Goal: Task Accomplishment & Management: Manage account settings

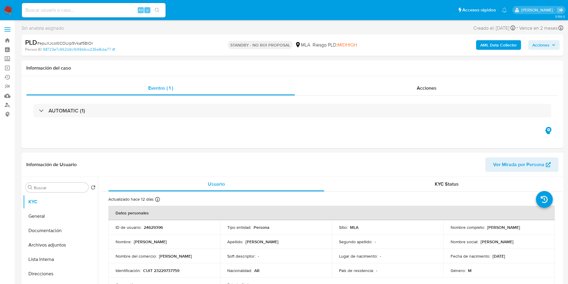
select select "10"
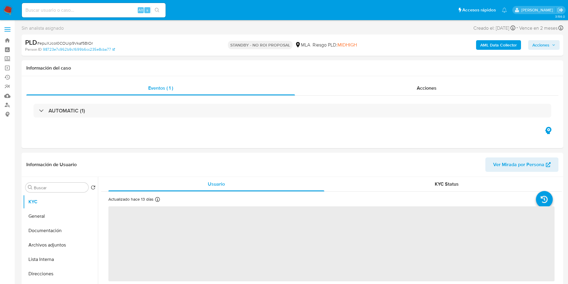
click at [87, 12] on input at bounding box center [94, 10] width 144 height 8
paste input "Uk6KhlR7sf6PwHNKE9OW4O15"
type input "Uk6KhlR7sf6PwHNKE9OW4O15"
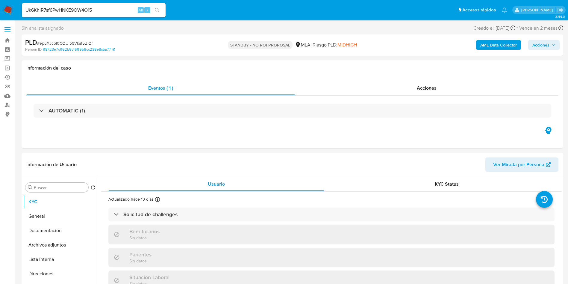
click at [153, 6] on button "search-icon" at bounding box center [157, 10] width 12 height 8
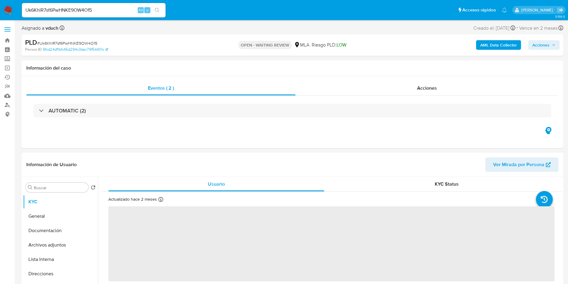
select select "10"
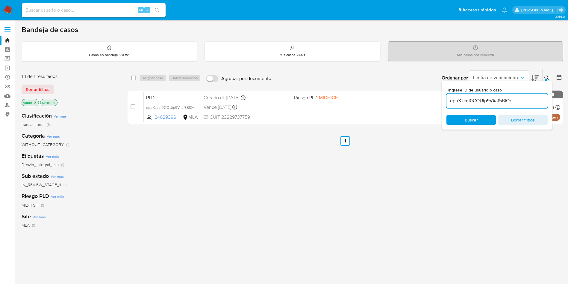
click at [502, 100] on input "epuXJcoI0COUip9Vkaf5BIOr" at bounding box center [497, 101] width 101 height 8
paste input "Uk6KhlR7sf6PwHNKE9OW4O15"
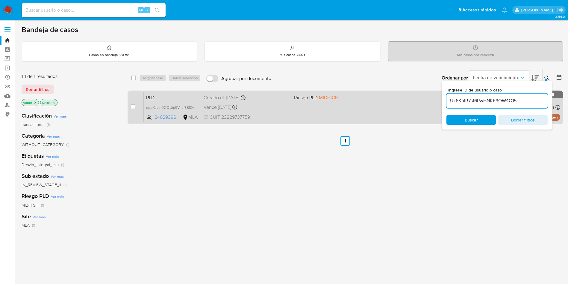
type input "Uk6KhlR7sf6PwHNKE9OW4O15"
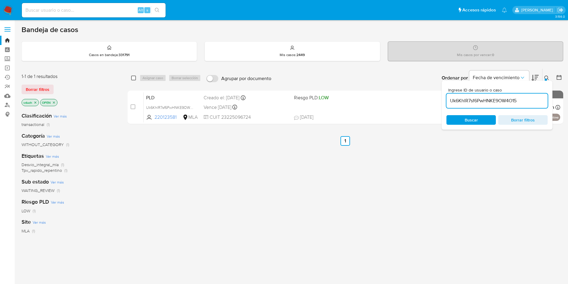
click at [134, 79] on input "checkbox" at bounding box center [133, 78] width 5 height 5
checkbox input "true"
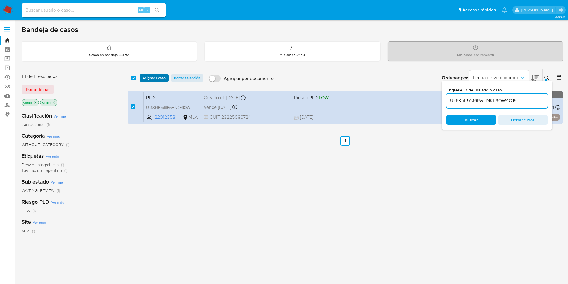
click at [148, 79] on span "Asignar 1 caso" at bounding box center [154, 78] width 23 height 6
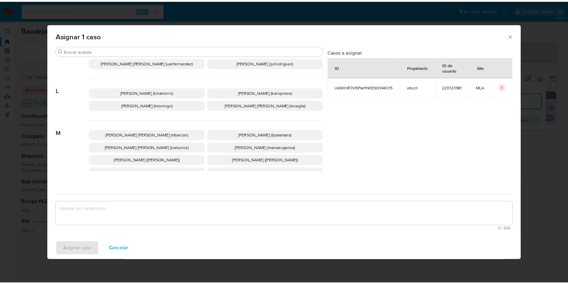
scroll to position [535, 0]
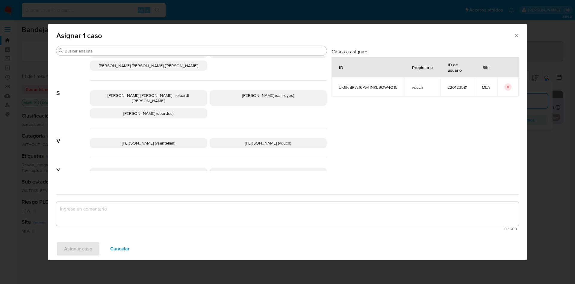
drag, startPoint x: 251, startPoint y: 123, endPoint x: 251, endPoint y: 137, distance: 14.1
click at [251, 138] on p "Valeria Duch (vduch)" at bounding box center [268, 143] width 117 height 10
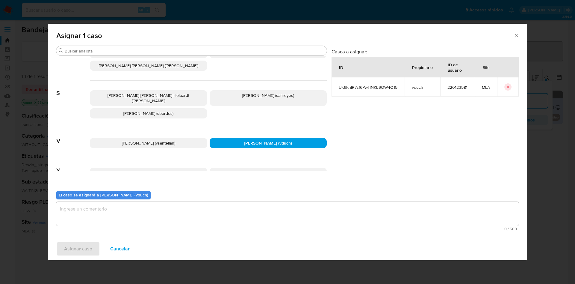
click at [254, 205] on textarea "assign-modal" at bounding box center [287, 214] width 463 height 24
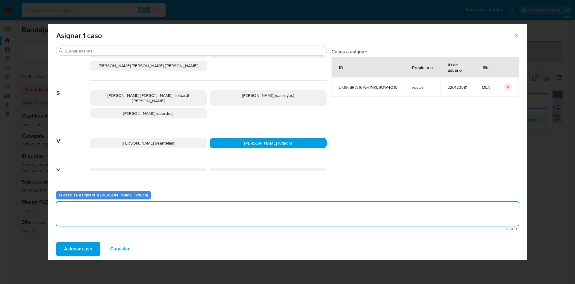
click at [85, 245] on span "Asignar caso" at bounding box center [78, 248] width 28 height 13
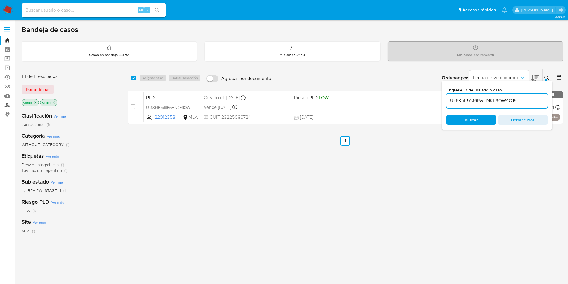
click at [10, 103] on link "Buscador de personas" at bounding box center [35, 104] width 71 height 9
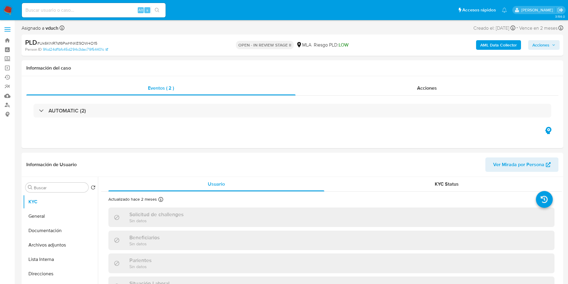
select select "10"
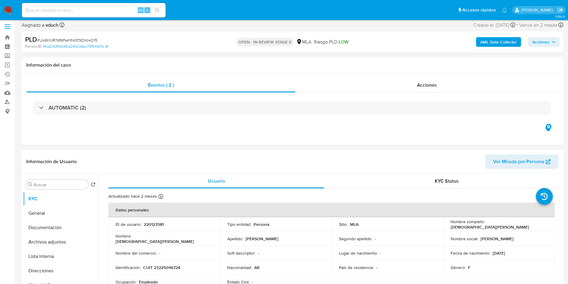
scroll to position [180, 0]
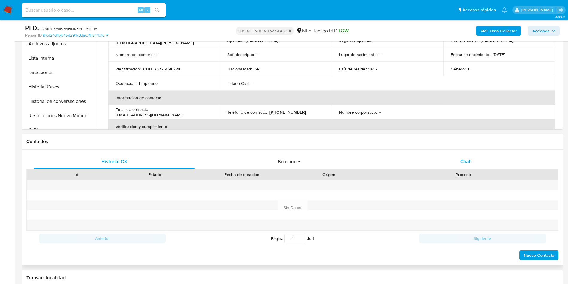
click at [458, 164] on div "Chat" at bounding box center [465, 161] width 161 height 14
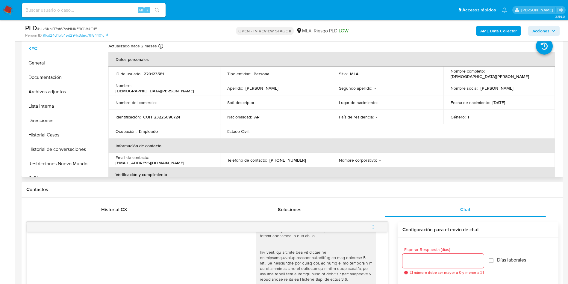
scroll to position [90, 0]
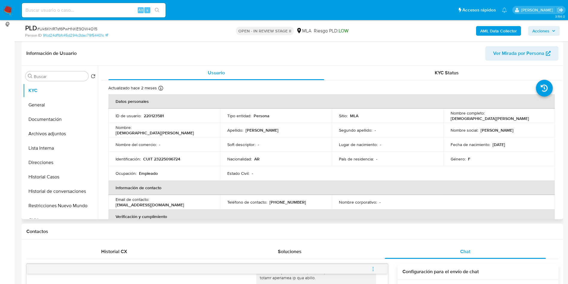
click at [147, 120] on td "ID de usuario : 220123581" at bounding box center [164, 115] width 112 height 14
click at [152, 114] on p "220123581" at bounding box center [154, 115] width 20 height 5
copy p "220123581"
drag, startPoint x: 0, startPoint y: 147, endPoint x: 11, endPoint y: 143, distance: 11.6
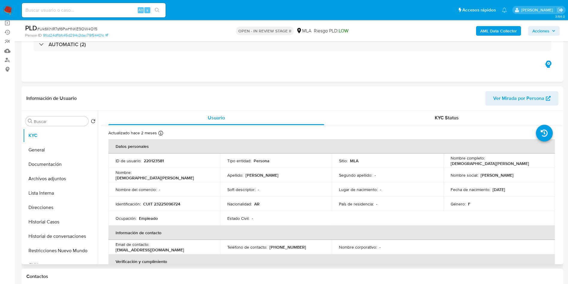
scroll to position [310, 0]
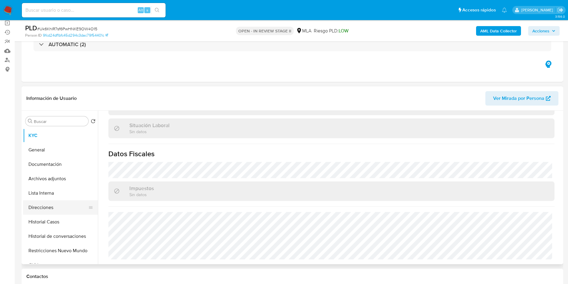
click at [79, 210] on button "Direcciones" at bounding box center [58, 207] width 70 height 14
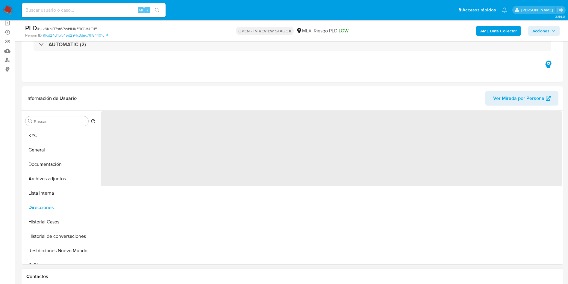
scroll to position [0, 0]
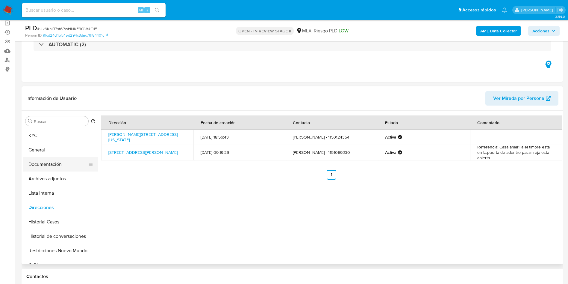
click at [63, 170] on button "Documentación" at bounding box center [58, 164] width 70 height 14
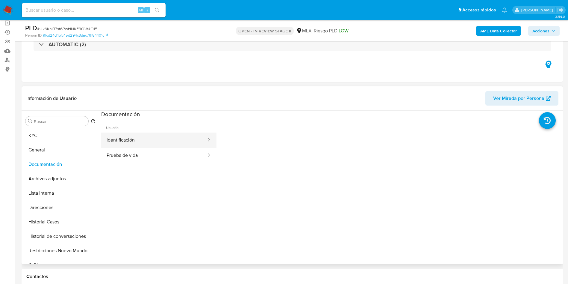
click at [145, 140] on button "Identificación" at bounding box center [154, 139] width 106 height 15
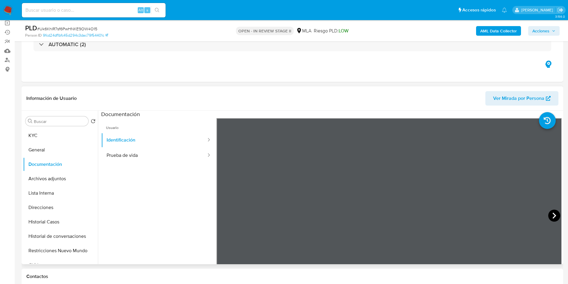
click at [555, 218] on icon at bounding box center [555, 215] width 12 height 12
click at [227, 214] on icon at bounding box center [224, 215] width 12 height 12
click at [151, 143] on button "Identificación" at bounding box center [154, 139] width 106 height 15
click at [149, 153] on button "Prueba de vida" at bounding box center [154, 155] width 106 height 15
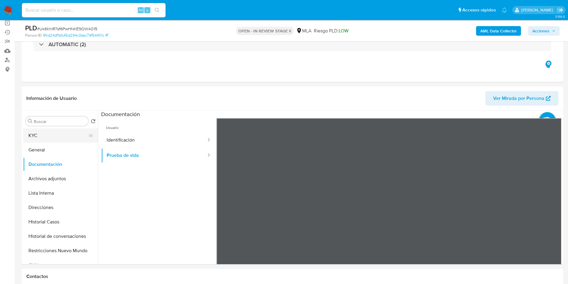
click at [39, 134] on button "KYC" at bounding box center [58, 135] width 70 height 14
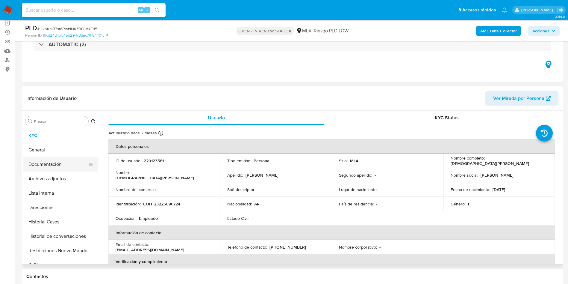
click at [85, 167] on button "Documentación" at bounding box center [58, 164] width 70 height 14
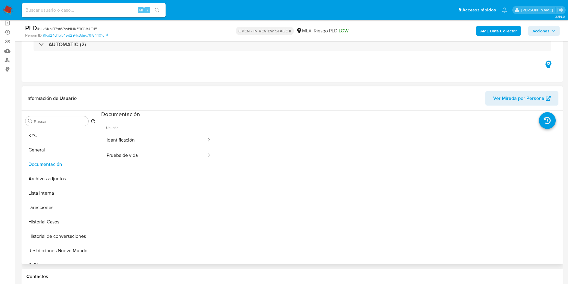
click at [249, 92] on header "Información de Usuario Ver Mirada por Persona" at bounding box center [292, 98] width 532 height 14
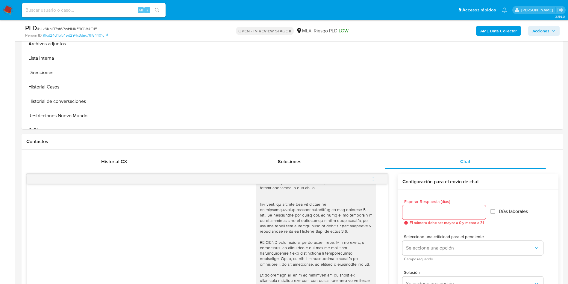
scroll to position [270, 0]
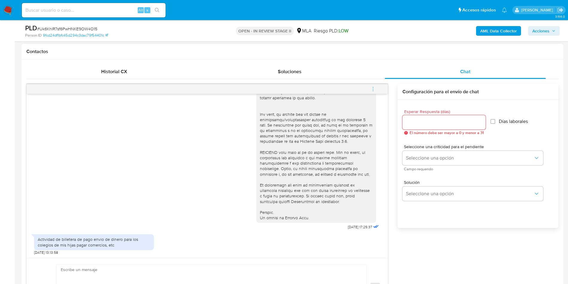
click at [126, 238] on div "Actividad de billetera de pago envio de dinero para los colegios de mis hijas p…" at bounding box center [94, 241] width 113 height 11
click at [126, 237] on div "Actividad de billetera de pago envio de dinero para los colegios de mis hijas p…" at bounding box center [94, 241] width 113 height 11
drag, startPoint x: 112, startPoint y: 231, endPoint x: 156, endPoint y: 228, distance: 44.1
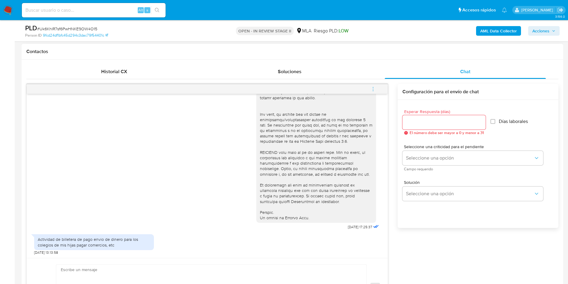
click at [112, 231] on div "Actividad de billetera de pago envio de dinero para los colegios de mis hijas p…" at bounding box center [94, 243] width 120 height 24
click at [262, 149] on div at bounding box center [316, 65] width 113 height 311
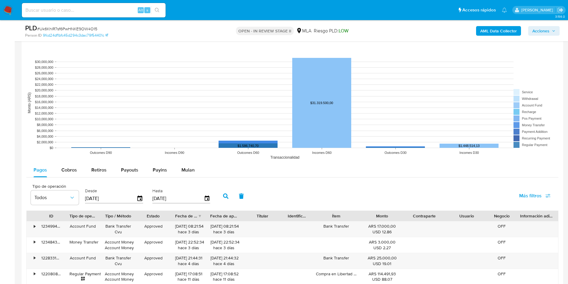
scroll to position [405, 0]
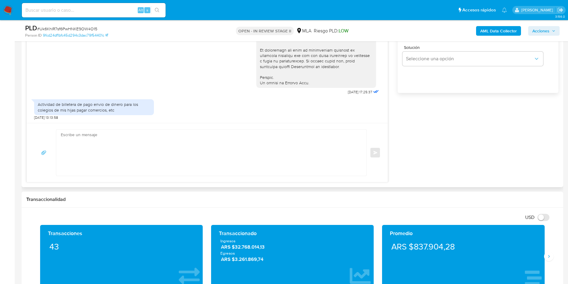
click at [77, 98] on div "Actividad de billetera de pago envio de dinero para los colegios de mis hijas p…" at bounding box center [94, 108] width 120 height 24
click at [76, 105] on div "Actividad de billetera de pago envio de dinero para los colegios de mis hijas p…" at bounding box center [94, 107] width 113 height 11
copy div "Actividad de billetera de pago envio de dinero para los colegios de mis hijas p…"
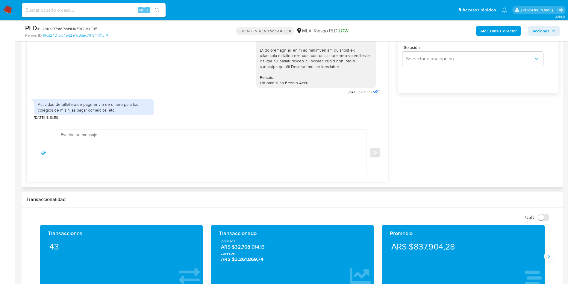
click at [234, 156] on textarea at bounding box center [210, 152] width 298 height 46
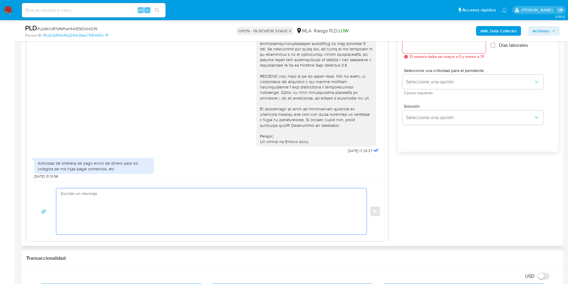
scroll to position [270, 0]
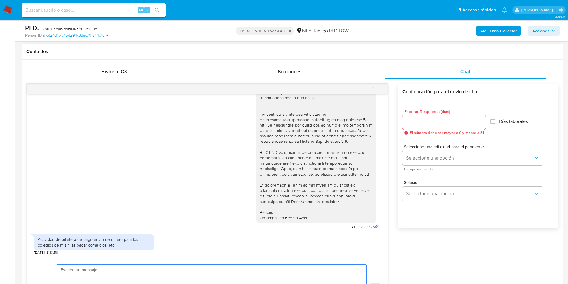
click at [133, 273] on textarea at bounding box center [210, 287] width 298 height 46
paste textarea "Hola, ¡Muchas gracias por tu respuesta! Confirmamos la recepción de la document…"
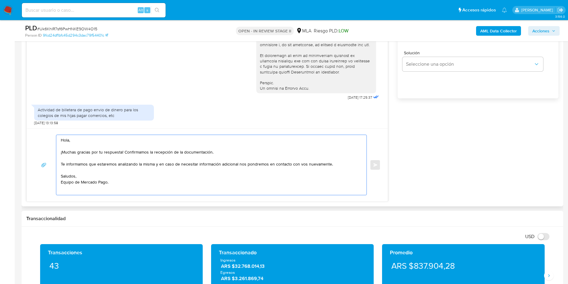
scroll to position [400, 0]
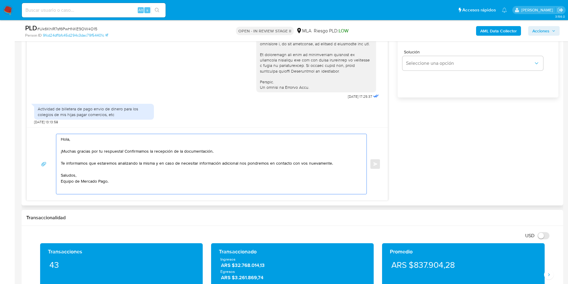
drag, startPoint x: 218, startPoint y: 155, endPoint x: 126, endPoint y: 156, distance: 92.3
click at [126, 156] on textarea "Hola, ¡Muchas gracias por tu respuesta! Confirmamos la recepción de la document…" at bounding box center [210, 164] width 298 height 60
drag, startPoint x: 160, startPoint y: 167, endPoint x: 44, endPoint y: 163, distance: 116.3
click at [45, 165] on div "Hola, ¡Muchas gracias por tu respuesta! Te informamos que estaremos analizando …" at bounding box center [207, 164] width 347 height 61
click at [61, 138] on textarea "Hola, ¡Muchas gracias por tu respuesta! En caso de necesitar información adicio…" at bounding box center [210, 164] width 298 height 60
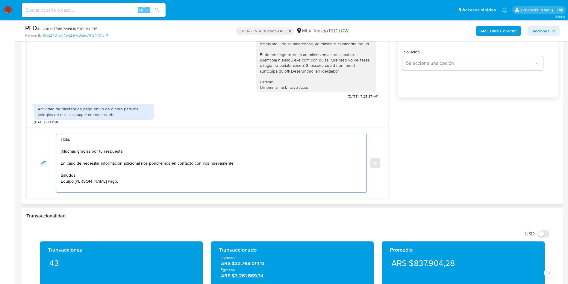
scroll to position [0, 0]
click at [73, 190] on textarea "Hola, ¡Muchas gracias por tu respuesta! En caso de necesitar información adicio…" at bounding box center [210, 163] width 298 height 58
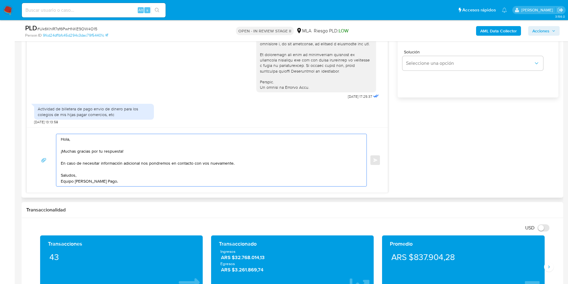
scroll to position [310, 0]
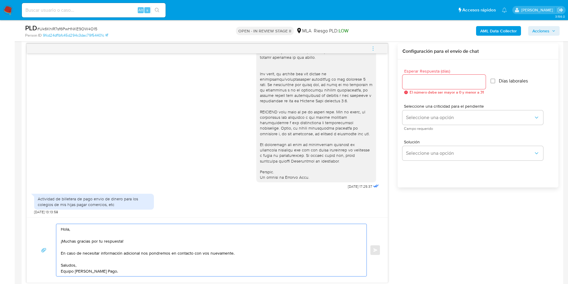
type textarea "Hola, ¡Muchas gracias por tu respuesta! En caso de necesitar información adicio…"
click at [446, 82] on input "Esperar Respuesta (días)" at bounding box center [444, 82] width 83 height 8
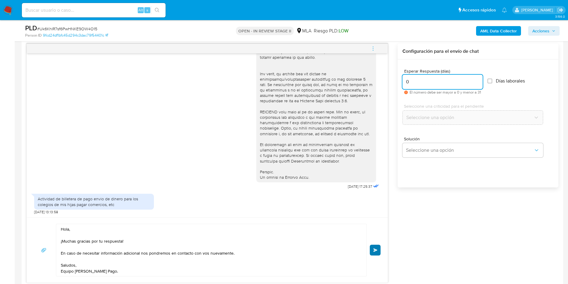
type input "0"
click at [371, 252] on button "Enviar" at bounding box center [375, 250] width 11 height 11
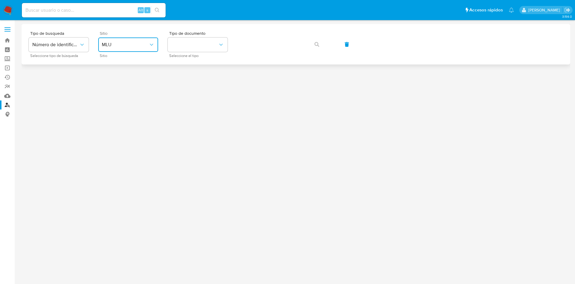
click at [106, 42] on span "MLU" at bounding box center [125, 45] width 47 height 6
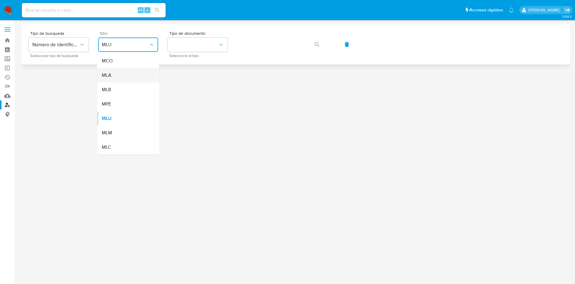
click at [125, 76] on div "MLA" at bounding box center [126, 75] width 49 height 14
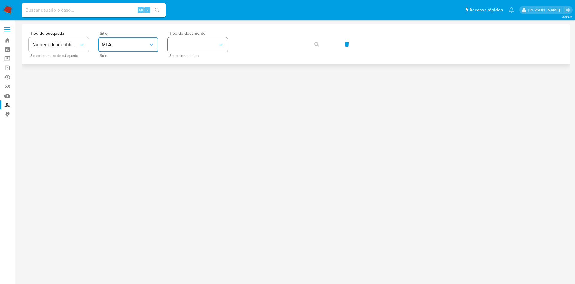
click at [203, 47] on button "identificationType" at bounding box center [198, 44] width 60 height 14
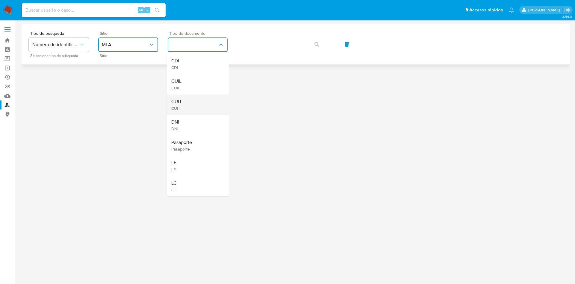
click at [194, 96] on div "CUIT CUIT" at bounding box center [195, 104] width 49 height 20
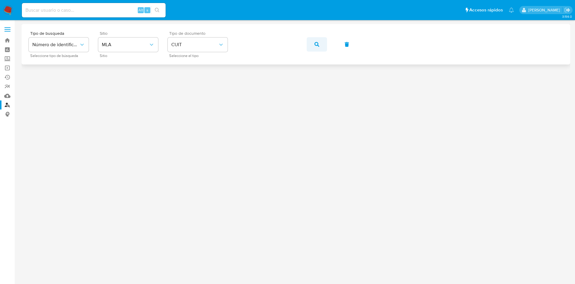
click at [316, 43] on icon "button" at bounding box center [317, 44] width 5 height 5
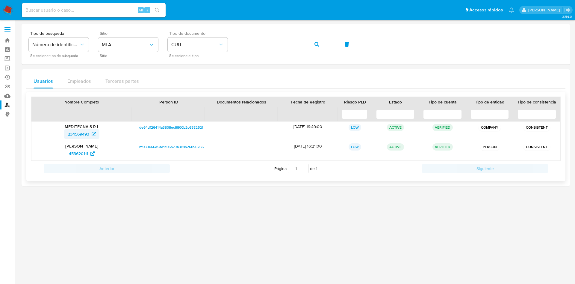
click at [82, 134] on span "234569493" at bounding box center [79, 134] width 22 height 10
click at [74, 157] on span "453620111" at bounding box center [78, 154] width 19 height 10
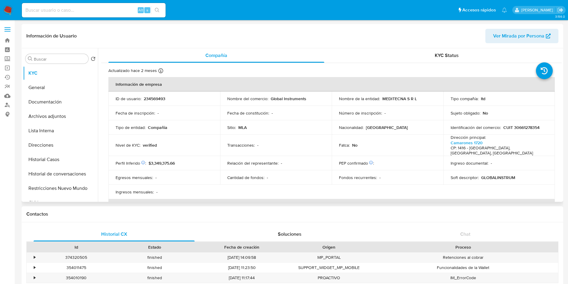
select select "10"
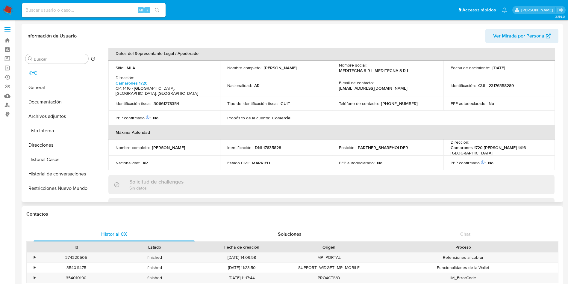
scroll to position [315, 0]
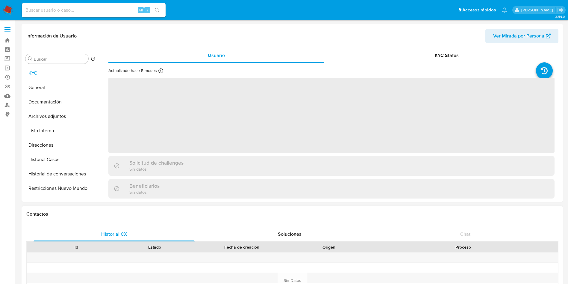
select select "10"
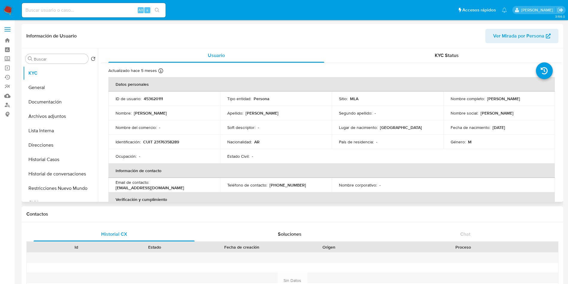
click at [327, 116] on td "Apellido : Puentes" at bounding box center [276, 113] width 112 height 14
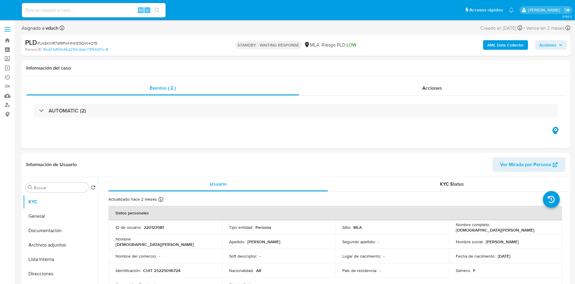
select select "10"
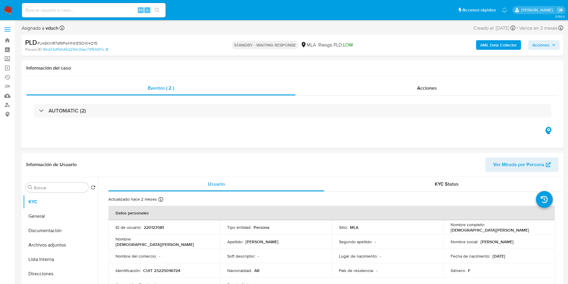
click at [74, 36] on div "PLD # Uk6KhlR7sf6PwHNKE9OW4O15 Person ID 9fcd24df1bfc45d294c3dac79f54401c STAND…" at bounding box center [293, 44] width 542 height 21
copy span "Uk6KhlR7sf6PwHNKE9OW4O15"
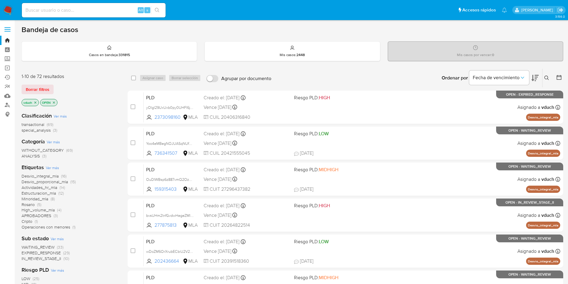
click at [542, 75] on div "Ordenar por Fecha de vencimiento" at bounding box center [489, 78] width 105 height 19
drag, startPoint x: 547, startPoint y: 78, endPoint x: 543, endPoint y: 79, distance: 4.1
click at [547, 78] on icon at bounding box center [547, 78] width 5 height 5
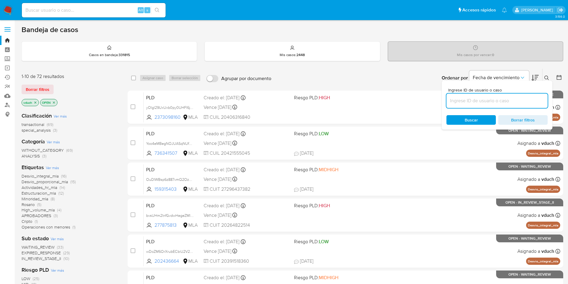
drag, startPoint x: 487, startPoint y: 101, endPoint x: 482, endPoint y: 101, distance: 4.5
click at [486, 101] on input at bounding box center [497, 101] width 101 height 8
type input "Uk6KhlR7sf6PwHNKE9OW4O15"
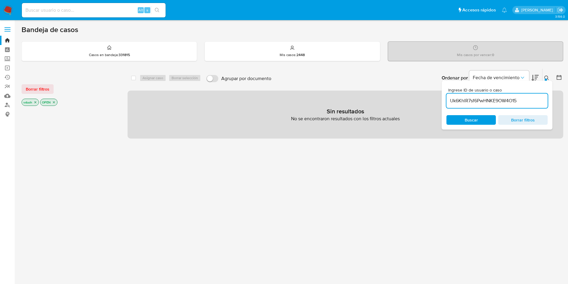
click at [51, 102] on p "OPEN" at bounding box center [48, 102] width 17 height 7
click at [56, 102] on icon "close-filter" at bounding box center [54, 102] width 4 height 4
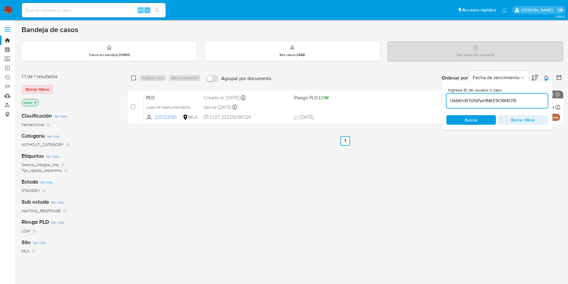
click at [135, 79] on input "checkbox" at bounding box center [133, 78] width 5 height 5
checkbox input "true"
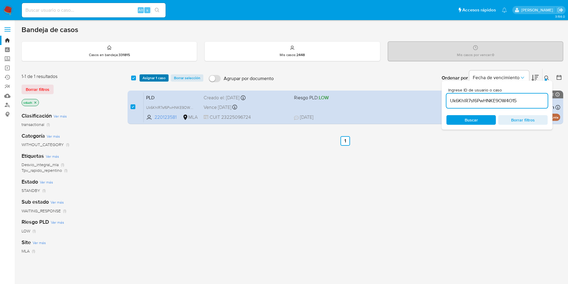
click at [151, 79] on span "Asignar 1 caso" at bounding box center [154, 78] width 23 height 6
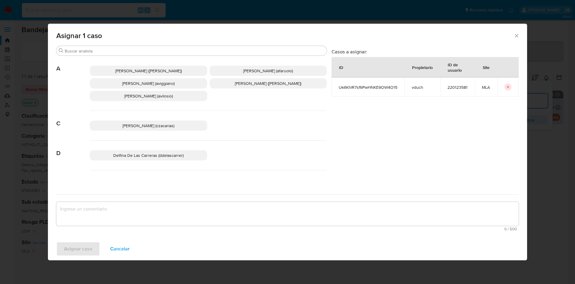
scroll to position [535, 0]
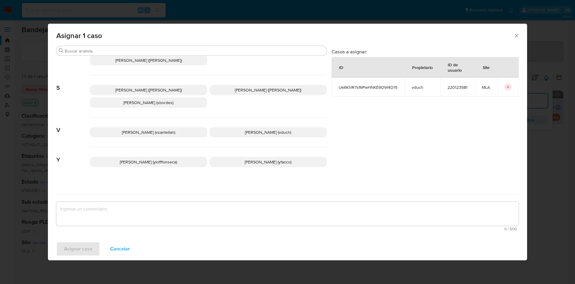
click at [257, 129] on span "Valeria Duch (vduch)" at bounding box center [268, 132] width 46 height 6
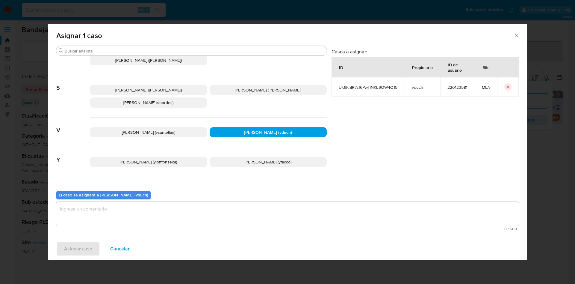
drag, startPoint x: 262, startPoint y: 210, endPoint x: 221, endPoint y: 215, distance: 40.4
click at [262, 210] on textarea "assign-modal" at bounding box center [287, 214] width 463 height 24
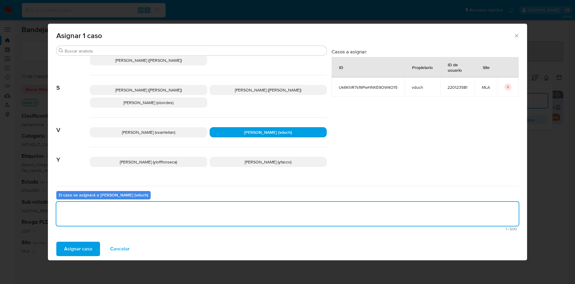
click at [69, 260] on div "Asignar 1 caso Buscar A Abril Karina Medzovich (amedzovich) Agostina Dinora Far…" at bounding box center [287, 142] width 575 height 284
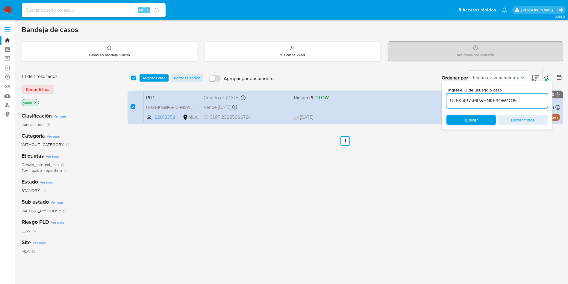
click at [151, 76] on span "Asignar 1 caso" at bounding box center [154, 78] width 23 height 6
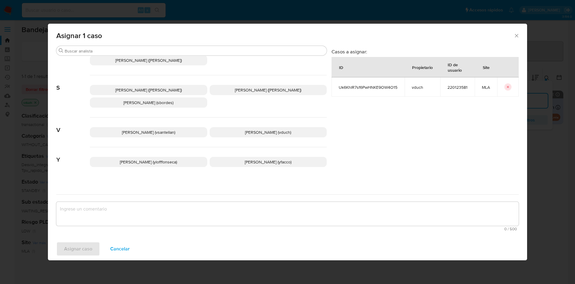
click at [280, 129] on span "Valeria Duch (vduch)" at bounding box center [268, 132] width 46 height 6
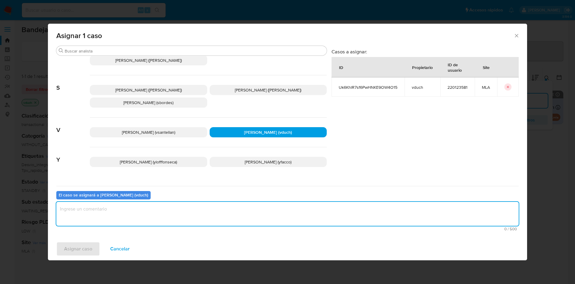
click at [280, 212] on textarea "assign-modal" at bounding box center [287, 214] width 463 height 24
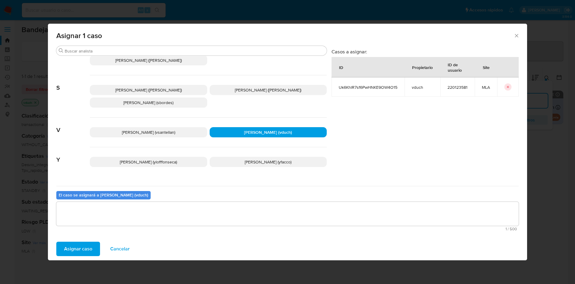
click at [83, 248] on span "Asignar caso" at bounding box center [78, 248] width 28 height 13
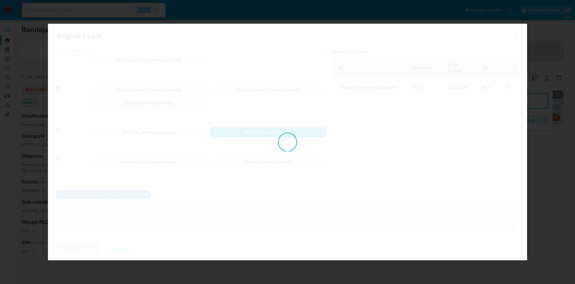
checkbox input "false"
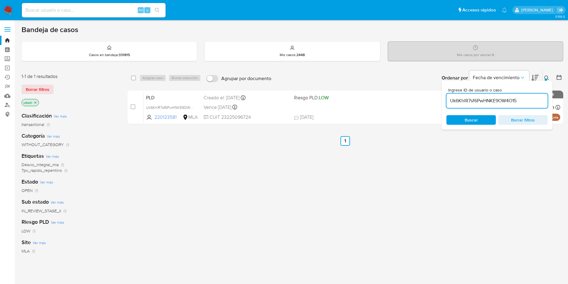
click at [518, 94] on div "Uk6KhlR7sf6PwHNKE9OW4O15" at bounding box center [497, 100] width 101 height 14
click at [516, 99] on input "Uk6KhlR7sf6PwHNKE9OW4O15" at bounding box center [497, 101] width 101 height 8
click at [517, 99] on input "Uk6KhlR7sf6PwHNKE9OW4O15" at bounding box center [497, 101] width 101 height 8
paste input "wTbLMrB7vqnX3woGmviuuqSR"
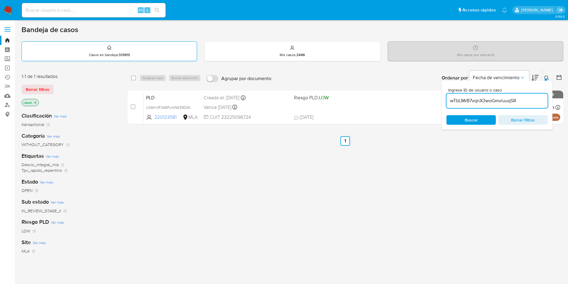
type input "wTbLMrB7vqnX3woGmviuuqSR"
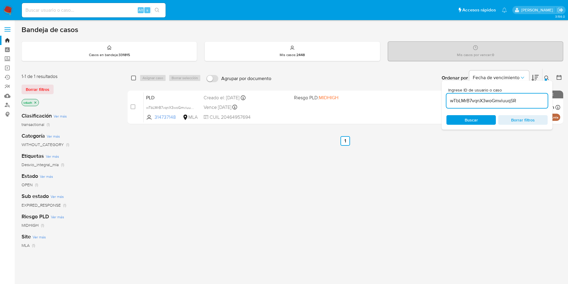
click at [134, 77] on input "checkbox" at bounding box center [133, 78] width 5 height 5
checkbox input "true"
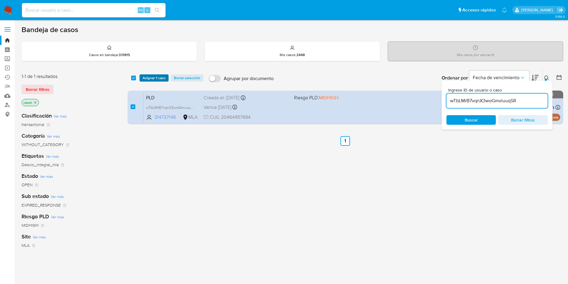
click at [151, 77] on span "Asignar 1 caso" at bounding box center [154, 78] width 23 height 6
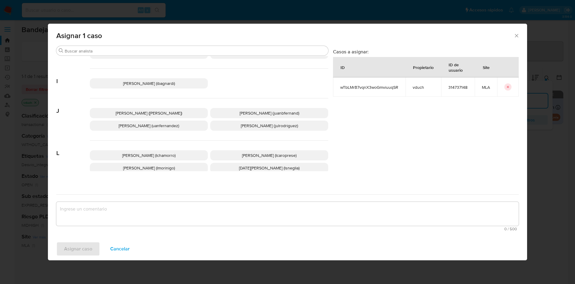
scroll to position [535, 0]
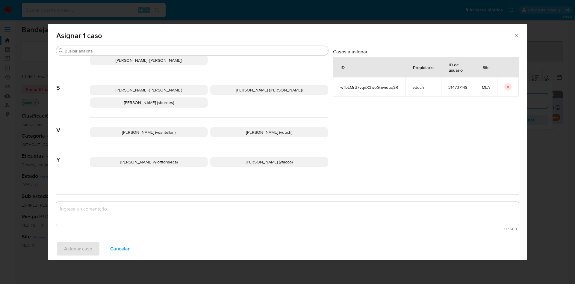
click at [252, 129] on span "Valeria Duch (vduch)" at bounding box center [269, 132] width 46 height 6
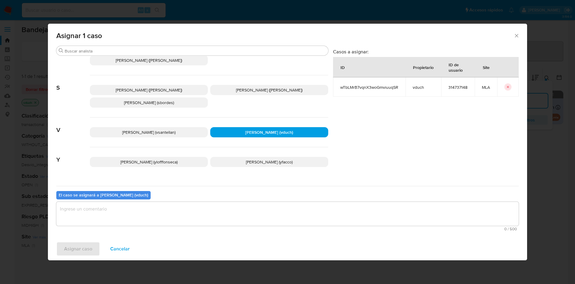
click at [249, 192] on div "El caso se asignará a Valeria Duch (vduch) 0 / 500 500 caracteres restantes" at bounding box center [287, 209] width 463 height 47
click at [243, 213] on textarea "assign-modal" at bounding box center [287, 214] width 463 height 24
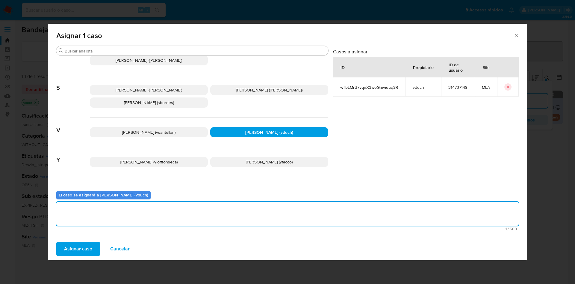
click at [73, 249] on span "Asignar caso" at bounding box center [78, 248] width 28 height 13
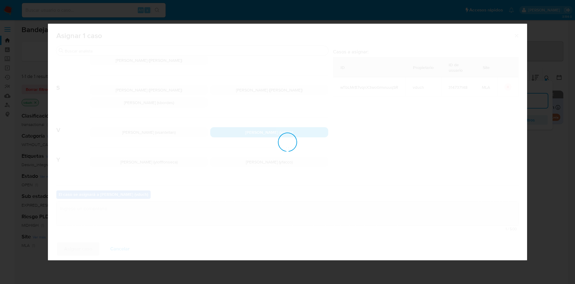
checkbox input "false"
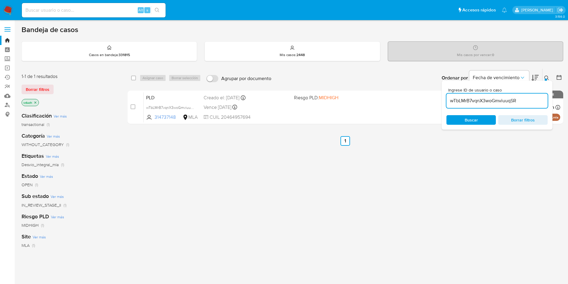
click at [491, 102] on input "wTbLMrB7vqnX3woGmviuuqSR" at bounding box center [497, 101] width 101 height 8
drag, startPoint x: 491, startPoint y: 102, endPoint x: 480, endPoint y: 102, distance: 10.8
click at [491, 102] on input "wTbLMrB7vqnX3woGmviuuqSR" at bounding box center [497, 101] width 101 height 8
paste input "4OKHLybg2PUql73RFNRljhci"
type input "4OKHLybg2PUql73RFNRljhci"
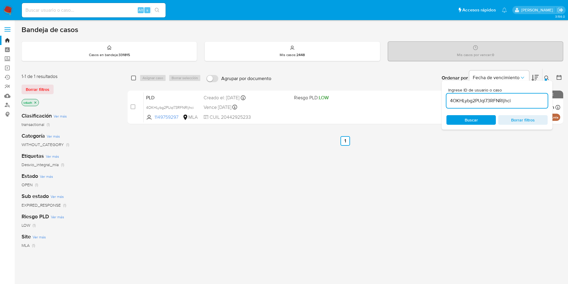
click at [135, 77] on input "checkbox" at bounding box center [133, 78] width 5 height 5
checkbox input "true"
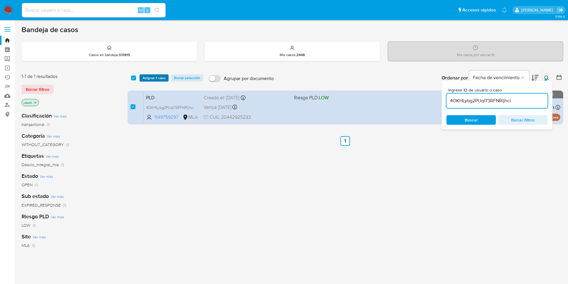
click at [150, 76] on span "Asignar 1 caso" at bounding box center [154, 78] width 23 height 6
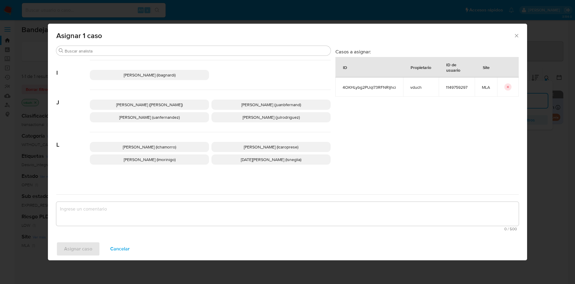
scroll to position [535, 0]
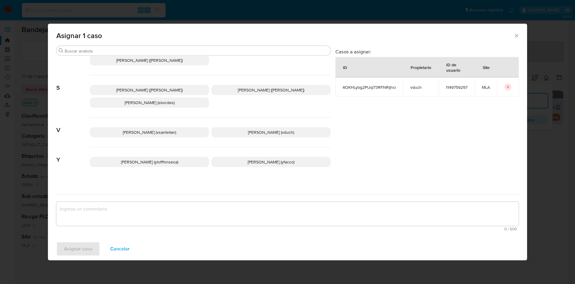
click at [263, 129] on span "Valeria Duch (vduch)" at bounding box center [271, 132] width 46 height 6
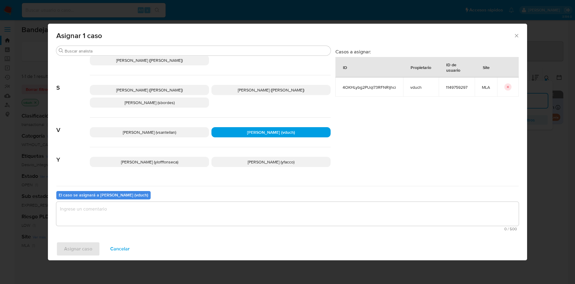
click at [268, 212] on textarea "assign-modal" at bounding box center [287, 214] width 463 height 24
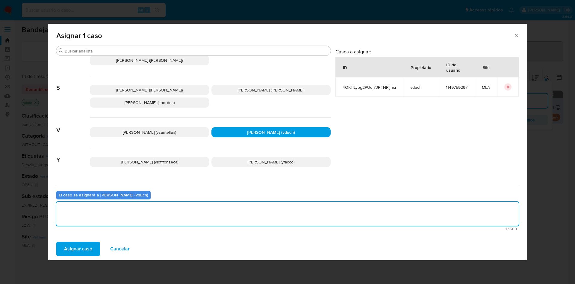
click at [73, 248] on span "Asignar caso" at bounding box center [78, 248] width 28 height 13
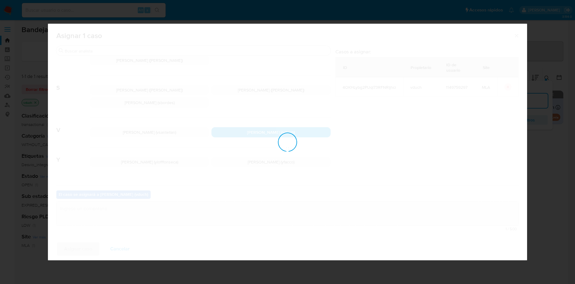
checkbox input "false"
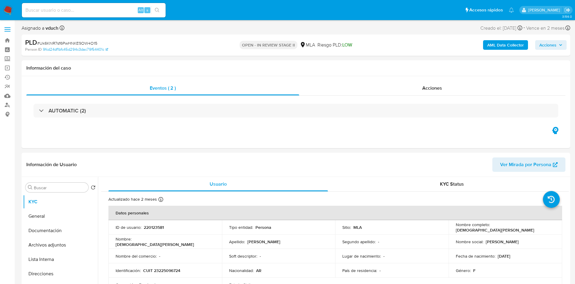
select select "10"
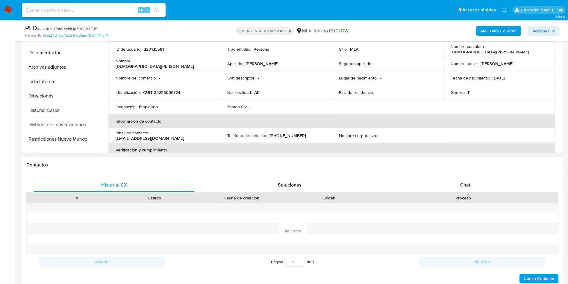
scroll to position [270, 0]
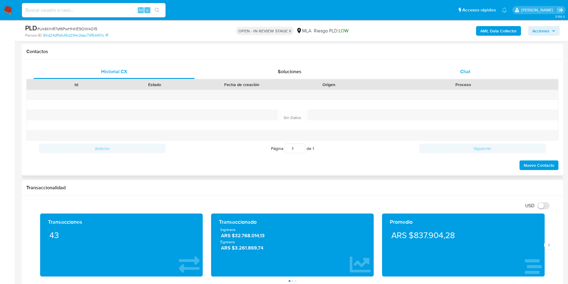
click at [490, 70] on div "Chat" at bounding box center [465, 71] width 161 height 14
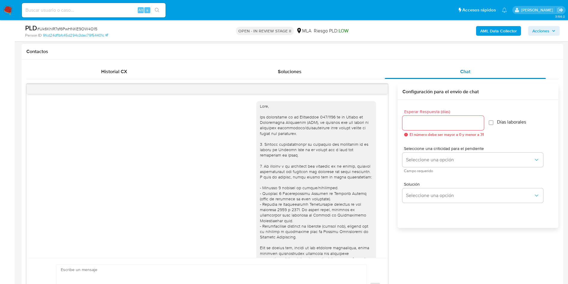
scroll to position [271, 0]
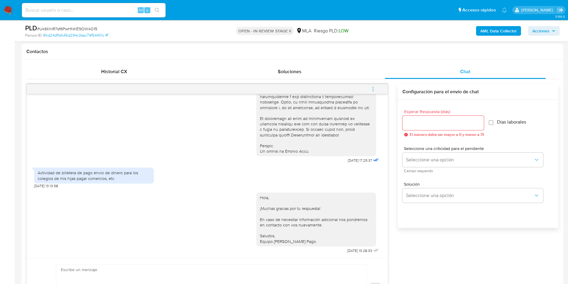
click at [376, 92] on button "menu-action" at bounding box center [373, 89] width 20 height 14
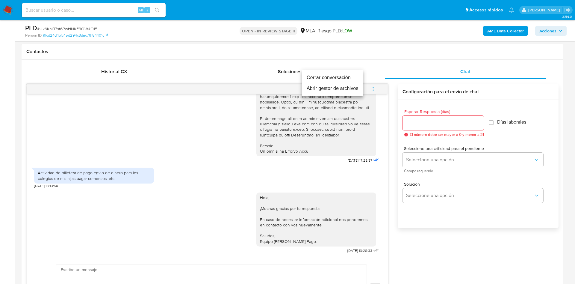
click at [354, 79] on li "Cerrar conversación" at bounding box center [332, 77] width 61 height 11
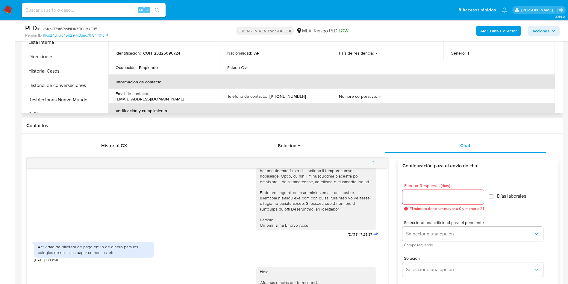
scroll to position [90, 0]
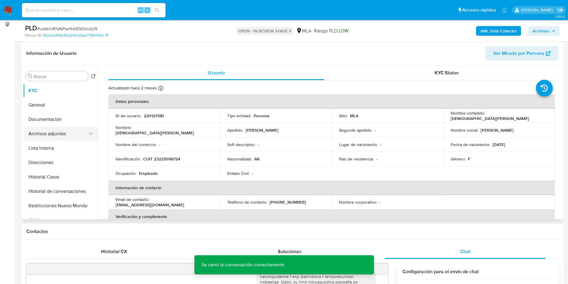
click at [62, 135] on button "Archivos adjuntos" at bounding box center [58, 133] width 70 height 14
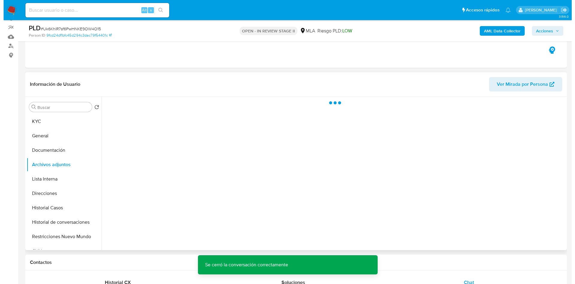
scroll to position [45, 0]
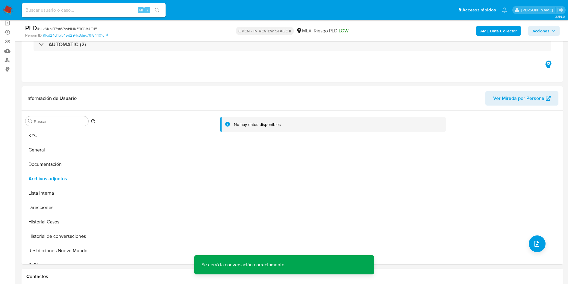
click at [509, 33] on b "AML Data Collector" at bounding box center [499, 31] width 37 height 10
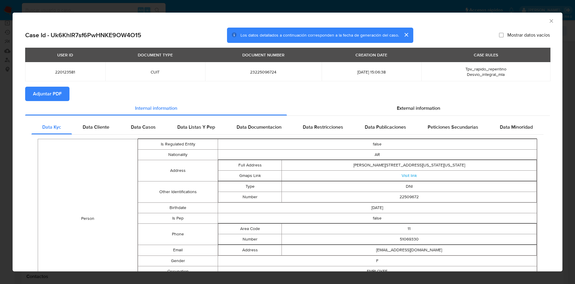
click at [63, 90] on button "Adjuntar PDF" at bounding box center [47, 94] width 44 height 14
click at [548, 22] on div "AML Data Collector" at bounding box center [288, 20] width 550 height 15
click at [549, 21] on icon "Cerrar ventana" at bounding box center [552, 21] width 6 height 6
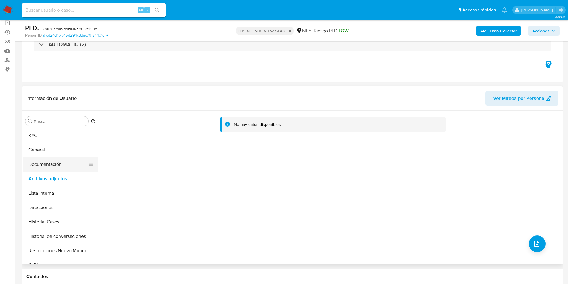
click at [61, 157] on button "Documentación" at bounding box center [58, 164] width 70 height 14
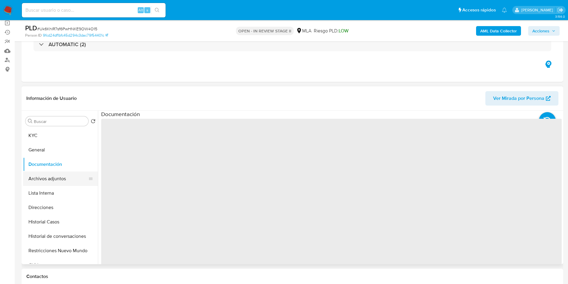
click at [63, 175] on button "Archivos adjuntos" at bounding box center [58, 178] width 70 height 14
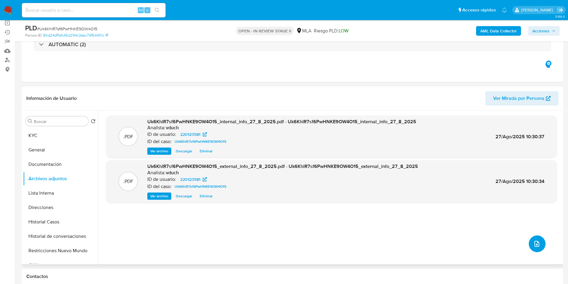
click at [537, 242] on icon "upload-file" at bounding box center [537, 243] width 7 height 7
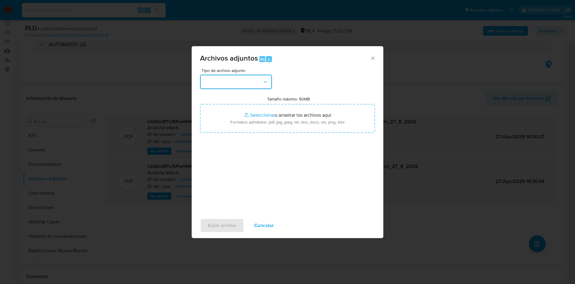
click at [235, 86] on button "button" at bounding box center [236, 82] width 72 height 14
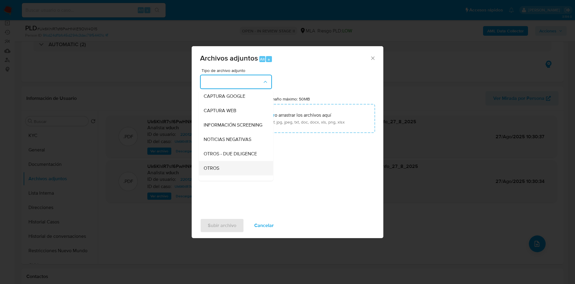
click at [214, 171] on span "OTROS" at bounding box center [212, 168] width 16 height 6
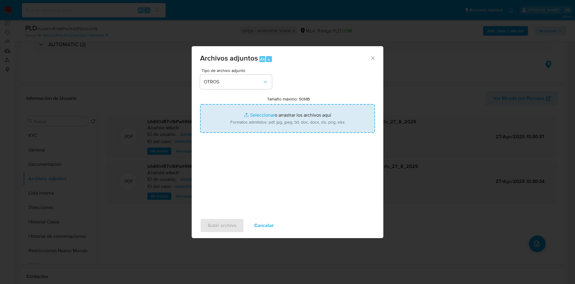
type input "C:\fakepath\Movimientos Uk6KhlR7sf6PwHNKE9OW4O15_2025_08_18_18_32_33.xlsx"
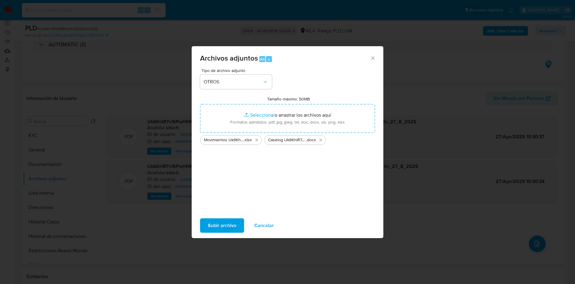
click at [227, 224] on span "Subir archivo" at bounding box center [222, 225] width 28 height 13
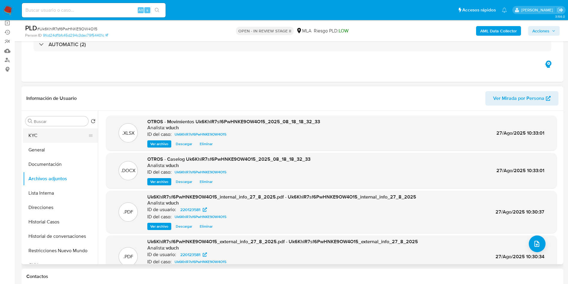
click at [49, 134] on button "KYC" at bounding box center [58, 135] width 70 height 14
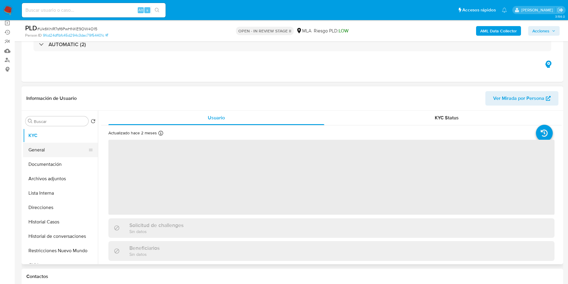
click at [49, 144] on button "General" at bounding box center [58, 150] width 70 height 14
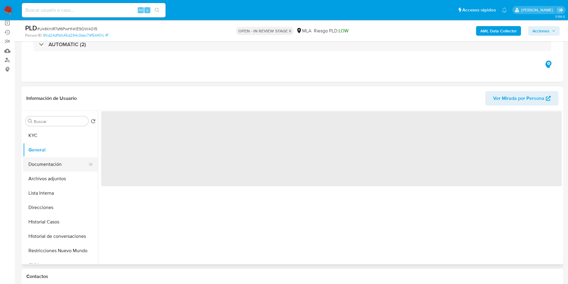
click at [52, 161] on button "Documentación" at bounding box center [58, 164] width 70 height 14
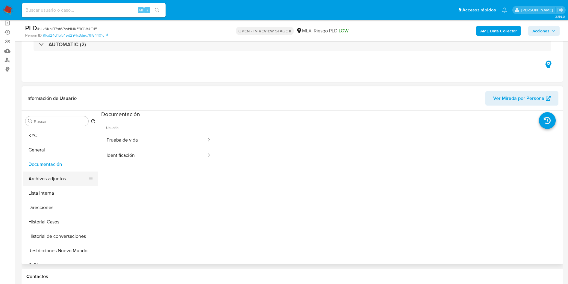
click at [65, 178] on button "Archivos adjuntos" at bounding box center [58, 178] width 70 height 14
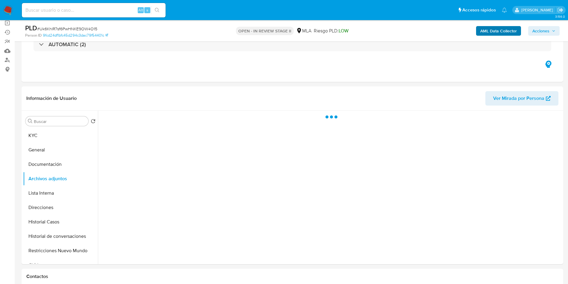
drag, startPoint x: 558, startPoint y: 31, endPoint x: 518, endPoint y: 34, distance: 40.5
click at [558, 31] on button "Acciones" at bounding box center [544, 31] width 31 height 10
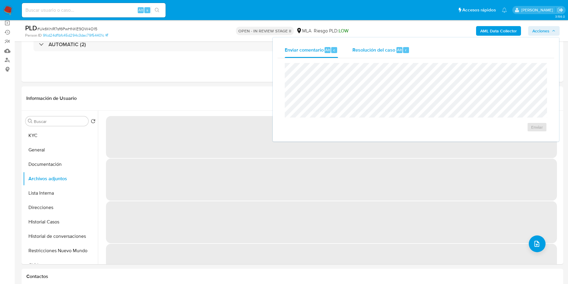
click at [362, 46] on span "Resolución del caso" at bounding box center [374, 49] width 43 height 7
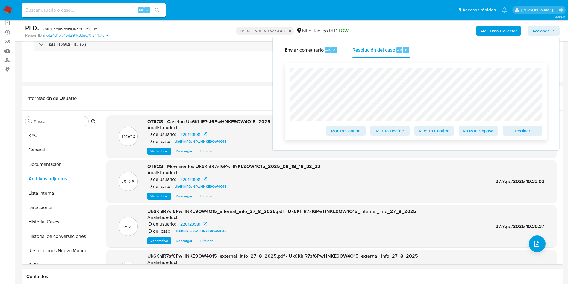
click at [481, 132] on span "No ROI Proposal" at bounding box center [478, 130] width 31 height 8
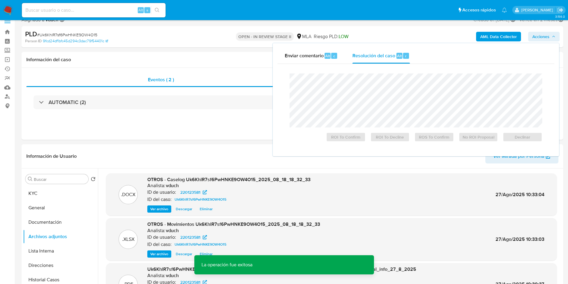
scroll to position [0, 0]
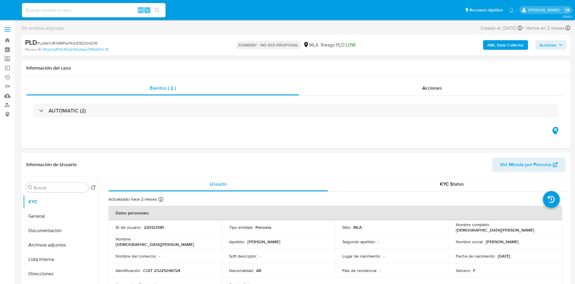
select select "10"
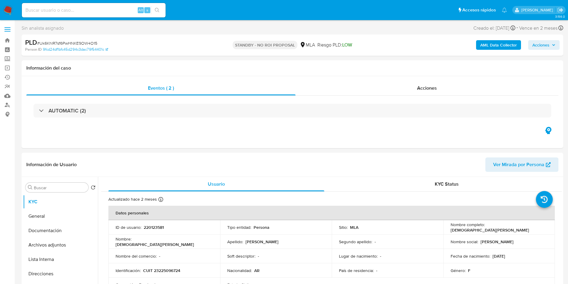
click at [87, 12] on input at bounding box center [94, 10] width 144 height 8
click at [83, 12] on input at bounding box center [94, 10] width 144 height 8
paste input "wTbLMrB7vqnX3woGmviuuqSR"
type input "wTbLMrB7vqnX3woGmviuuqSR"
click at [158, 9] on icon "search-icon" at bounding box center [157, 10] width 5 height 5
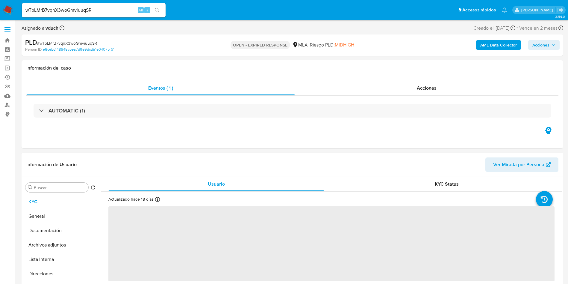
click at [90, 43] on span "# wTbLMrB7vqnX3woGmviuuqSR" at bounding box center [67, 43] width 60 height 6
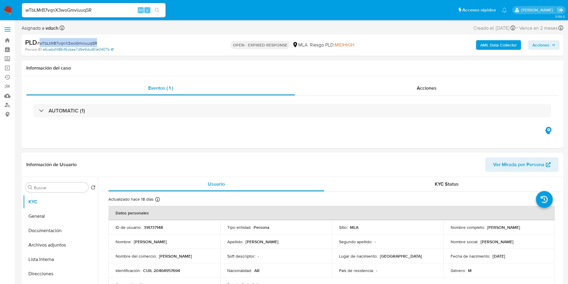
drag, startPoint x: 90, startPoint y: 43, endPoint x: 88, endPoint y: 49, distance: 6.8
click at [90, 43] on span "# wTbLMrB7vqnX3woGmviuuqSR" at bounding box center [67, 43] width 60 height 6
select select "10"
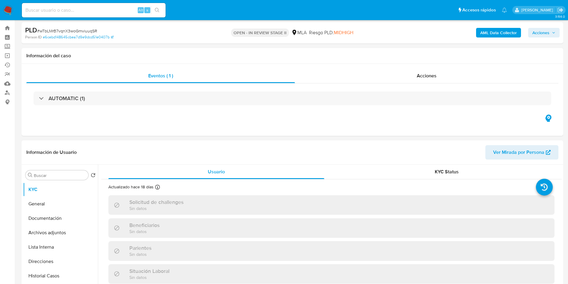
select select "10"
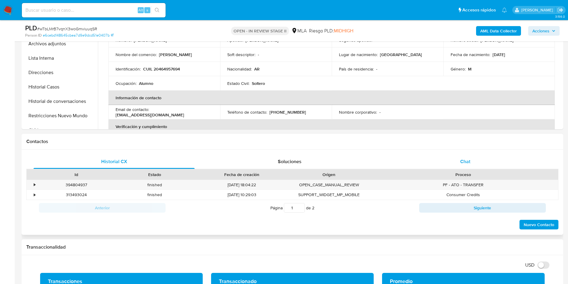
click at [477, 162] on div "Chat" at bounding box center [465, 161] width 161 height 14
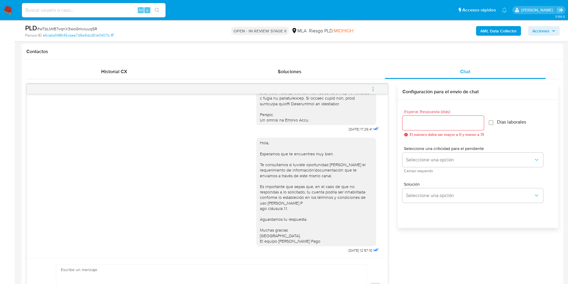
scroll to position [180, 0]
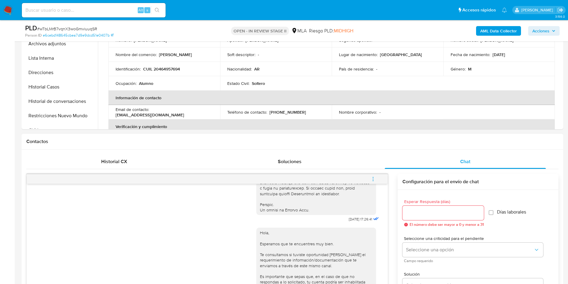
click at [373, 176] on span "menu-action" at bounding box center [373, 179] width 5 height 14
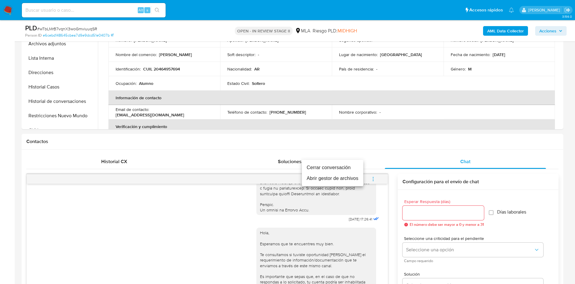
click at [354, 162] on li "Cerrar conversación" at bounding box center [332, 167] width 61 height 11
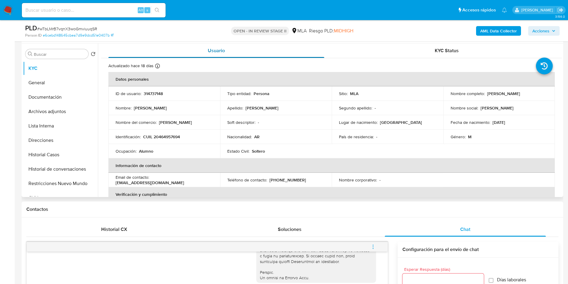
scroll to position [45, 0]
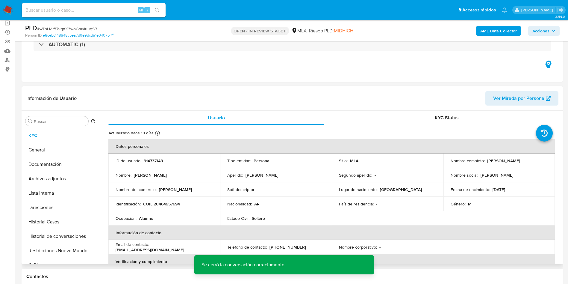
click at [157, 162] on p "314737148" at bounding box center [153, 160] width 19 height 5
click at [157, 161] on p "314737148" at bounding box center [153, 160] width 19 height 5
copy p "314737148"
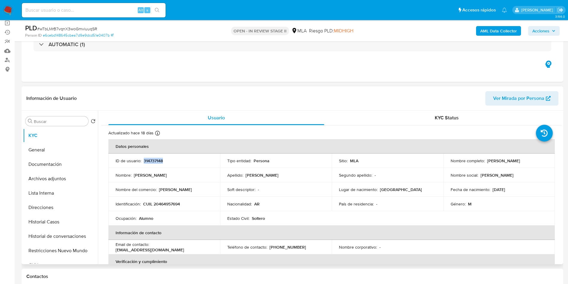
drag, startPoint x: 240, startPoint y: 121, endPoint x: 243, endPoint y: 138, distance: 17.7
click at [241, 122] on div "Usuario" at bounding box center [216, 118] width 216 height 14
click at [284, 185] on td "Soft descriptor : -" at bounding box center [276, 189] width 112 height 14
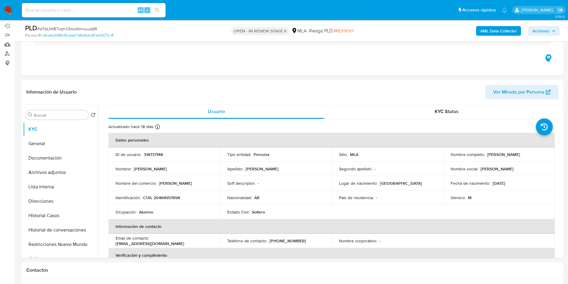
scroll to position [180, 0]
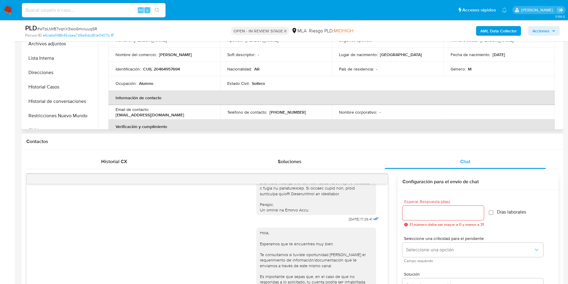
click at [314, 51] on td "Soft descriptor : -" at bounding box center [276, 54] width 112 height 14
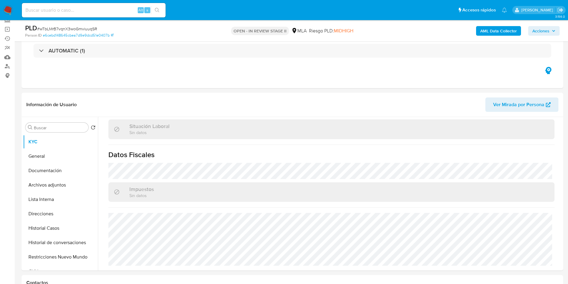
scroll to position [90, 0]
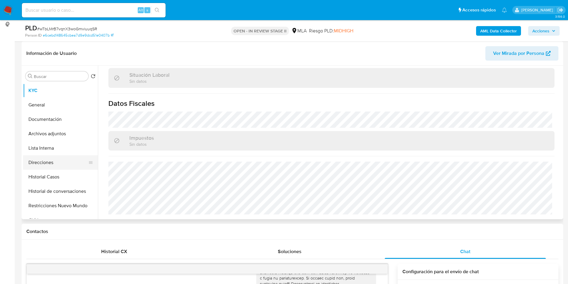
click at [33, 163] on button "Direcciones" at bounding box center [58, 162] width 70 height 14
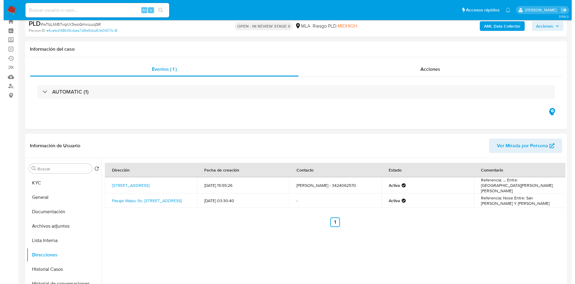
scroll to position [0, 0]
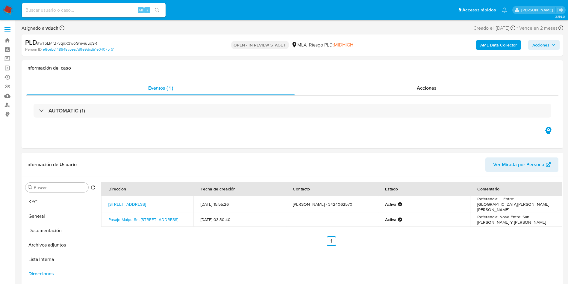
click at [494, 46] on b "AML Data Collector" at bounding box center [499, 45] width 37 height 10
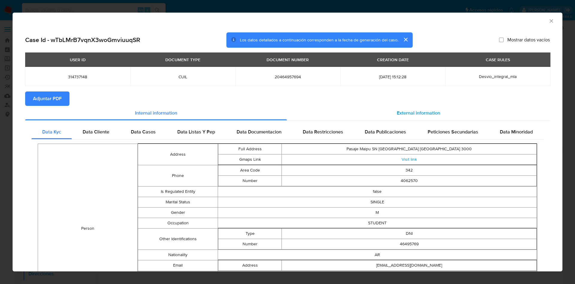
click at [411, 114] on span "External information" at bounding box center [418, 112] width 43 height 7
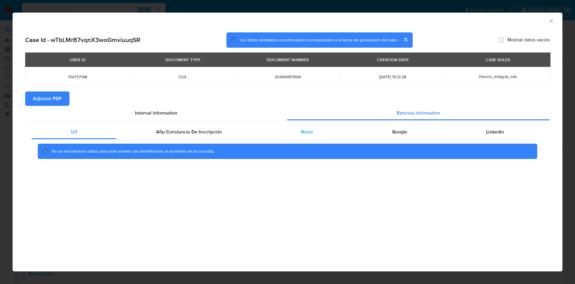
click at [310, 130] on span "Nosis" at bounding box center [307, 131] width 12 height 7
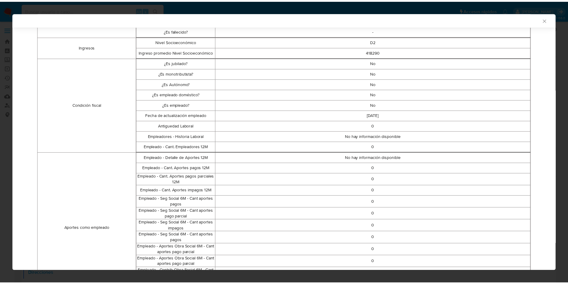
scroll to position [74, 0]
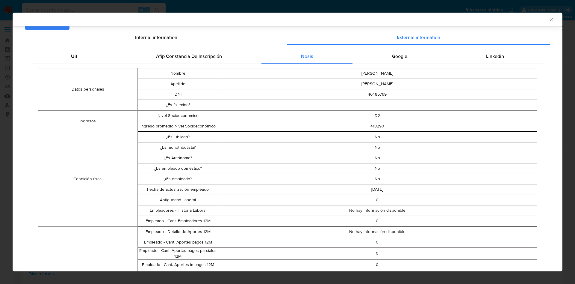
click at [549, 17] on icon "Cerrar ventana" at bounding box center [552, 20] width 6 height 6
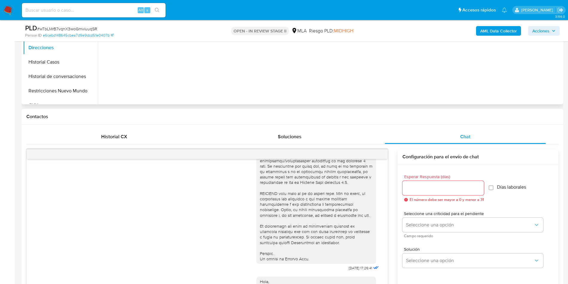
scroll to position [45, 0]
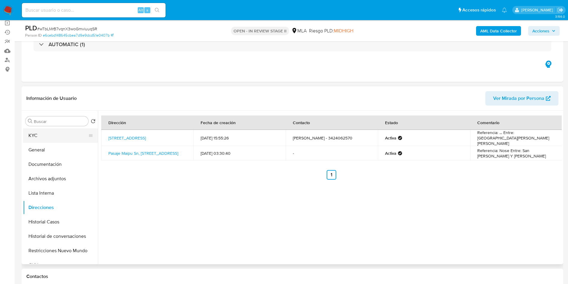
click at [82, 129] on button "KYC" at bounding box center [58, 135] width 70 height 14
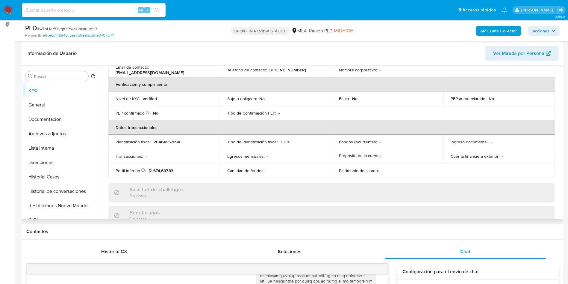
scroll to position [0, 0]
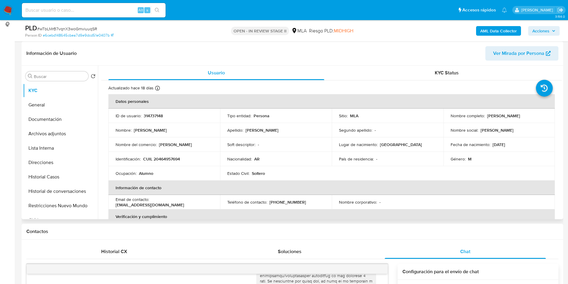
click at [289, 138] on td "Soft descriptor : -" at bounding box center [276, 144] width 112 height 14
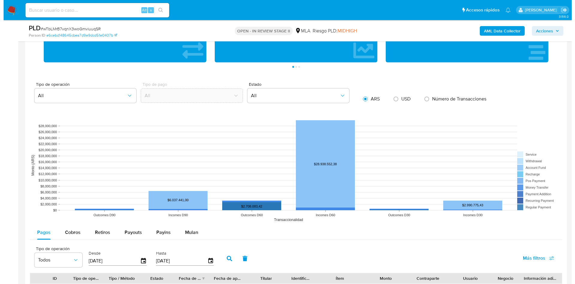
scroll to position [1054, 0]
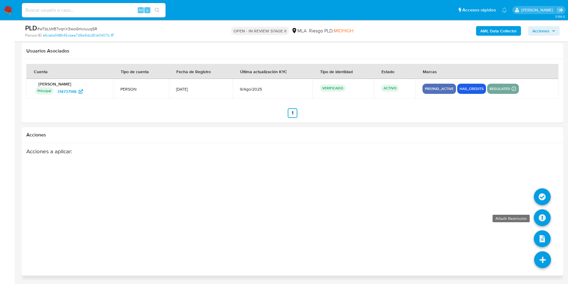
click at [541, 220] on icon at bounding box center [542, 217] width 17 height 17
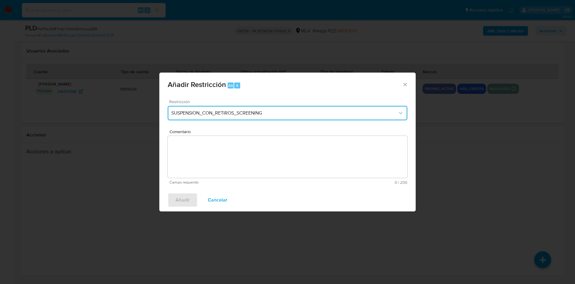
click at [200, 106] on button "SUSPENSION_CON_RETIROS_SCREENING" at bounding box center [288, 113] width 240 height 14
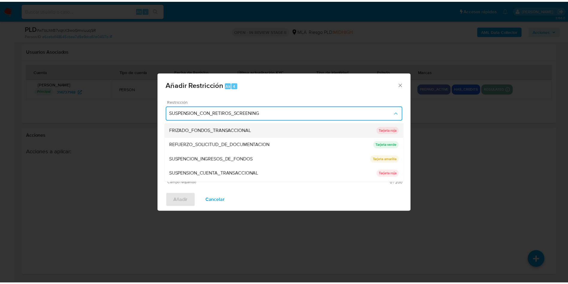
scroll to position [127, 0]
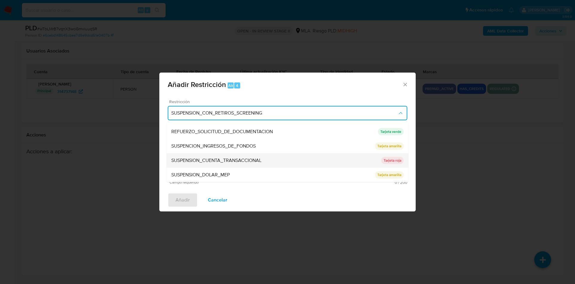
click at [253, 162] on span "SUSPENSION_CUENTA_TRANSACCIONAL" at bounding box center [216, 160] width 90 height 6
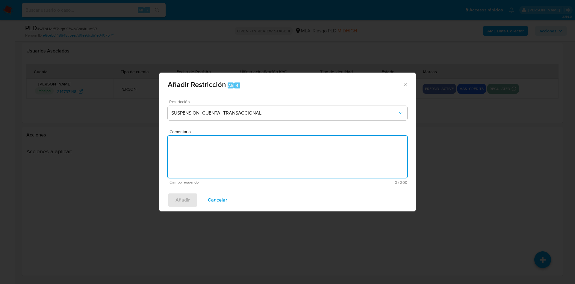
click at [251, 143] on textarea "Comentario" at bounding box center [288, 157] width 240 height 42
type textarea "A"
type textarea "AML"
click at [179, 205] on span "Añadir" at bounding box center [183, 199] width 14 height 13
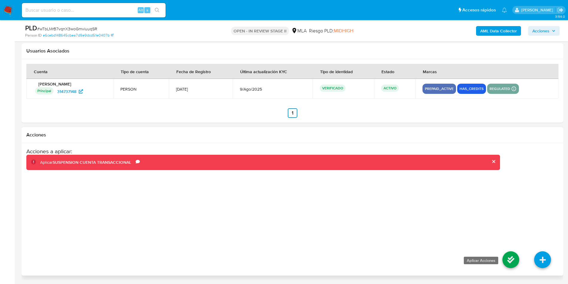
click at [506, 258] on icon at bounding box center [511, 259] width 17 height 17
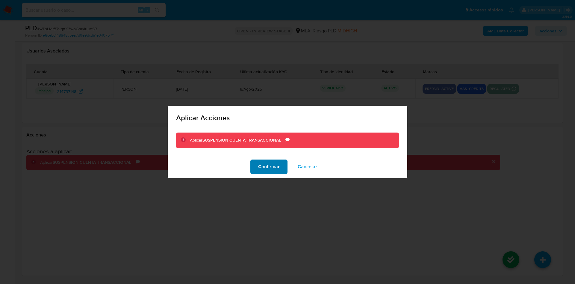
click at [276, 168] on span "Confirmar" at bounding box center [269, 166] width 22 height 13
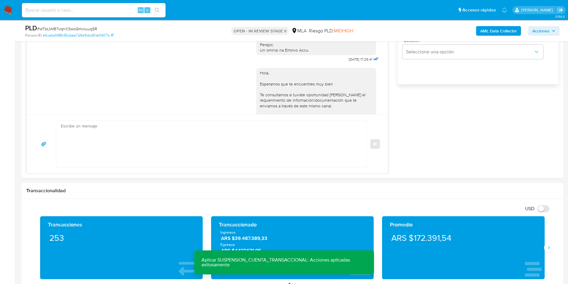
scroll to position [0, 0]
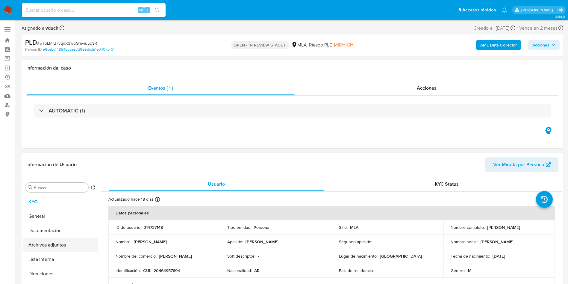
click at [60, 246] on button "Archivos adjuntos" at bounding box center [58, 245] width 70 height 14
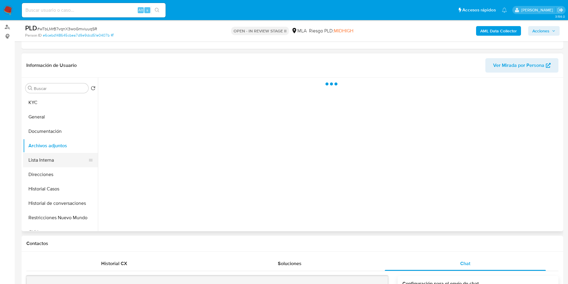
scroll to position [90, 0]
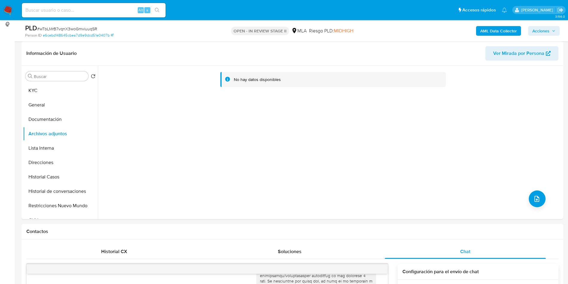
click at [505, 30] on b "AML Data Collector" at bounding box center [499, 31] width 37 height 10
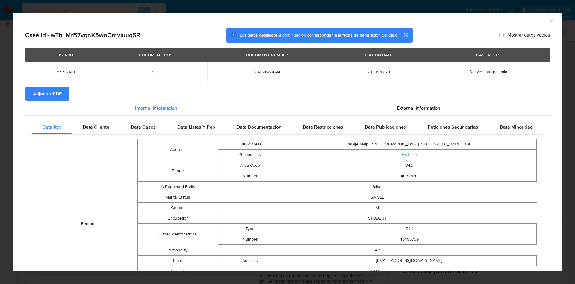
click at [52, 92] on span "Adjuntar PDF" at bounding box center [47, 93] width 29 height 13
click at [548, 20] on div "AML Data Collector" at bounding box center [288, 20] width 550 height 15
click at [549, 21] on icon "Cerrar ventana" at bounding box center [552, 21] width 6 height 6
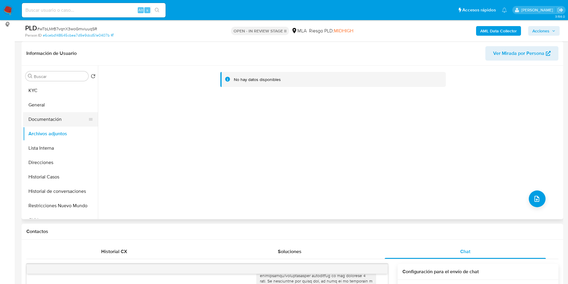
click at [59, 125] on button "Documentación" at bounding box center [58, 119] width 70 height 14
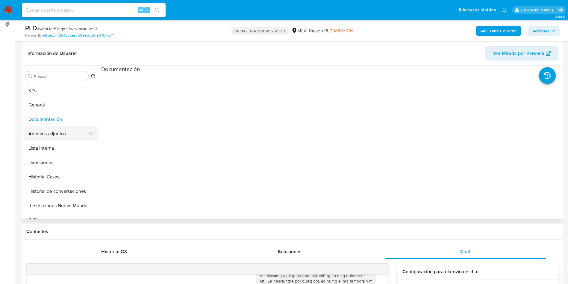
click at [53, 137] on button "Archivos adjuntos" at bounding box center [58, 133] width 70 height 14
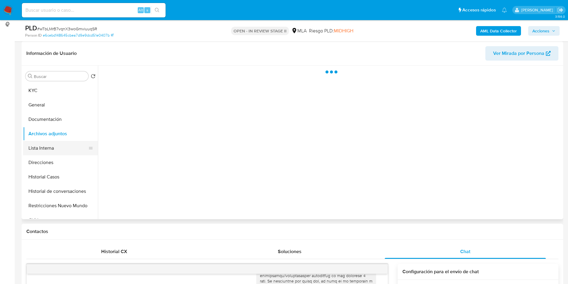
click at [52, 148] on button "Lista Interna" at bounding box center [58, 148] width 70 height 14
click at [59, 137] on button "Archivos adjuntos" at bounding box center [58, 133] width 70 height 14
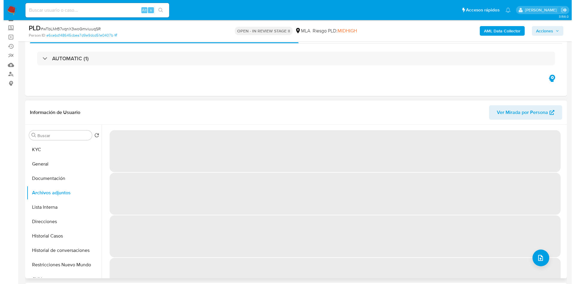
scroll to position [45, 0]
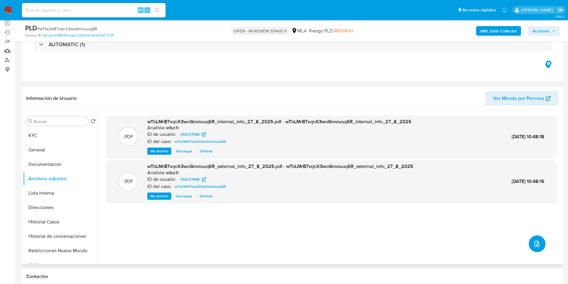
click at [539, 249] on button "upload-file" at bounding box center [537, 243] width 17 height 17
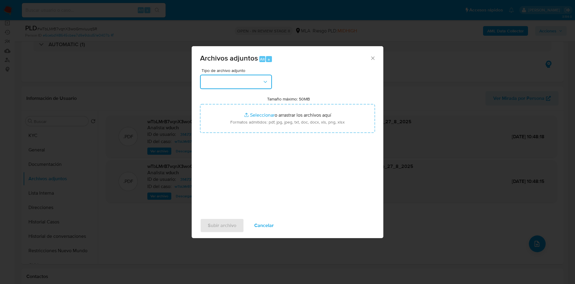
click at [263, 81] on icon "button" at bounding box center [265, 82] width 6 height 6
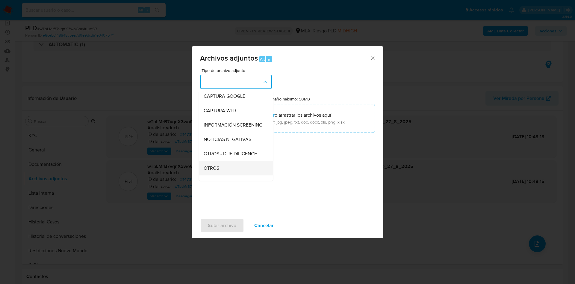
click at [227, 169] on div "OTROS" at bounding box center [234, 168] width 61 height 14
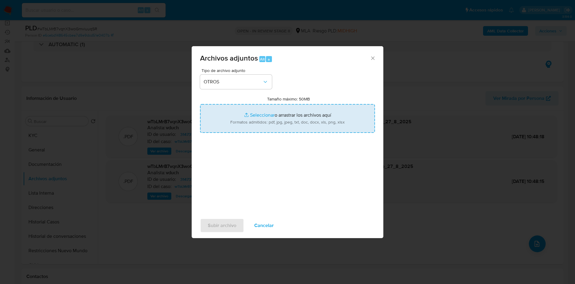
type input "C:\fakepath\Caselog wTbLMrB7vqnX3woGmviuuqSR_2025_08_18_23_27_05.docx"
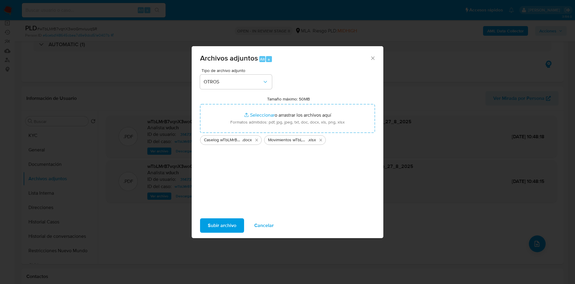
click at [220, 222] on span "Subir archivo" at bounding box center [222, 225] width 28 height 13
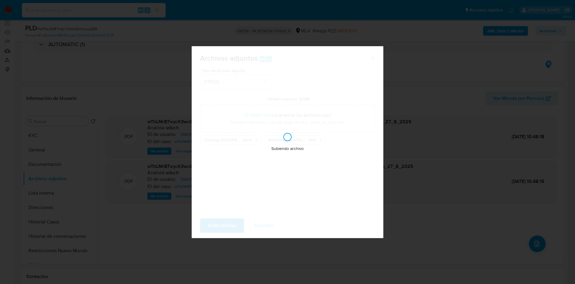
click at [285, 139] on icon at bounding box center [288, 137] width 10 height 10
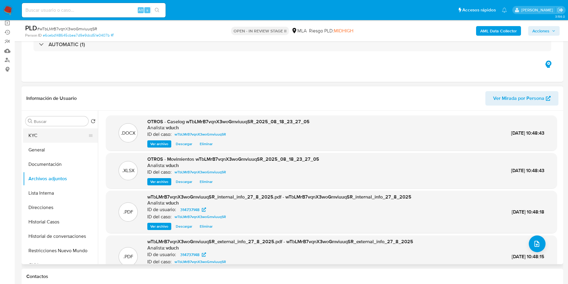
click at [39, 138] on button "KYC" at bounding box center [58, 135] width 70 height 14
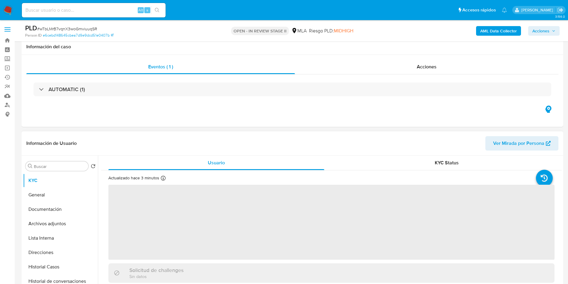
scroll to position [90, 0]
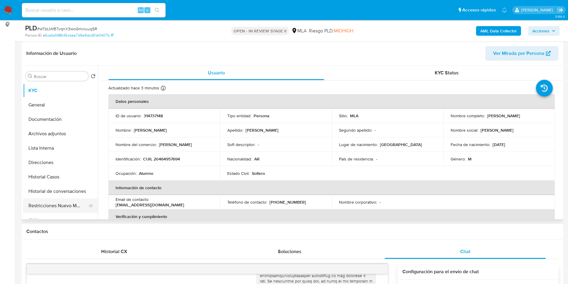
click at [44, 208] on button "Restricciones Nuevo Mundo" at bounding box center [58, 205] width 70 height 14
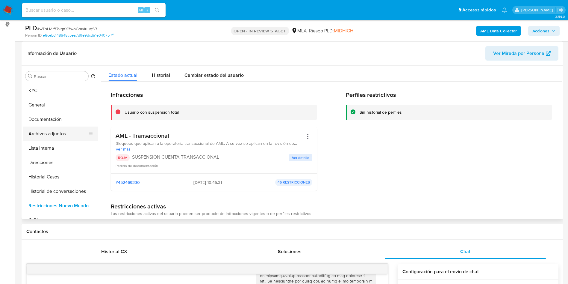
click at [55, 139] on button "Archivos adjuntos" at bounding box center [58, 133] width 70 height 14
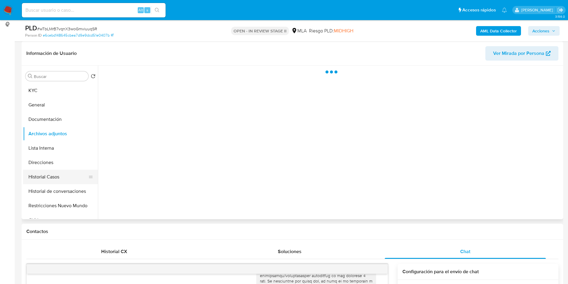
click at [64, 183] on button "Historial Casos" at bounding box center [58, 177] width 70 height 14
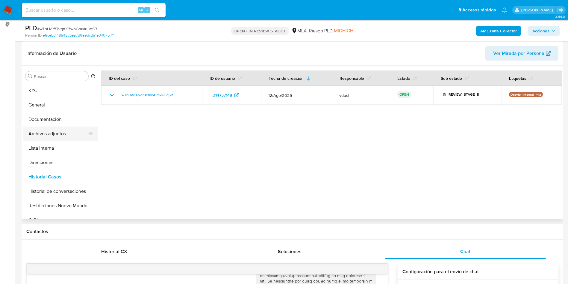
click at [46, 129] on button "Archivos adjuntos" at bounding box center [58, 133] width 70 height 14
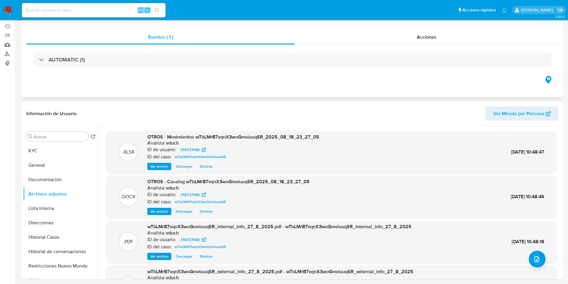
scroll to position [0, 0]
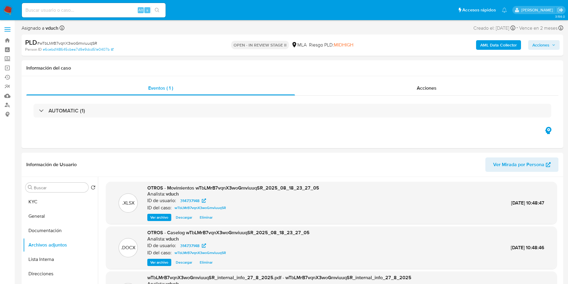
click at [544, 44] on span "Acciones" at bounding box center [541, 45] width 17 height 10
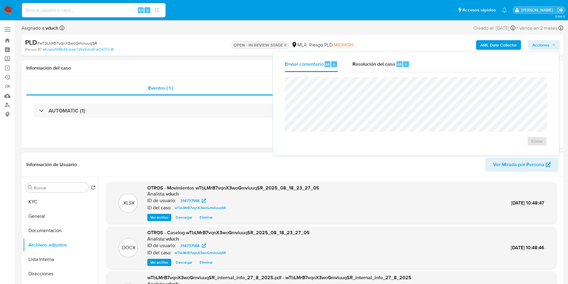
click at [423, 58] on div "Enviar comentario Alt c Resolución del caso Alt r" at bounding box center [416, 64] width 277 height 16
click at [359, 73] on div "Enviar" at bounding box center [416, 111] width 277 height 79
drag, startPoint x: 379, startPoint y: 64, endPoint x: 379, endPoint y: 70, distance: 6.0
click at [379, 64] on span "Resolución del caso" at bounding box center [374, 64] width 43 height 7
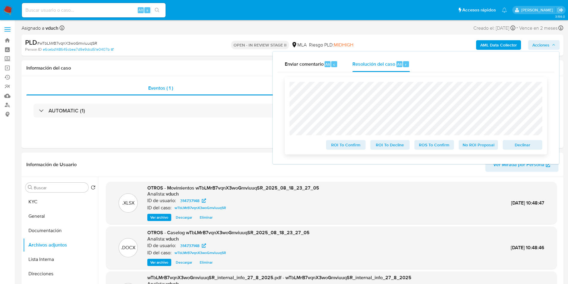
click at [522, 148] on span "Declinar" at bounding box center [522, 145] width 31 height 8
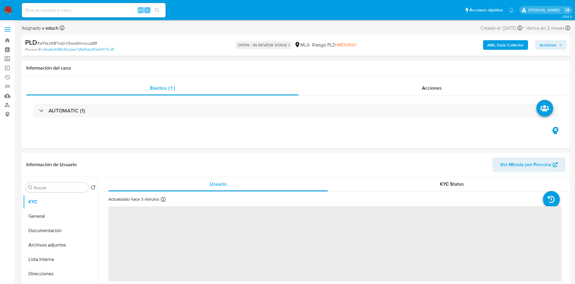
select select "10"
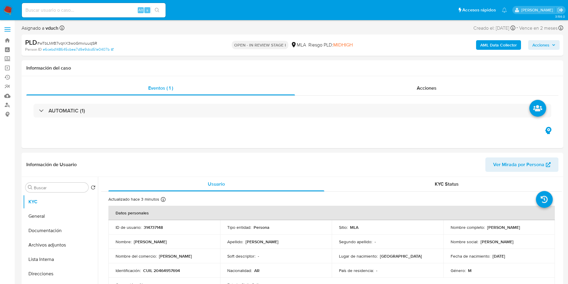
click at [541, 49] on span "Acciones" at bounding box center [541, 45] width 17 height 10
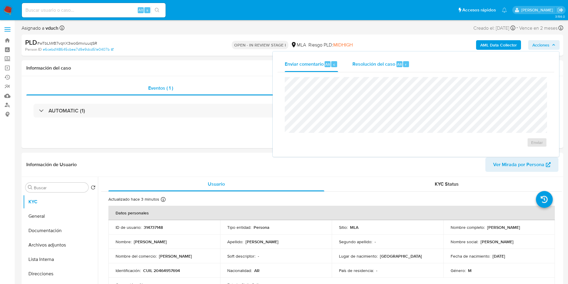
click at [407, 70] on div "Resolución del caso Alt r" at bounding box center [381, 64] width 57 height 16
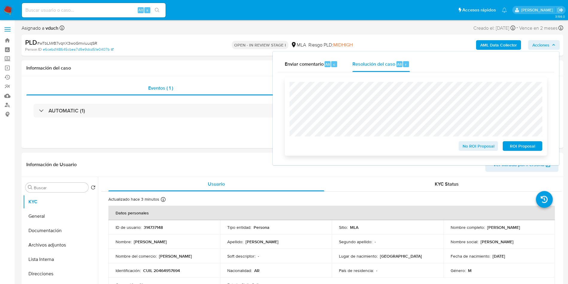
click at [529, 149] on span "ROI Proposal" at bounding box center [522, 146] width 31 height 8
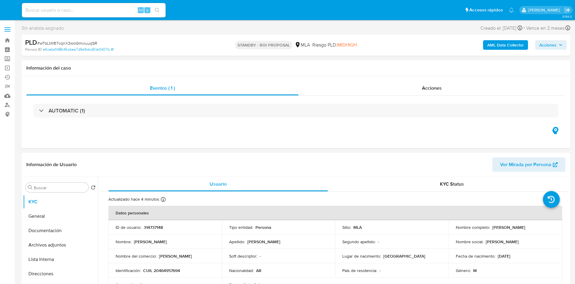
select select "10"
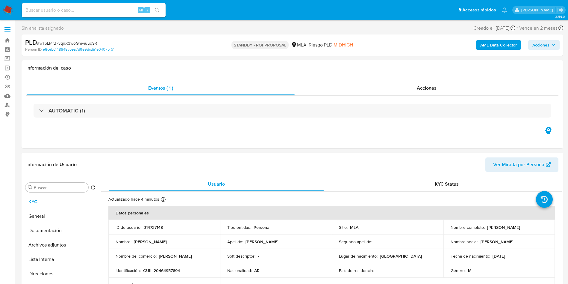
click at [116, 13] on input at bounding box center [94, 10] width 144 height 8
paste input "4OKHLybg2PUql73RFNRljhci"
type input "4OKHLybg2PUql73RFNRljhci"
click at [157, 11] on icon "search-icon" at bounding box center [157, 10] width 5 height 5
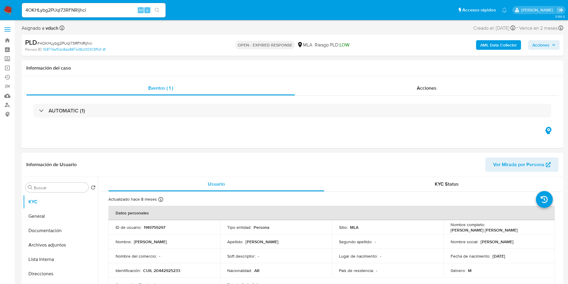
select select "10"
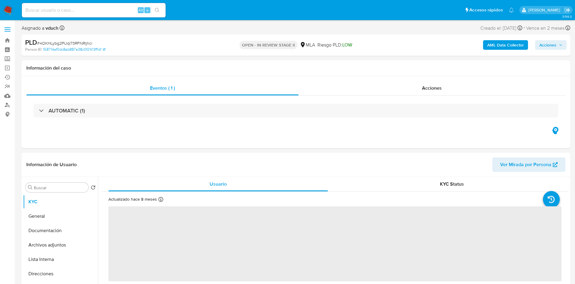
select select "10"
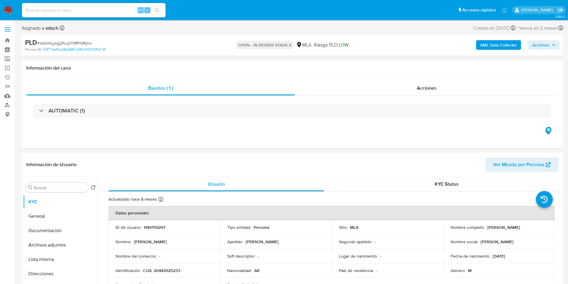
click at [111, 16] on div "Alt s" at bounding box center [94, 10] width 144 height 14
click at [87, 5] on div "Alt s" at bounding box center [94, 10] width 144 height 14
click at [103, 9] on input at bounding box center [94, 10] width 144 height 8
paste input "4OKHLybg2PUql73RFNRljhci"
type input "4OKHLybg2PUql73RFNRljhci"
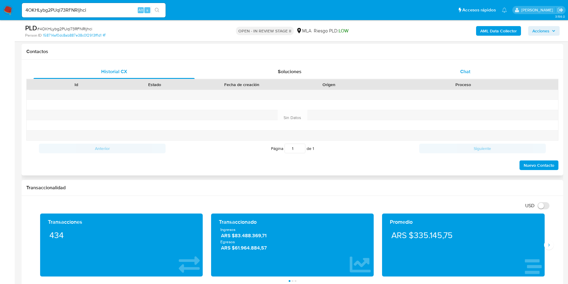
click at [468, 77] on div "Chat" at bounding box center [465, 71] width 161 height 14
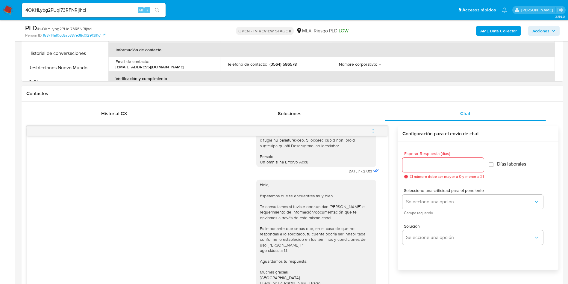
scroll to position [225, 0]
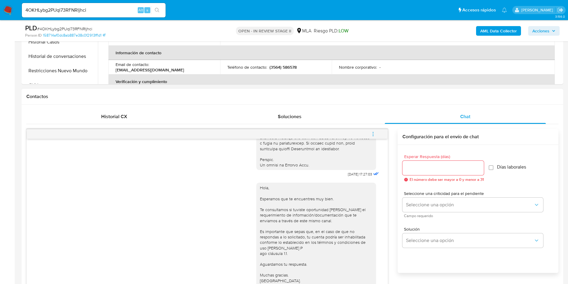
click at [370, 136] on button "menu-action" at bounding box center [373, 134] width 20 height 14
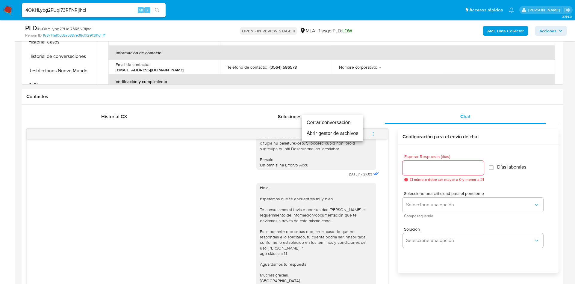
click at [336, 124] on li "Cerrar conversación" at bounding box center [332, 122] width 61 height 11
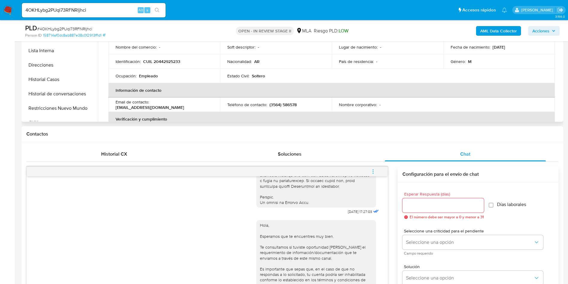
scroll to position [90, 0]
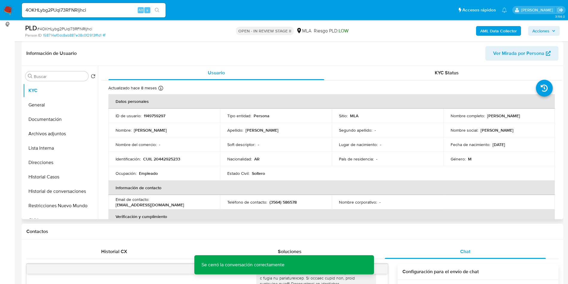
click at [159, 110] on td "ID de usuario : 1149759297" at bounding box center [164, 115] width 112 height 14
copy p "1149759297"
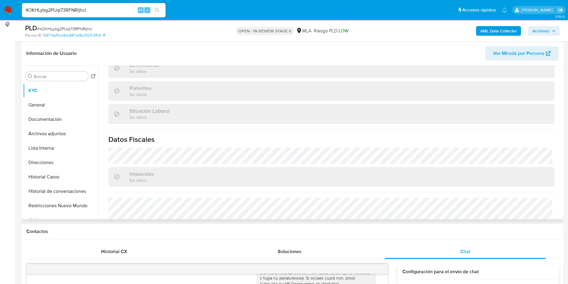
scroll to position [310, 0]
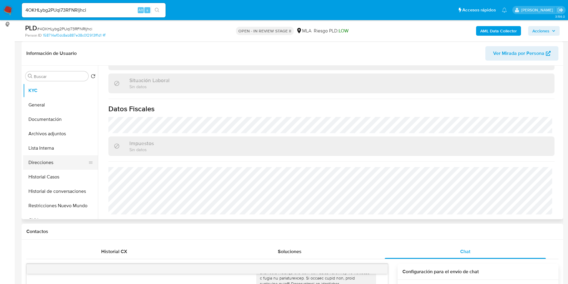
click at [48, 158] on button "Direcciones" at bounding box center [58, 162] width 70 height 14
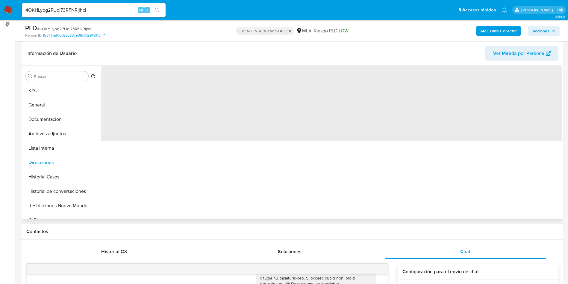
scroll to position [0, 0]
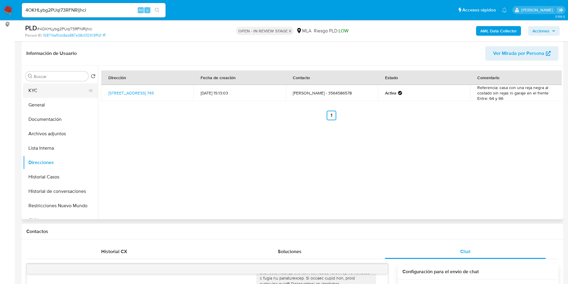
click at [57, 96] on button "KYC" at bounding box center [58, 90] width 70 height 14
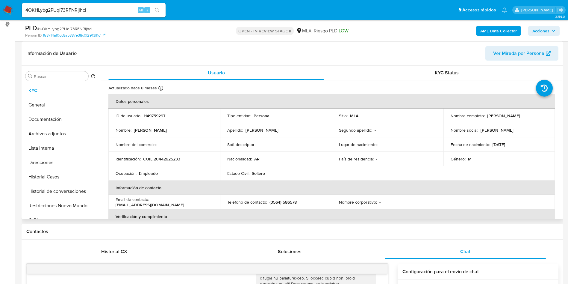
click at [322, 130] on div "Apellido : Molina" at bounding box center [275, 129] width 97 height 5
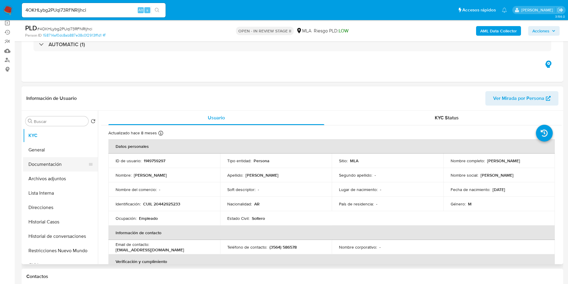
click at [36, 160] on button "Documentación" at bounding box center [58, 164] width 70 height 14
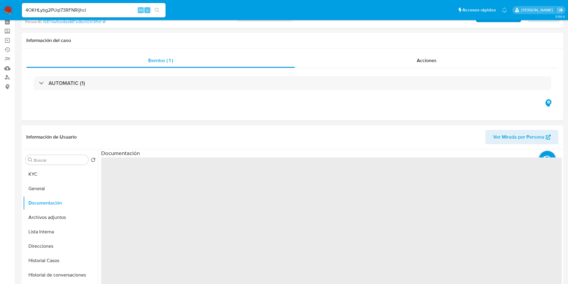
scroll to position [90, 0]
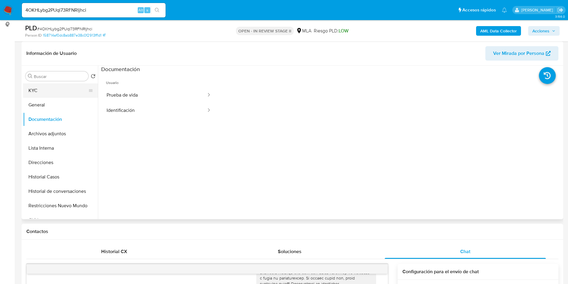
click at [34, 90] on button "KYC" at bounding box center [58, 90] width 70 height 14
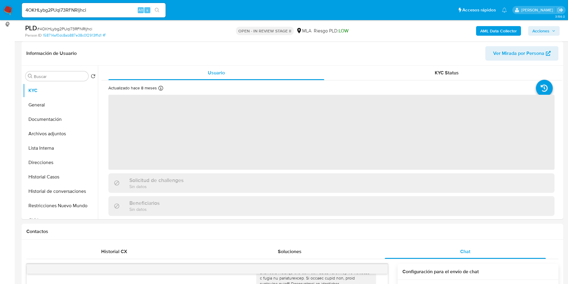
scroll to position [45, 0]
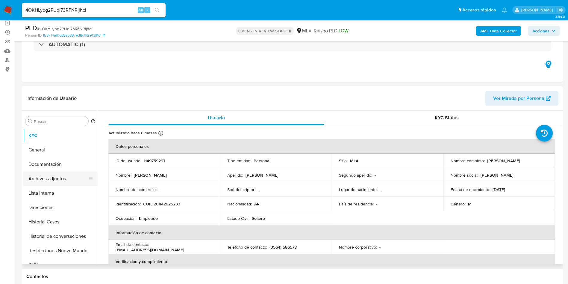
click at [73, 175] on button "Archivos adjuntos" at bounding box center [58, 178] width 70 height 14
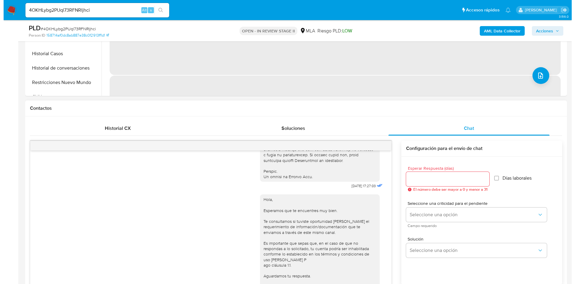
scroll to position [90, 0]
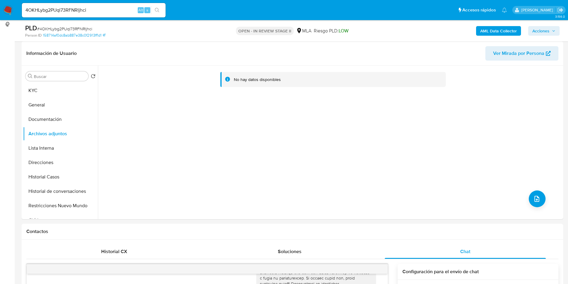
click at [498, 28] on b "AML Data Collector" at bounding box center [499, 31] width 37 height 10
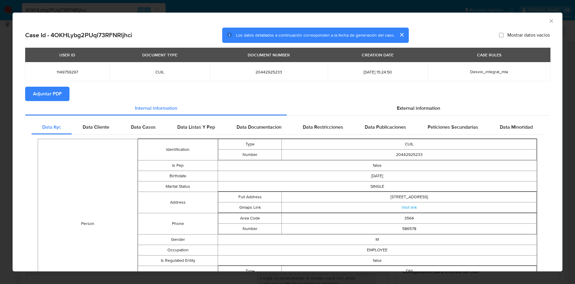
click at [34, 93] on span "Adjuntar PDF" at bounding box center [47, 93] width 29 height 13
click at [544, 17] on div "AML Data Collector" at bounding box center [288, 20] width 550 height 15
click at [549, 22] on icon "Cerrar ventana" at bounding box center [552, 21] width 6 height 6
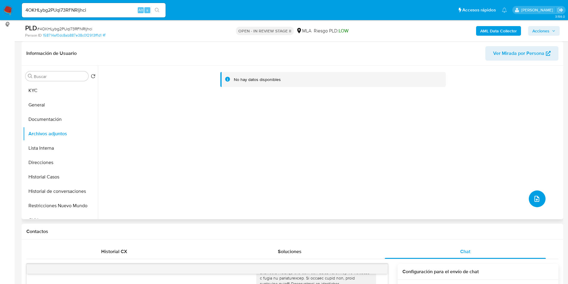
click at [539, 197] on button "upload-file" at bounding box center [537, 198] width 17 height 17
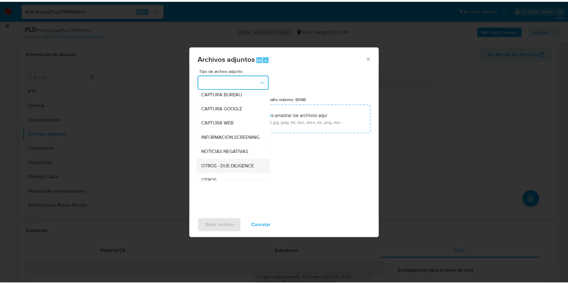
scroll to position [45, 0]
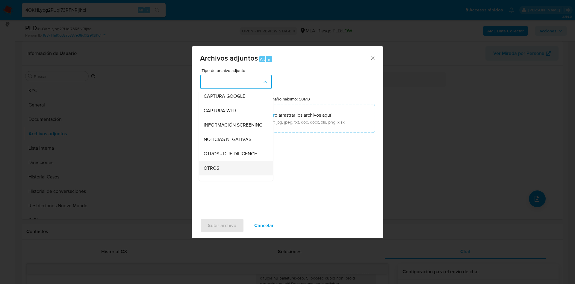
click at [228, 168] on div "OTROS" at bounding box center [234, 168] width 61 height 14
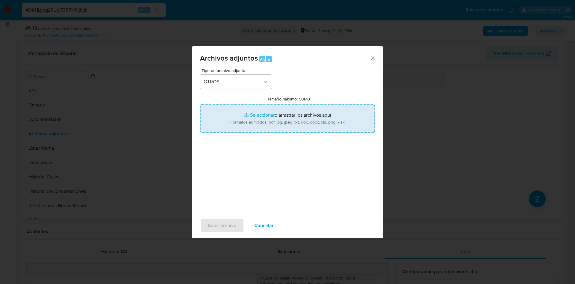
type input "C:\fakepath\Caselog 4OKHLybg2PUql73RFNRljhci_2025_08_18_20_43_21.docx"
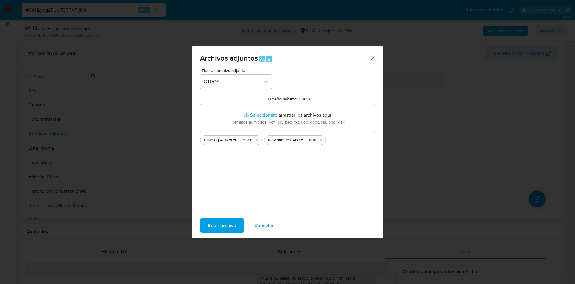
click at [309, 184] on div "Tipo de archivo adjunto OTROS Tamaño máximo: 50MB Seleccionar archivos Seleccio…" at bounding box center [287, 138] width 175 height 141
click at [225, 219] on span "Subir archivo" at bounding box center [222, 225] width 28 height 13
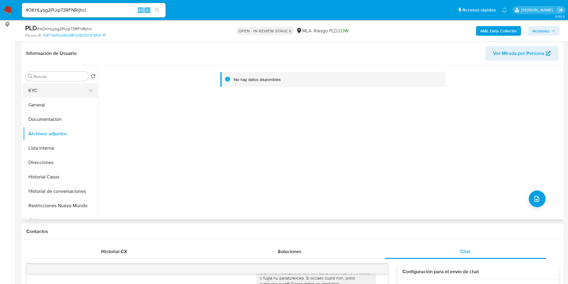
click at [65, 89] on button "KYC" at bounding box center [58, 90] width 70 height 14
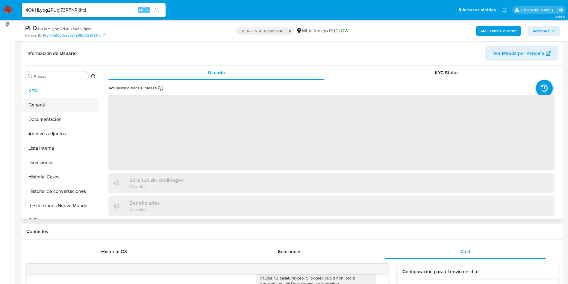
click at [61, 101] on button "General" at bounding box center [58, 105] width 70 height 14
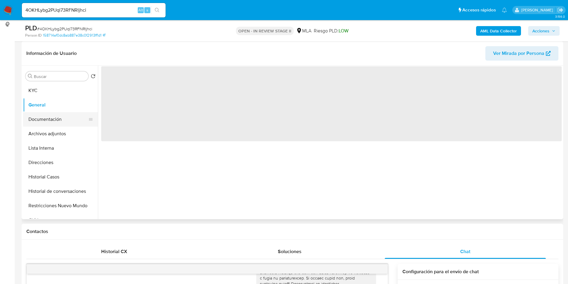
click at [61, 115] on button "Documentación" at bounding box center [58, 119] width 70 height 14
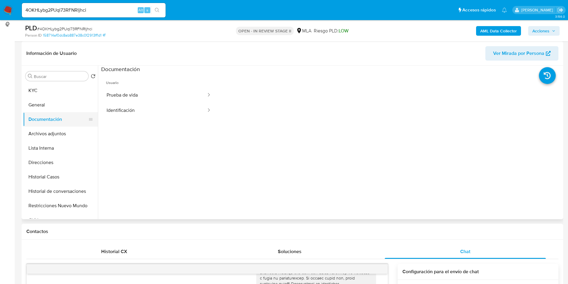
click at [58, 120] on button "Documentación" at bounding box center [58, 119] width 70 height 14
click at [56, 127] on button "Archivos adjuntos" at bounding box center [58, 133] width 70 height 14
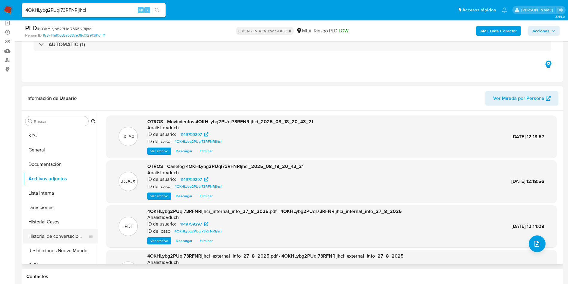
click at [42, 236] on button "Historial de conversaciones" at bounding box center [58, 236] width 70 height 14
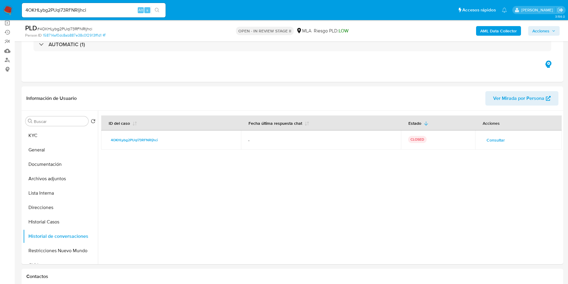
click at [547, 28] on span "Acciones" at bounding box center [541, 31] width 17 height 10
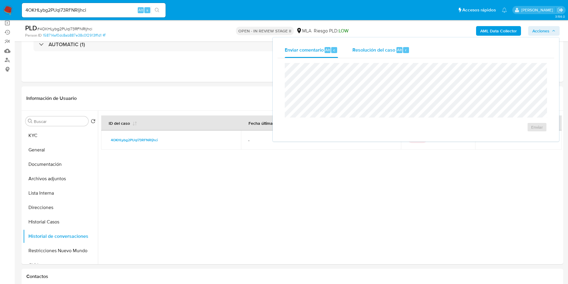
drag, startPoint x: 399, startPoint y: 46, endPoint x: 397, endPoint y: 57, distance: 10.3
click at [399, 46] on div "Resolución del caso Alt r" at bounding box center [381, 50] width 57 height 16
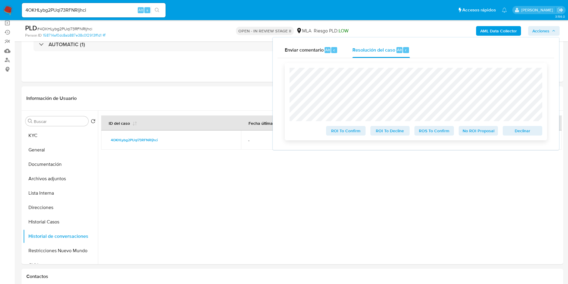
click at [468, 126] on div "No ROI Proposal" at bounding box center [479, 129] width 44 height 12
click at [473, 135] on span "No ROI Proposal" at bounding box center [478, 130] width 31 height 8
click at [473, 135] on div "No ROI Proposal" at bounding box center [479, 130] width 44 height 12
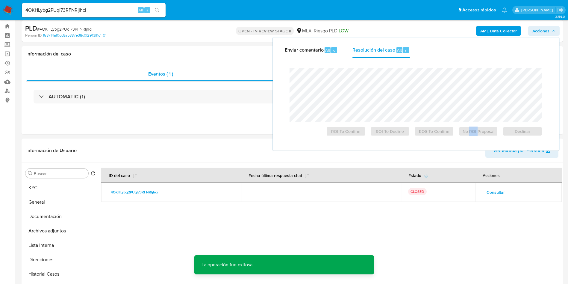
scroll to position [0, 0]
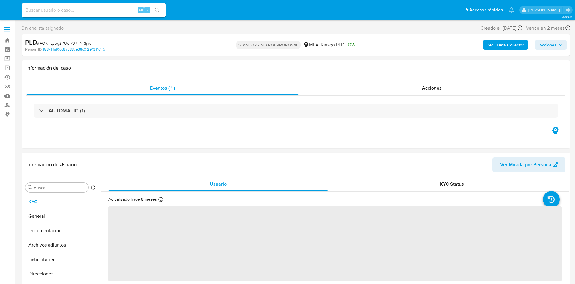
select select "10"
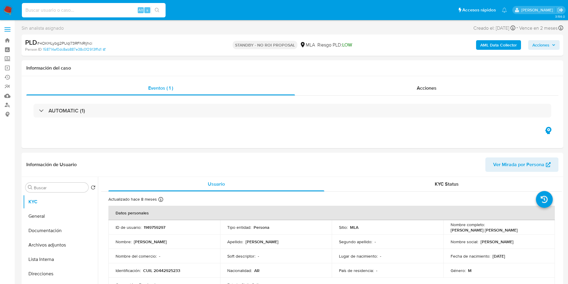
click at [107, 10] on input at bounding box center [94, 10] width 144 height 8
paste input "UvCmMuk6wogoFDnobSNheAtl"
type input "UvCmMuk6wogoFDnobSNheAtl"
click at [158, 9] on icon "search-icon" at bounding box center [157, 10] width 5 height 5
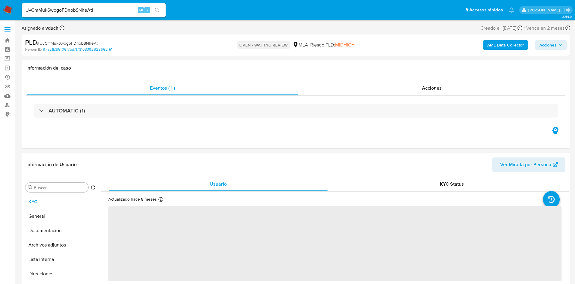
select select "10"
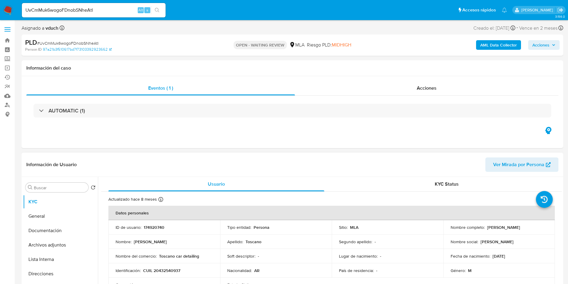
click at [145, 219] on th "Datos personales" at bounding box center [331, 213] width 447 height 14
click at [61, 2] on div "UvCmMuk6wogoFDnobSNheAtl Alt s" at bounding box center [94, 10] width 144 height 17
click at [62, 11] on input "UvCmMuk6wogoFDnobSNheAtl" at bounding box center [94, 10] width 144 height 8
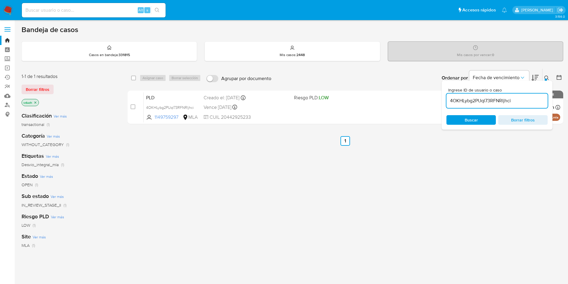
click at [504, 98] on input "4OKHLybg2PUql73RFNRljhci" at bounding box center [497, 101] width 101 height 8
paste input
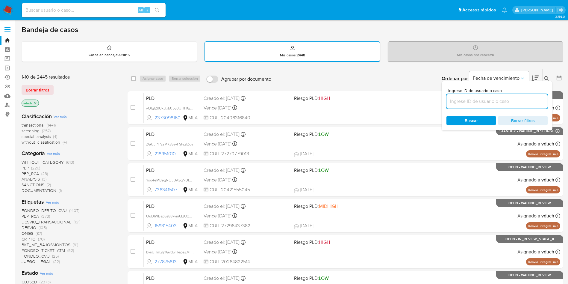
click at [526, 101] on input at bounding box center [497, 101] width 101 height 8
paste input "UvCmMuk6wogoFDnobSNheAtl"
type input "UvCmMuk6wogoFDnobSNheAtl"
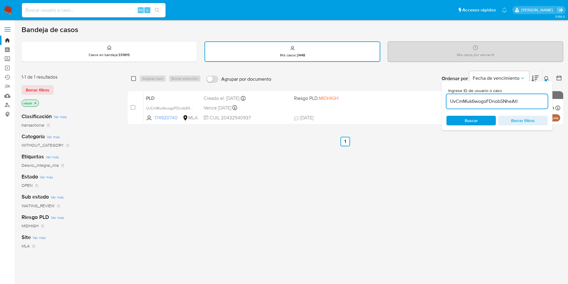
click at [132, 79] on input "checkbox" at bounding box center [133, 78] width 5 height 5
checkbox input "true"
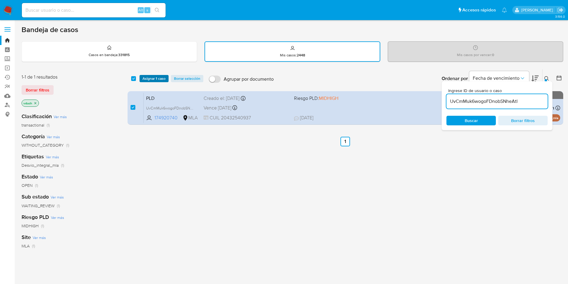
click at [150, 80] on span "Asignar 1 caso" at bounding box center [154, 79] width 23 height 6
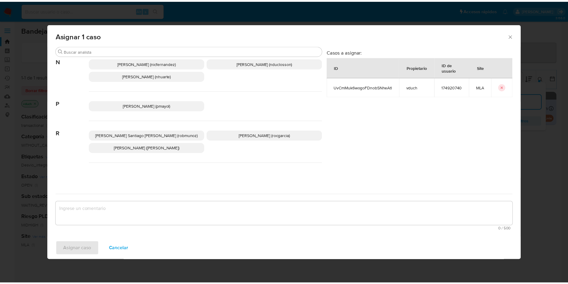
scroll to position [535, 0]
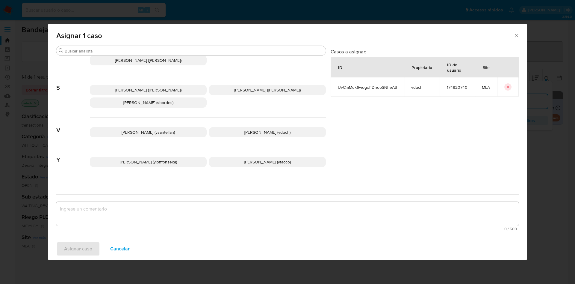
click at [277, 129] on span "[PERSON_NAME] (vduch)" at bounding box center [268, 132] width 46 height 6
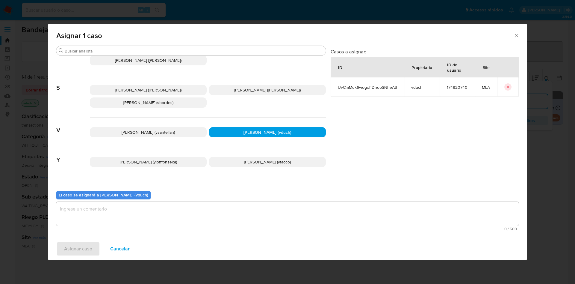
click at [282, 207] on textarea "assign-modal" at bounding box center [287, 214] width 463 height 24
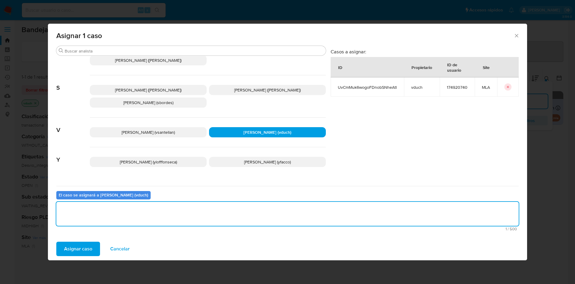
click at [91, 241] on div "Asignar caso Cancelar" at bounding box center [287, 248] width 479 height 23
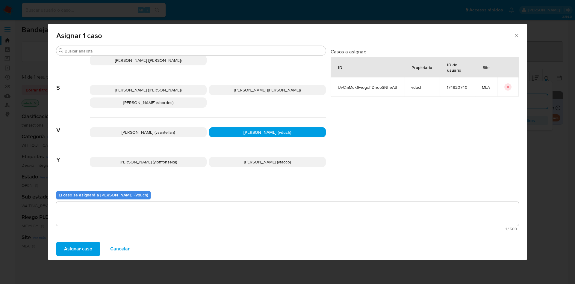
click at [91, 242] on span "Asignar caso" at bounding box center [78, 248] width 28 height 13
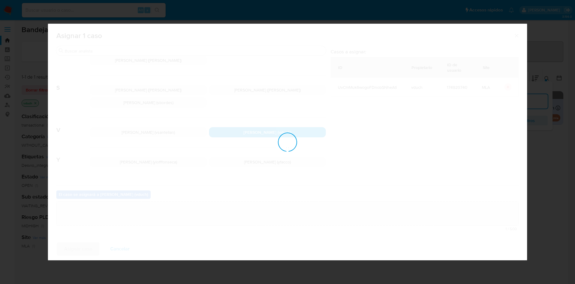
click at [91, 242] on div "assign-modal" at bounding box center [287, 142] width 479 height 236
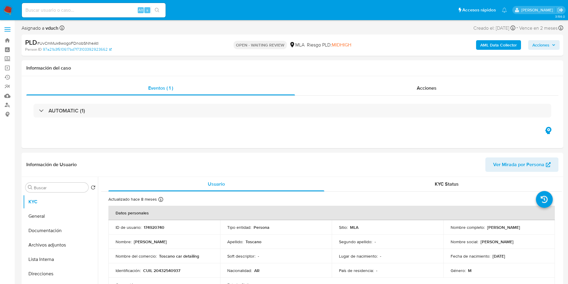
select select "10"
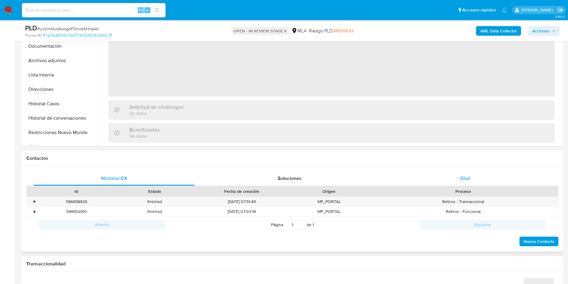
scroll to position [180, 0]
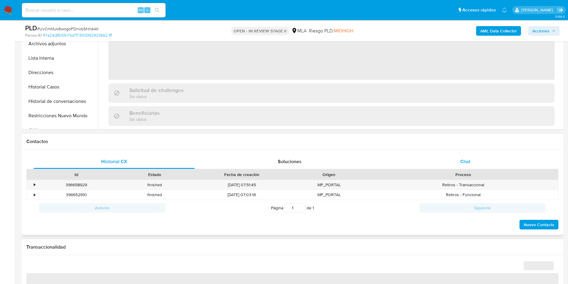
click at [492, 162] on div "Chat" at bounding box center [465, 161] width 161 height 14
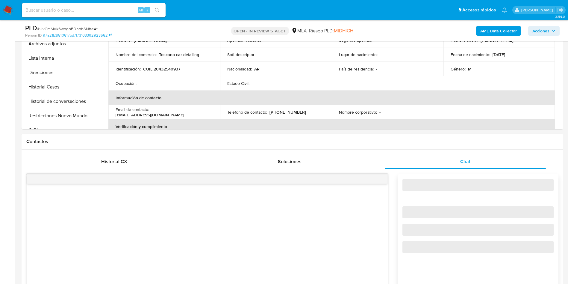
select select "10"
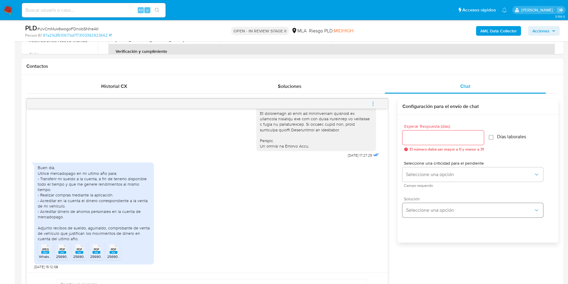
scroll to position [270, 0]
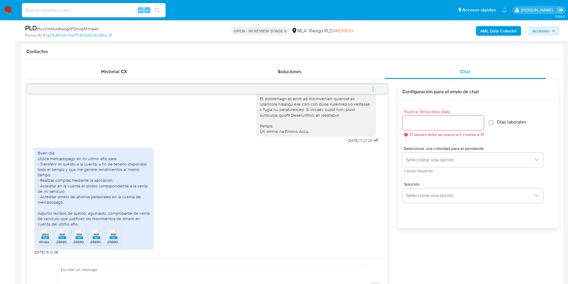
click at [46, 234] on span "JPEG" at bounding box center [45, 235] width 7 height 4
click at [60, 236] on span "PDF" at bounding box center [63, 235] width 6 height 4
click at [79, 235] on span "PDF" at bounding box center [80, 235] width 6 height 4
click at [93, 235] on icon at bounding box center [97, 234] width 8 height 9
click at [114, 236] on span "PDF" at bounding box center [114, 235] width 6 height 4
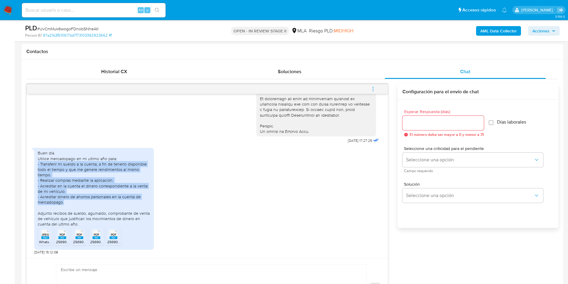
drag, startPoint x: 74, startPoint y: 204, endPoint x: 33, endPoint y: 165, distance: 56.8
click at [33, 165] on div "18/08/2025 17:27:25 Buen día. Utilice mercadopago en mi ultimo año para: - Tran…" at bounding box center [207, 176] width 361 height 164
click at [58, 176] on div "Buen día. Utilice mercadopago en mi ultimo año para: - Transferir mi sueldo a l…" at bounding box center [94, 188] width 113 height 76
drag, startPoint x: 38, startPoint y: 159, endPoint x: 75, endPoint y: 199, distance: 54.3
click at [75, 199] on div "Buen día. Utilice mercadopago en mi ultimo año para: - Transferir mi sueldo a l…" at bounding box center [94, 188] width 113 height 76
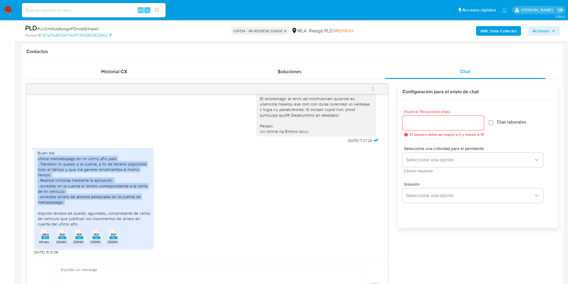
drag, startPoint x: 73, startPoint y: 205, endPoint x: 36, endPoint y: 160, distance: 58.2
click at [36, 160] on div "Buen día. Utilice mercadopago en mi ultimo año para: - Transferir mi sueldo a l…" at bounding box center [94, 199] width 120 height 102
copy div "Utilice mercadopago en mi ultimo año para: - Transferir mi sueldo a la cuenta, …"
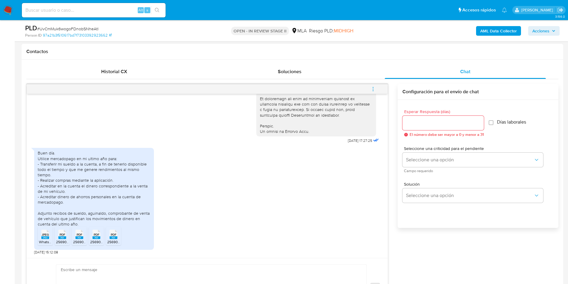
click at [296, 222] on div "Buen día. Utilice mercadopago en mi ultimo año para: - Transferir mi sueldo a l…" at bounding box center [207, 200] width 346 height 110
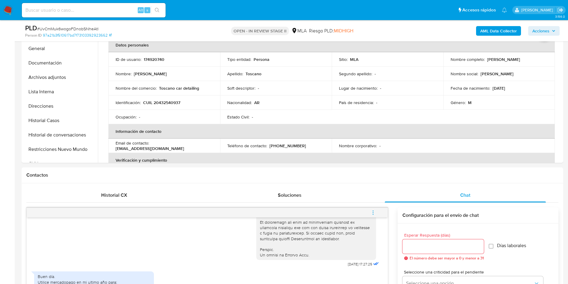
scroll to position [90, 0]
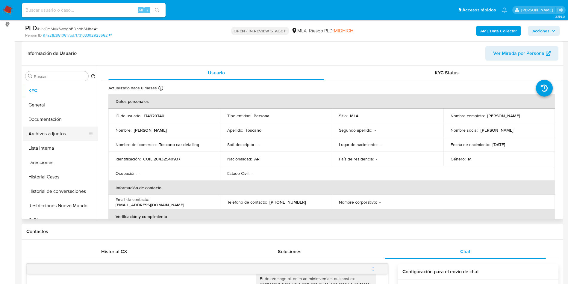
click at [55, 138] on button "Archivos adjuntos" at bounding box center [58, 133] width 70 height 14
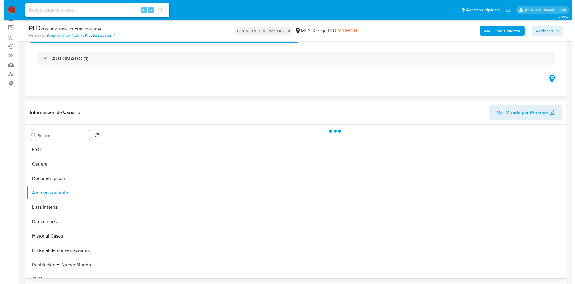
scroll to position [45, 0]
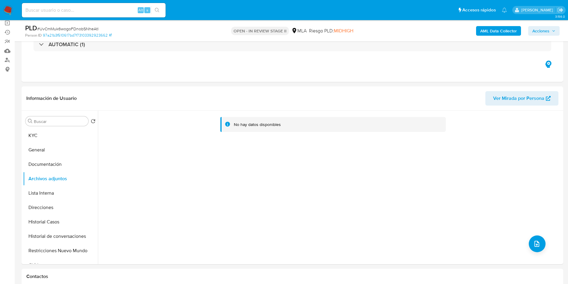
click at [501, 30] on b "AML Data Collector" at bounding box center [499, 31] width 37 height 10
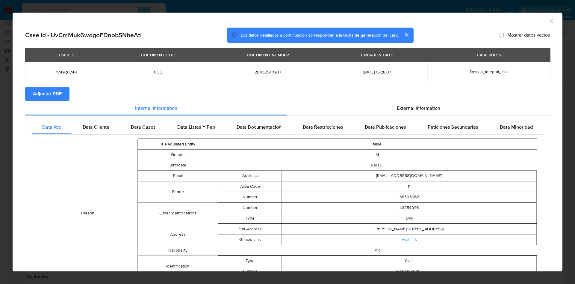
click at [57, 92] on span "Adjuntar PDF" at bounding box center [47, 93] width 29 height 13
click at [541, 21] on div "AML Data Collector" at bounding box center [283, 20] width 532 height 7
click at [550, 20] on div "AML Data Collector" at bounding box center [288, 20] width 550 height 15
click at [549, 20] on icon "Cerrar ventana" at bounding box center [552, 21] width 6 height 6
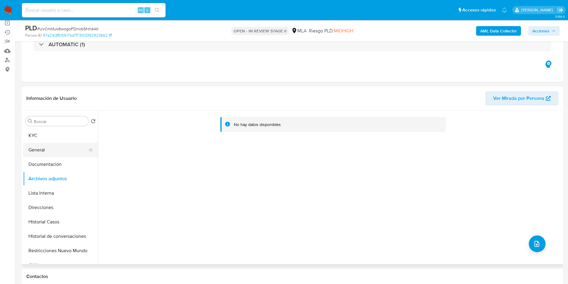
click at [70, 155] on button "General" at bounding box center [58, 150] width 70 height 14
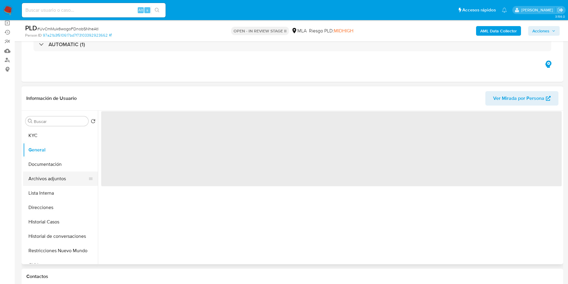
click at [60, 178] on button "Archivos adjuntos" at bounding box center [58, 178] width 70 height 14
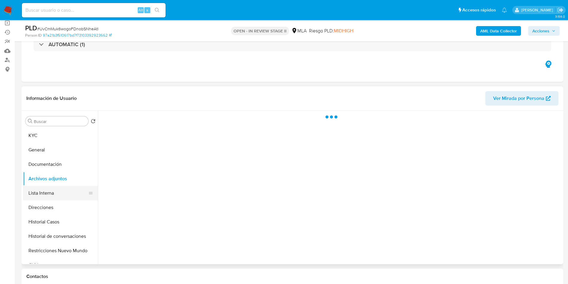
click at [56, 189] on button "Lista Interna" at bounding box center [58, 193] width 70 height 14
click at [58, 180] on button "Archivos adjuntos" at bounding box center [58, 178] width 70 height 14
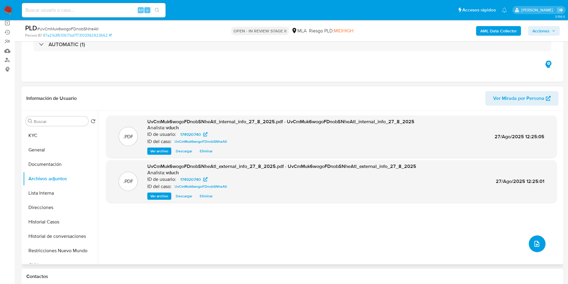
click at [534, 247] on span "upload-file" at bounding box center [537, 243] width 7 height 7
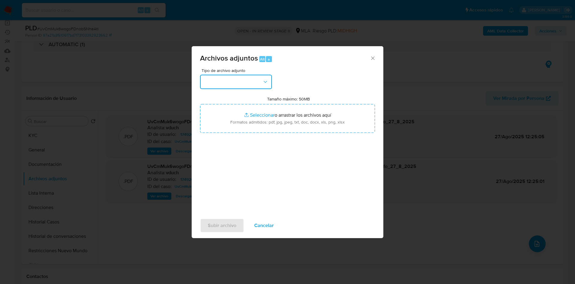
click at [232, 83] on button "button" at bounding box center [236, 82] width 72 height 14
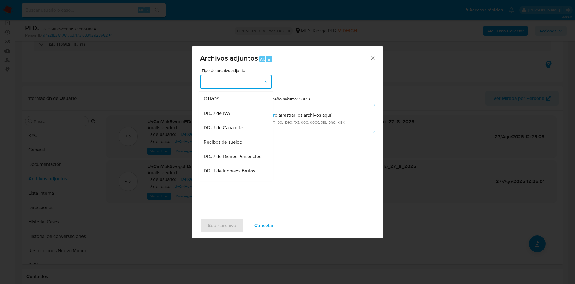
scroll to position [135, 0]
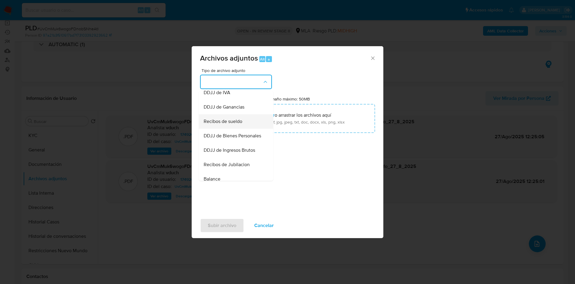
click at [233, 124] on span "Recibos de sueldo" at bounding box center [223, 121] width 39 height 6
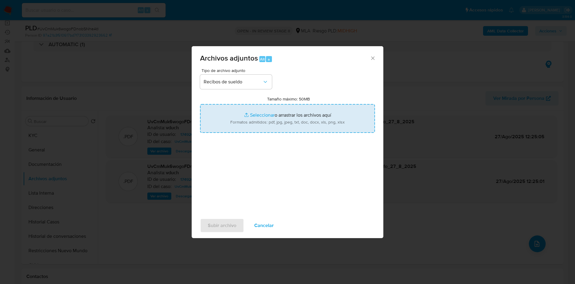
type input "C:\fakepath\Mayo a Julio 2025.pdf"
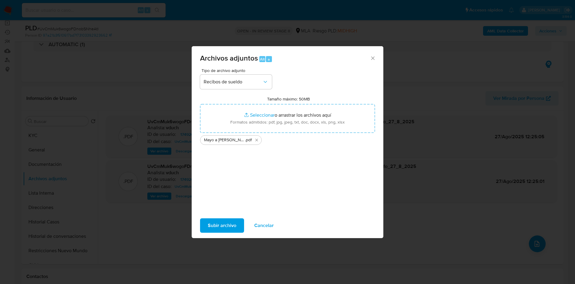
click at [227, 225] on span "Subir archivo" at bounding box center [222, 225] width 28 height 13
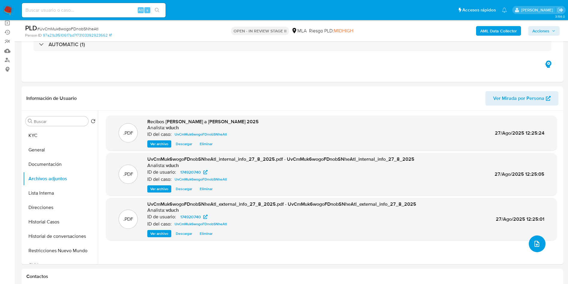
click at [534, 245] on icon "upload-file" at bounding box center [537, 243] width 7 height 7
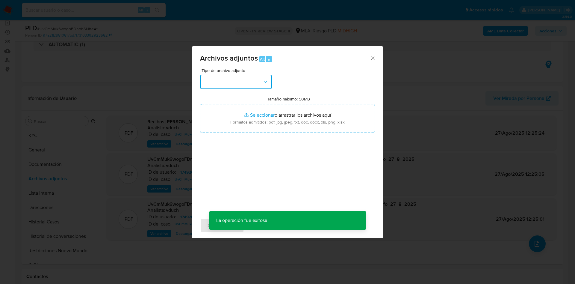
click at [246, 79] on button "button" at bounding box center [236, 82] width 72 height 14
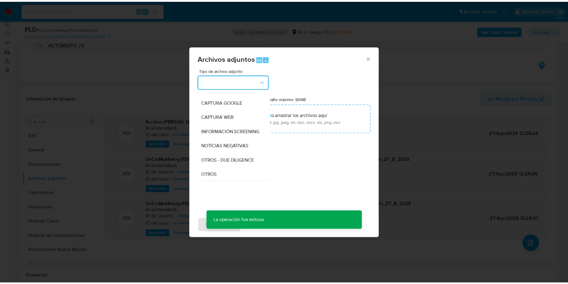
scroll to position [90, 0]
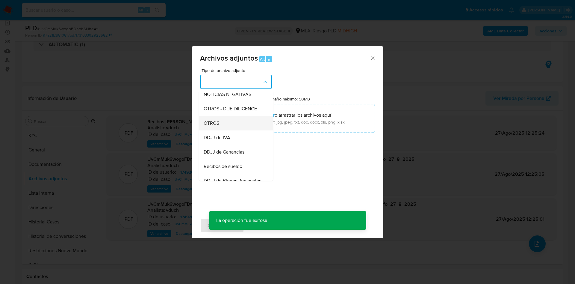
click at [232, 126] on div "OTROS" at bounding box center [234, 123] width 61 height 14
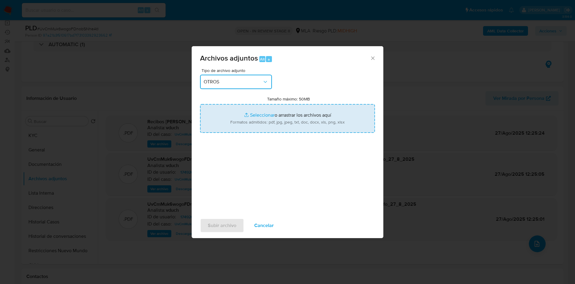
type input "C:\fakepath\Aviso de transferencia.jpeg"
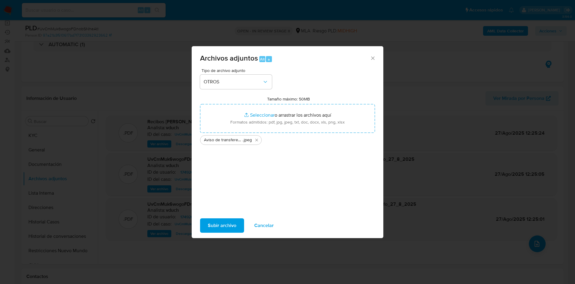
click at [220, 221] on span "Subir archivo" at bounding box center [222, 225] width 28 height 13
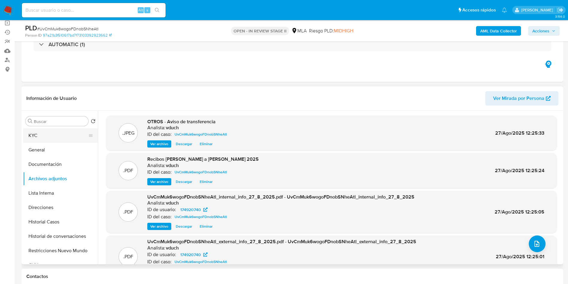
click at [73, 134] on button "KYC" at bounding box center [58, 135] width 70 height 14
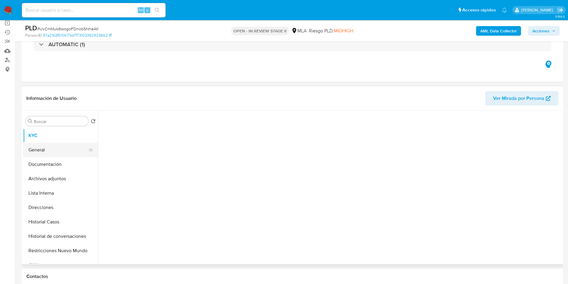
click at [70, 142] on button "KYC" at bounding box center [60, 135] width 75 height 14
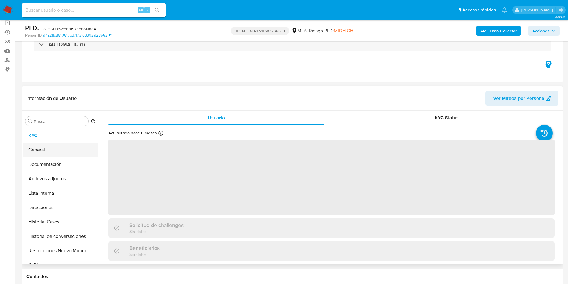
click at [69, 148] on button "General" at bounding box center [58, 150] width 70 height 14
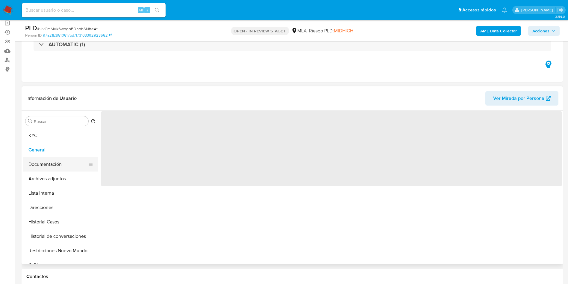
click at [70, 165] on button "Documentación" at bounding box center [58, 164] width 70 height 14
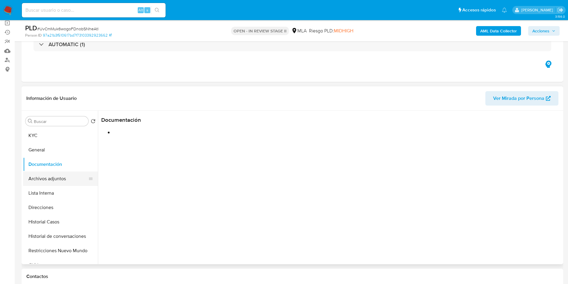
click at [70, 174] on button "Archivos adjuntos" at bounding box center [58, 178] width 70 height 14
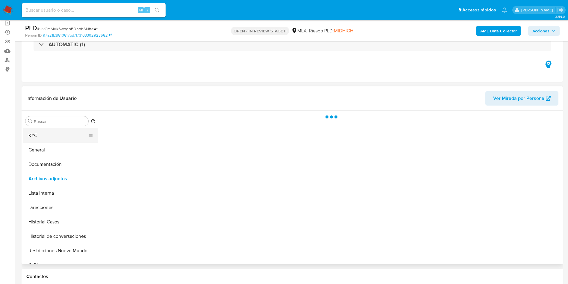
click at [67, 138] on button "KYC" at bounding box center [58, 135] width 70 height 14
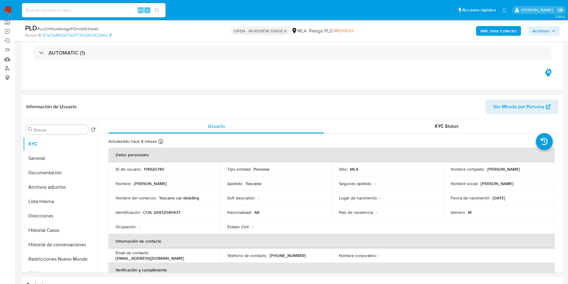
scroll to position [45, 0]
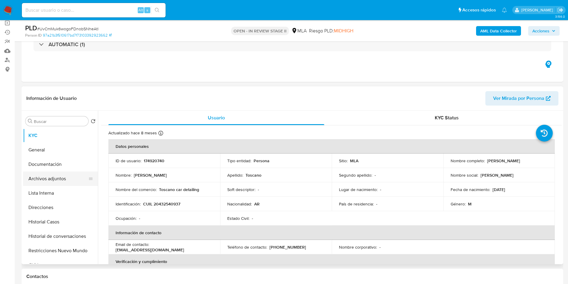
click at [34, 180] on button "Archivos adjuntos" at bounding box center [58, 178] width 70 height 14
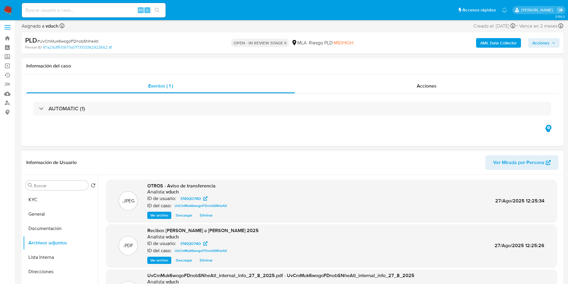
scroll to position [0, 0]
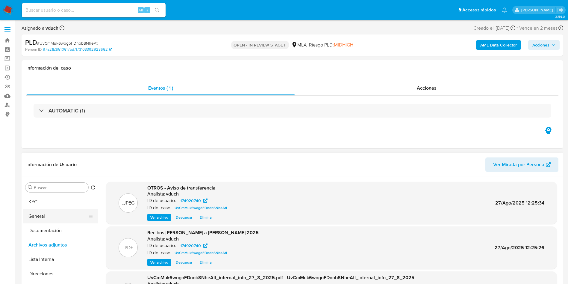
click at [75, 210] on button "General" at bounding box center [58, 216] width 70 height 14
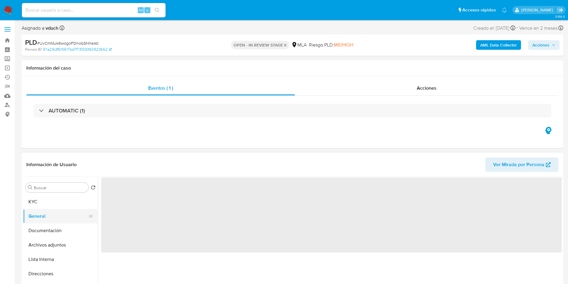
click at [75, 210] on button "General" at bounding box center [58, 216] width 70 height 14
drag, startPoint x: 72, startPoint y: 203, endPoint x: 73, endPoint y: 200, distance: 4.0
click at [73, 203] on button "KYC" at bounding box center [58, 201] width 70 height 14
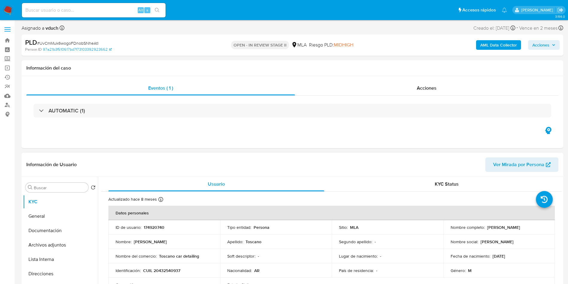
click at [159, 227] on p "174920740" at bounding box center [154, 226] width 21 height 5
copy p "174920740"
click at [318, 61] on div "Información del caso" at bounding box center [293, 68] width 542 height 16
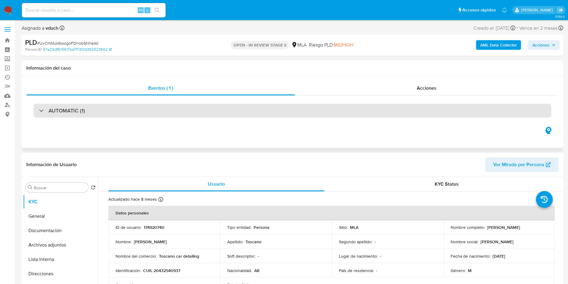
scroll to position [45, 0]
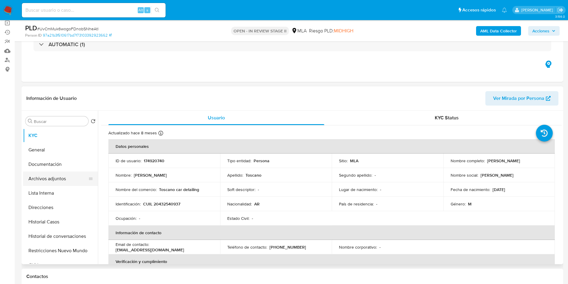
click at [64, 180] on button "Archivos adjuntos" at bounding box center [58, 178] width 70 height 14
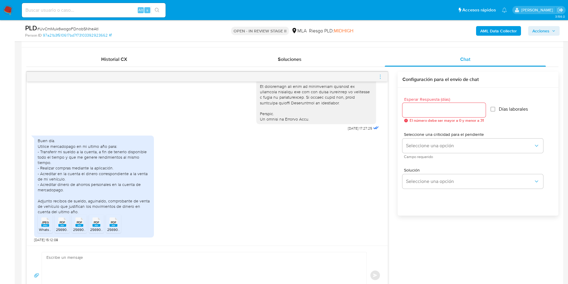
scroll to position [315, 0]
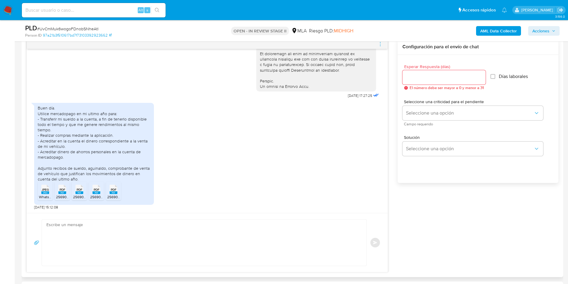
click at [119, 231] on textarea at bounding box center [202, 242] width 313 height 46
paste textarea "Hola, ¡Muchas gracias por tu respuesta! Confirmamos la recepción de la document…"
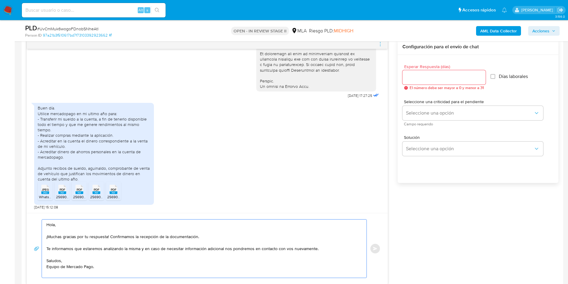
type textarea "Hola, ¡Muchas gracias por tu respuesta! Confirmamos la recepción de la document…"
click at [427, 77] on input "Esperar Respuesta (días)" at bounding box center [444, 77] width 83 height 8
type input "0"
click at [385, 250] on div "Hola, ¡Muchas gracias por tu respuesta! Confirmamos la recepción de la document…" at bounding box center [207, 248] width 361 height 71
click at [372, 246] on button "Enviar" at bounding box center [375, 248] width 11 height 11
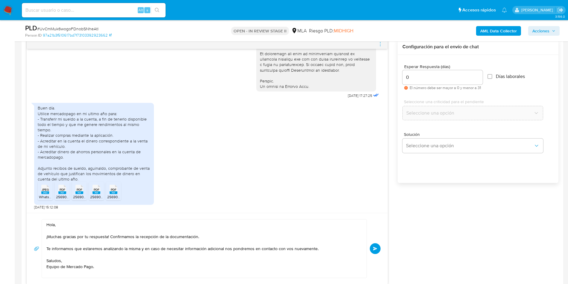
click at [70, 25] on div "PLD # UvCmMuk6wogoFDnobSNheAtl" at bounding box center [113, 28] width 176 height 9
copy span "UvCmMuk6wogoFDnobSNheAtl"
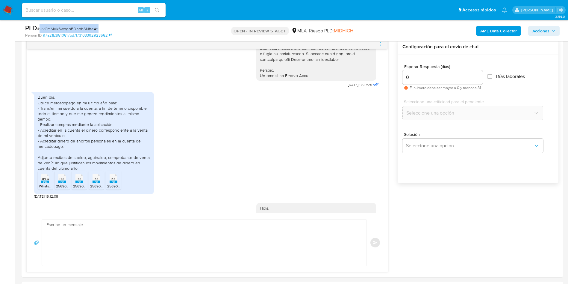
scroll to position [368, 0]
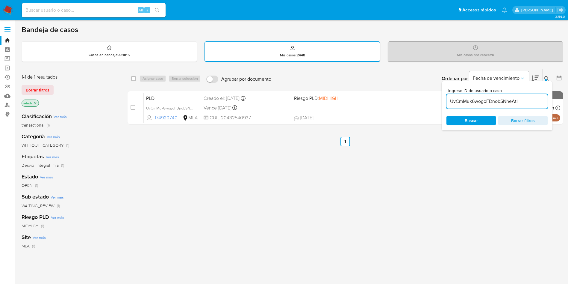
click at [511, 99] on input "UvCmMuk6wogoFDnobSNheAtl" at bounding box center [497, 101] width 101 height 8
click at [136, 76] on div "select-all-cases-checkbox" at bounding box center [134, 78] width 7 height 7
click at [131, 77] on input "checkbox" at bounding box center [133, 78] width 5 height 5
checkbox input "true"
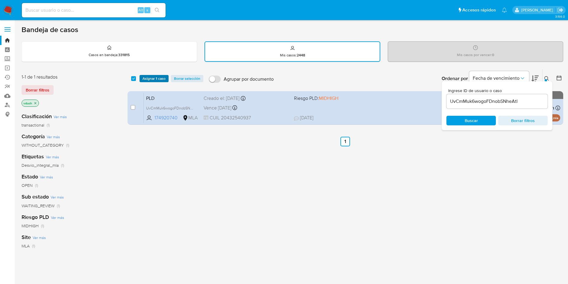
click at [150, 78] on span "Asignar 1 caso" at bounding box center [154, 79] width 23 height 6
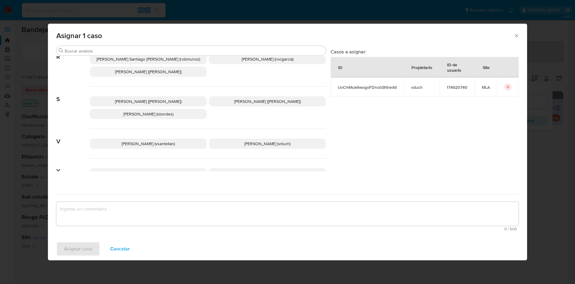
scroll to position [535, 0]
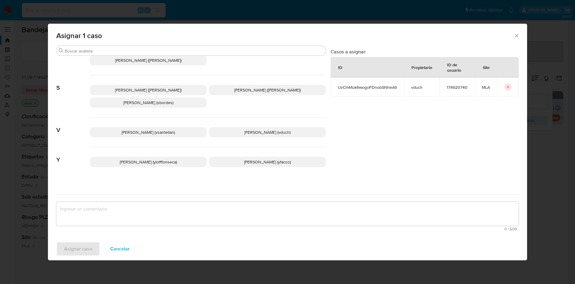
click at [286, 127] on p "[PERSON_NAME] (vduch)" at bounding box center [267, 132] width 117 height 10
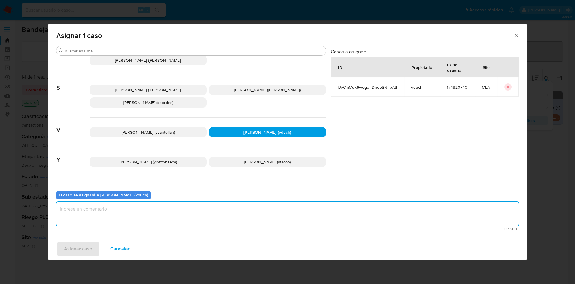
click at [263, 208] on textarea "assign-modal" at bounding box center [287, 214] width 463 height 24
click at [96, 250] on button "Asignar caso" at bounding box center [78, 249] width 44 height 14
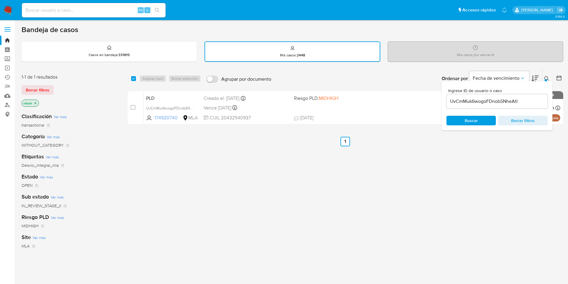
click at [491, 101] on input "UvCmMuk6wogoFDnobSNheAtl" at bounding box center [497, 101] width 101 height 8
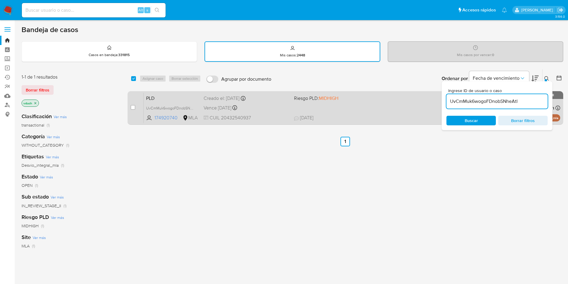
paste input "xqrKd79CAOtIsAPwKAQj8C2c"
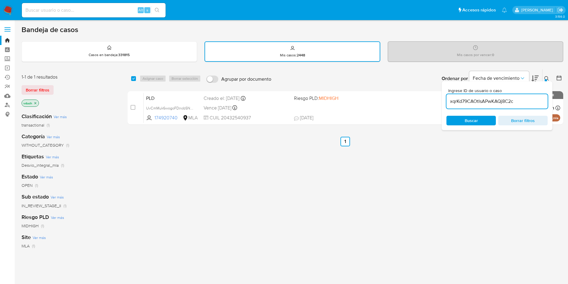
type input "xqrKd79CAOtIsAPwKAQj8C2c"
click at [132, 79] on input "checkbox" at bounding box center [133, 78] width 5 height 5
checkbox input "true"
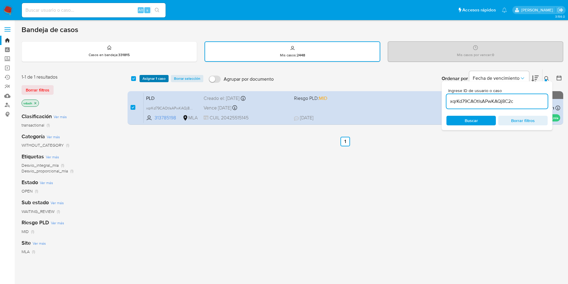
click at [154, 76] on span "Asignar 1 caso" at bounding box center [154, 79] width 23 height 6
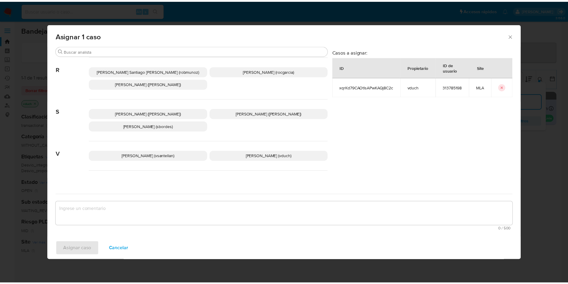
scroll to position [535, 0]
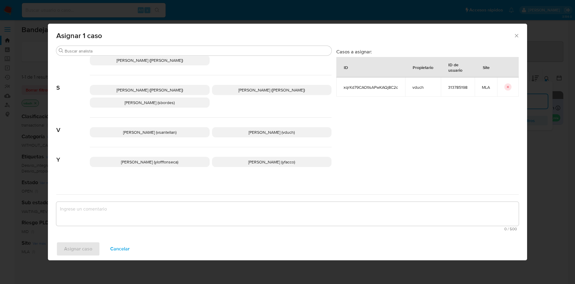
click at [271, 129] on span "Valeria Duch (vduch)" at bounding box center [272, 132] width 46 height 6
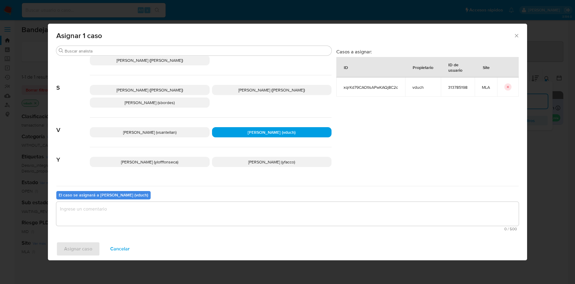
click at [268, 204] on textarea "assign-modal" at bounding box center [287, 214] width 463 height 24
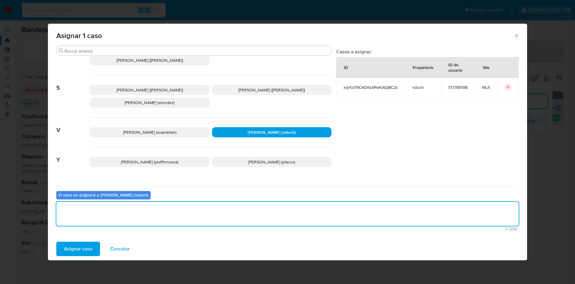
click at [70, 242] on span "Asignar caso" at bounding box center [78, 248] width 28 height 13
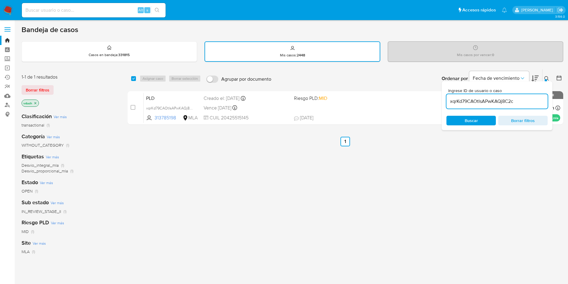
click at [90, 14] on div "Alt s" at bounding box center [94, 10] width 144 height 14
click at [93, 12] on input at bounding box center [94, 10] width 144 height 8
paste input "TixmMpKy8RRhmoEryhrVLnH5"
type input "TixmMpKy8RRhmoEryhrVLnH5"
click at [154, 15] on div "TixmMpKy8RRhmoEryhrVLnH5 Alt s" at bounding box center [94, 10] width 144 height 14
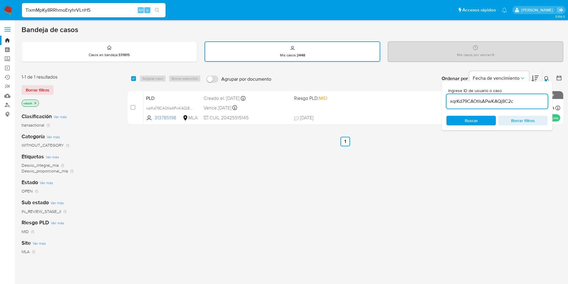
click at [159, 11] on icon "search-icon" at bounding box center [157, 10] width 5 height 5
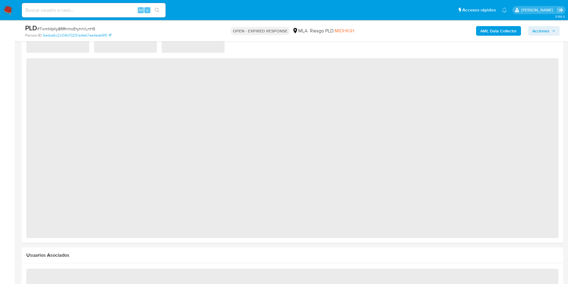
scroll to position [519, 0]
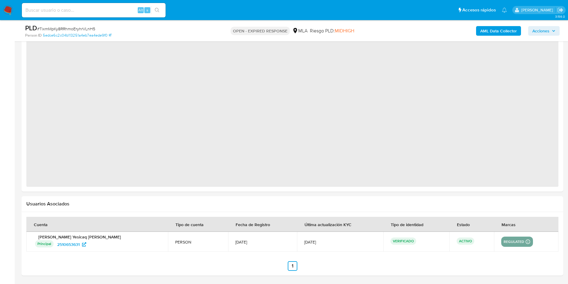
select select "10"
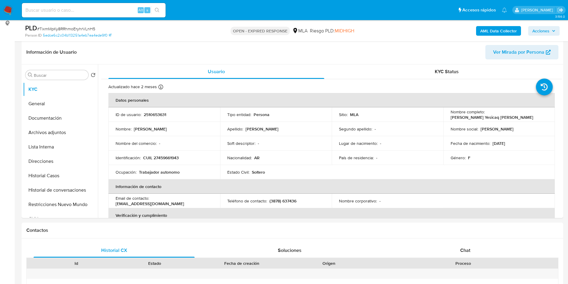
scroll to position [49, 0]
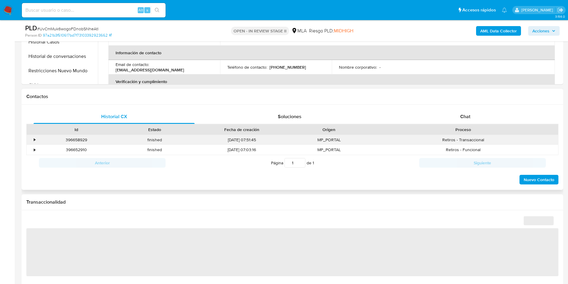
select select "10"
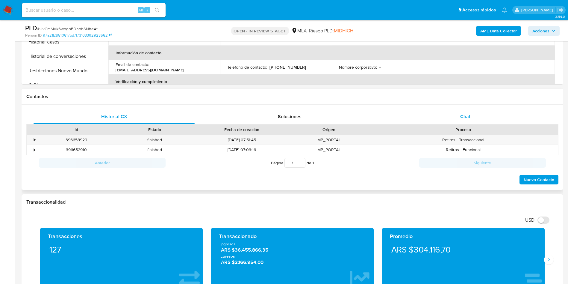
click at [465, 115] on span "Chat" at bounding box center [466, 116] width 10 height 7
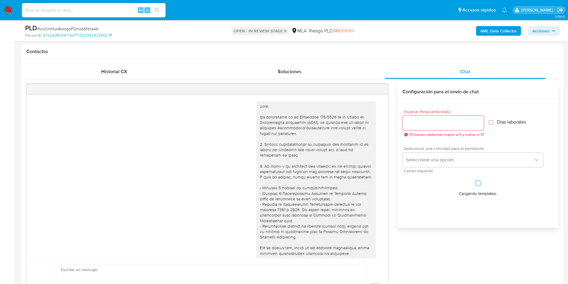
scroll to position [368, 0]
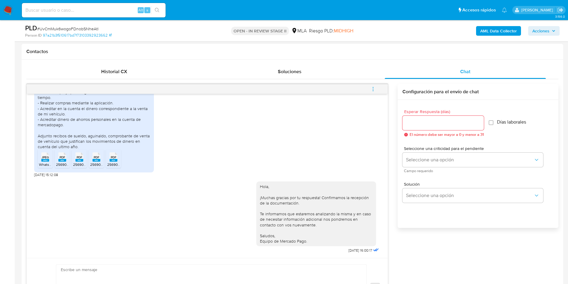
click at [374, 85] on span "menu-action" at bounding box center [373, 89] width 5 height 14
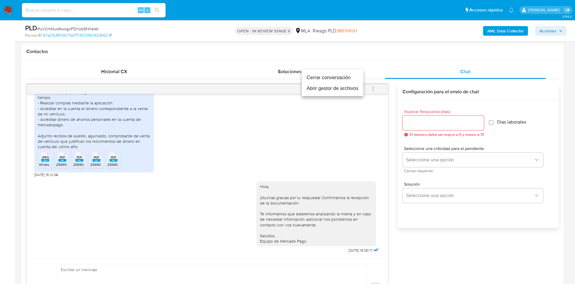
click at [342, 77] on li "Cerrar conversación" at bounding box center [332, 77] width 61 height 11
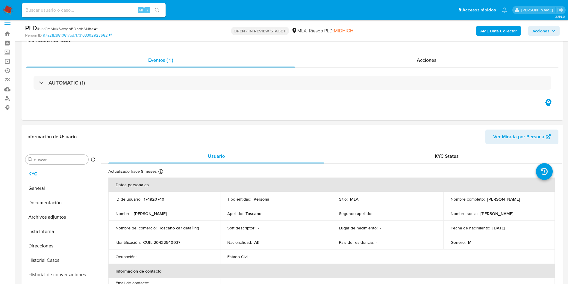
scroll to position [0, 0]
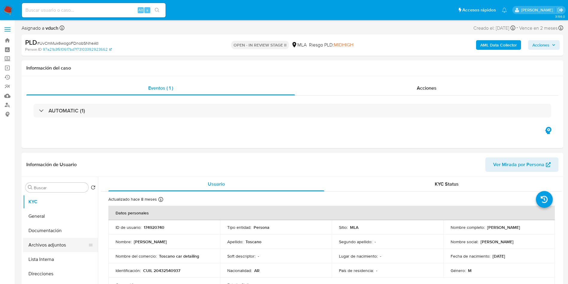
click at [65, 248] on button "Archivos adjuntos" at bounding box center [58, 245] width 70 height 14
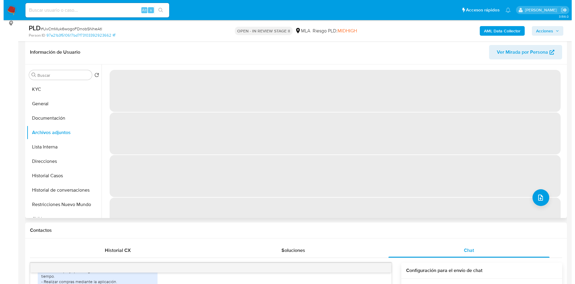
scroll to position [90, 0]
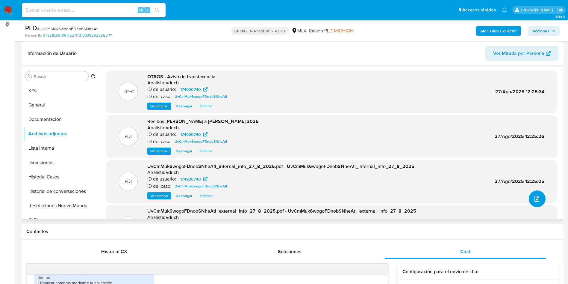
click at [536, 194] on button "upload-file" at bounding box center [537, 198] width 17 height 17
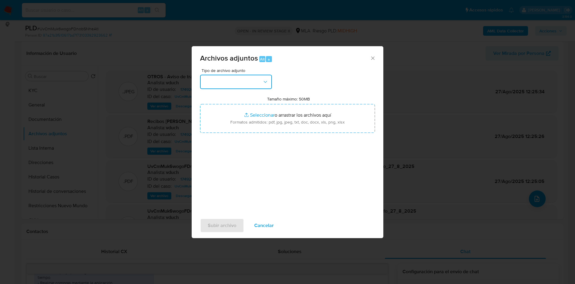
click at [243, 82] on button "button" at bounding box center [236, 82] width 72 height 14
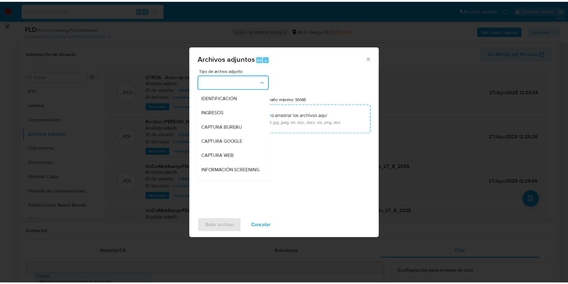
scroll to position [45, 0]
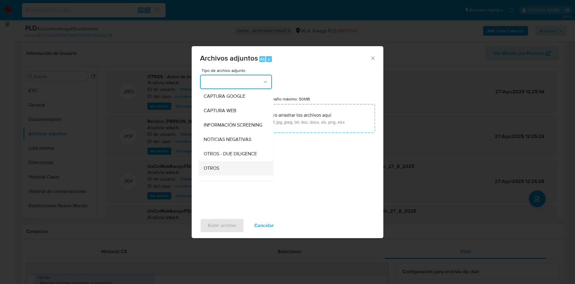
click at [229, 168] on div "OTROS" at bounding box center [234, 168] width 61 height 14
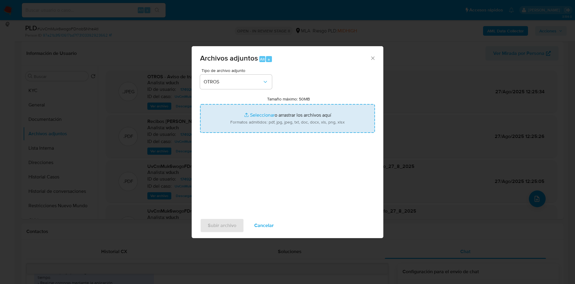
type input "C:\fakepath\Caselog UvCmMuk6wogoFDnobSNheAtl_2025_08_19_00_41_47.docx"
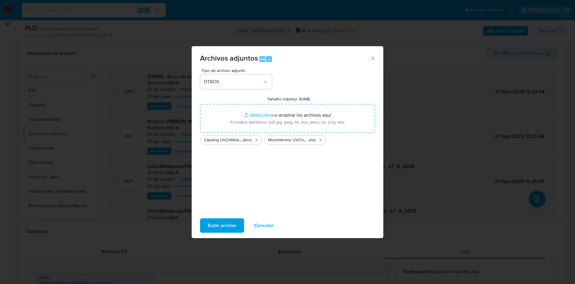
click at [233, 221] on span "Subir archivo" at bounding box center [222, 225] width 28 height 13
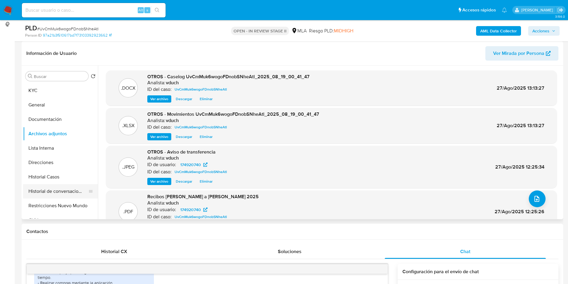
click at [40, 197] on button "Historial de conversaciones" at bounding box center [58, 191] width 70 height 14
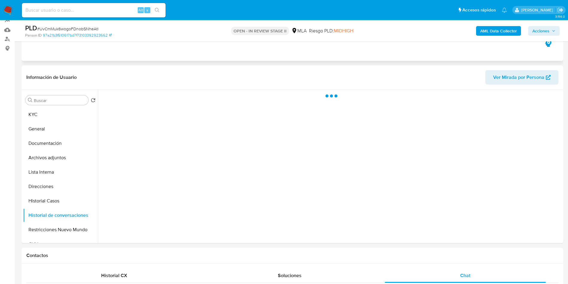
scroll to position [0, 0]
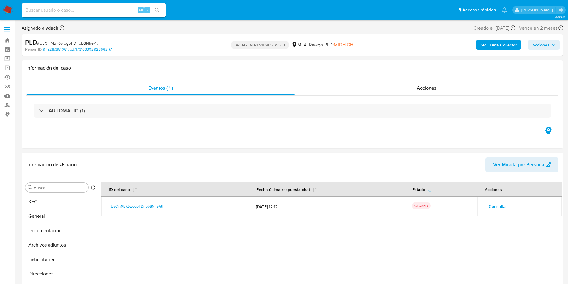
click at [545, 43] on span "Acciones" at bounding box center [541, 45] width 17 height 10
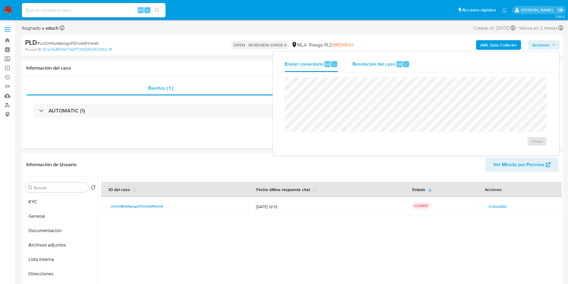
click at [384, 64] on span "Resolución del caso" at bounding box center [374, 64] width 43 height 7
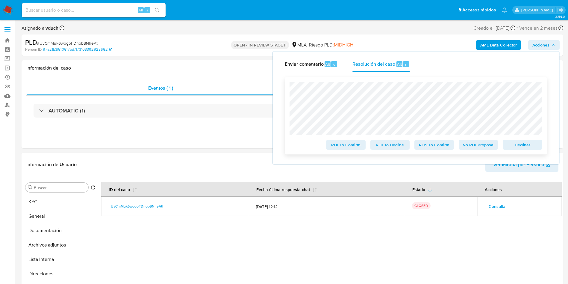
click at [488, 145] on span "No ROI Proposal" at bounding box center [478, 145] width 31 height 8
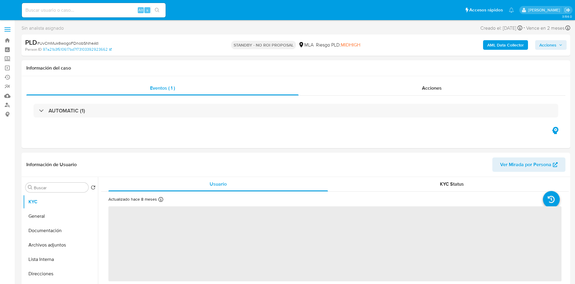
select select "10"
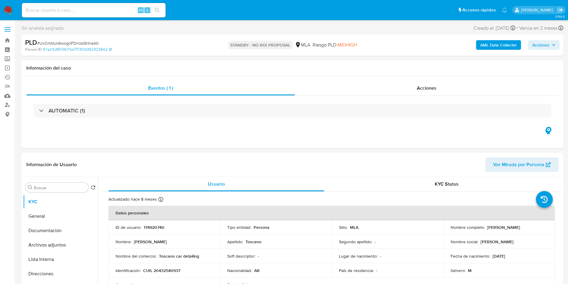
drag, startPoint x: 77, startPoint y: 10, endPoint x: 89, endPoint y: 9, distance: 12.3
click at [77, 9] on input at bounding box center [94, 10] width 144 height 8
paste input "xqrKd79CAOtIsAPwKAQj8C2c"
type input "xqrKd79CAOtIsAPwKAQj8C2c"
click at [160, 8] on icon "search-icon" at bounding box center [157, 10] width 5 height 5
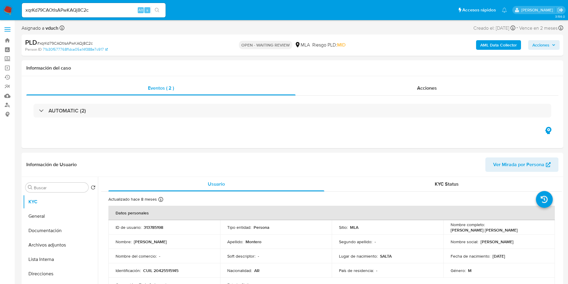
select select "10"
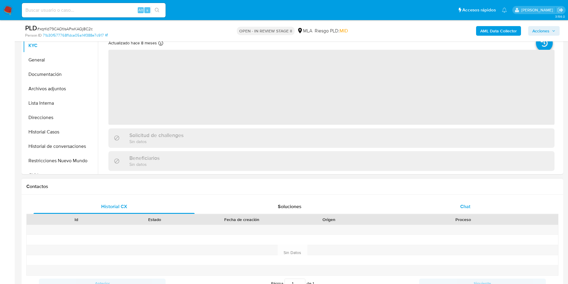
click at [480, 207] on div "Chat" at bounding box center [465, 206] width 161 height 14
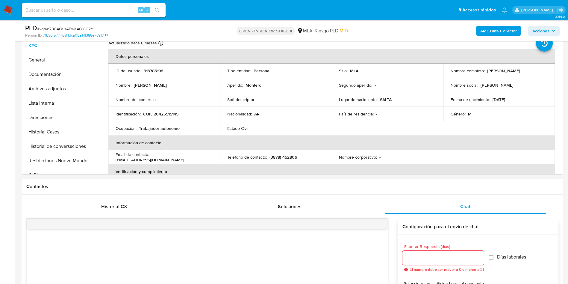
scroll to position [270, 0]
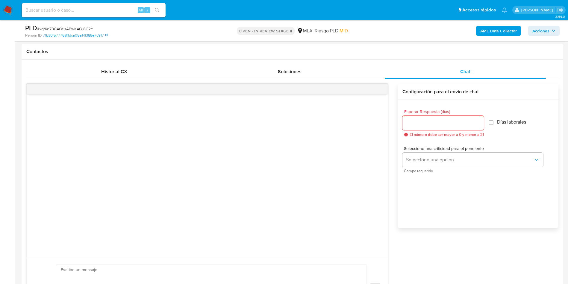
select select "10"
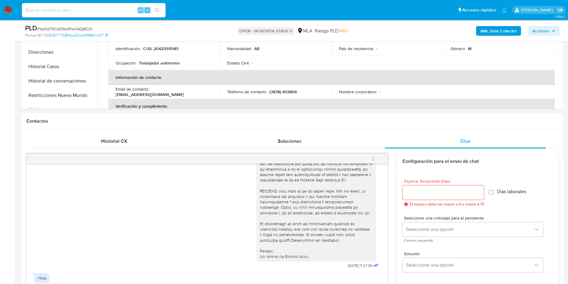
scroll to position [90, 0]
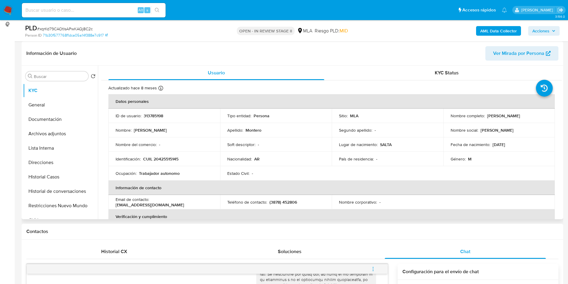
click at [159, 111] on td "ID de usuario : 313785198" at bounding box center [164, 115] width 112 height 14
copy p "313785198"
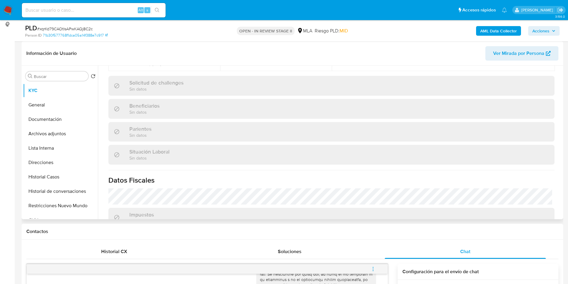
scroll to position [310, 0]
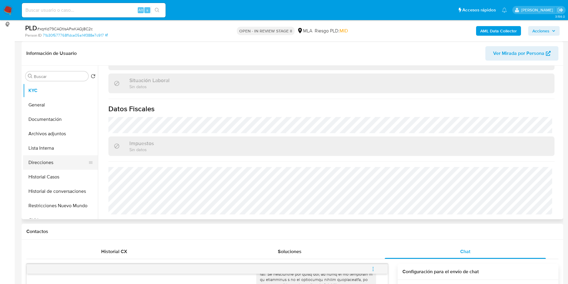
click at [66, 168] on ul "KYC General Documentación Archivos adjuntos Lista Interna Direcciones Historial…" at bounding box center [60, 150] width 75 height 135
click at [66, 167] on button "Direcciones" at bounding box center [58, 162] width 70 height 14
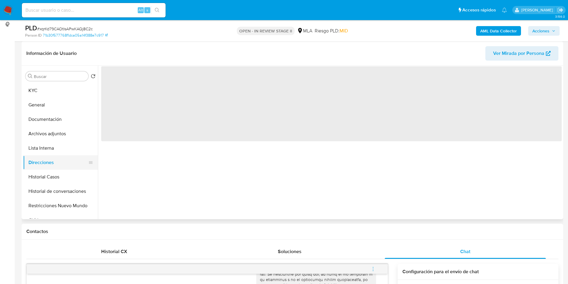
scroll to position [0, 0]
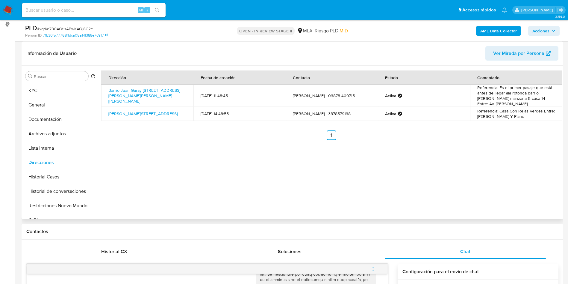
drag, startPoint x: 288, startPoint y: 185, endPoint x: 96, endPoint y: 71, distance: 223.1
click at [109, 76] on div "Dirección Fecha de creación Contacto Estado Comentario Barrio Juan Garay Pasaje…" at bounding box center [330, 142] width 464 height 153
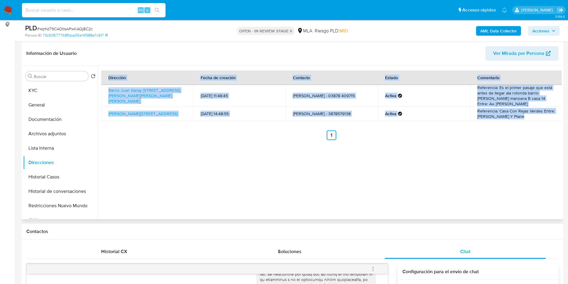
click at [261, 179] on div "Dirección Fecha de creación Contacto Estado Comentario Barrio Juan Garay Pasaje…" at bounding box center [330, 142] width 464 height 153
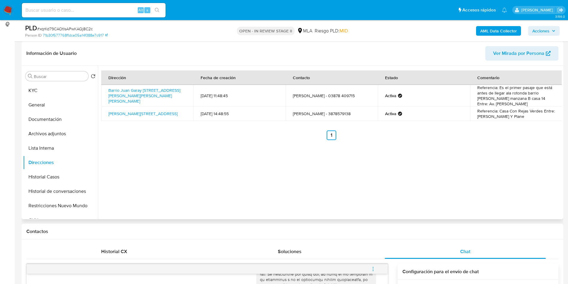
click at [52, 82] on div "Buscar Volver al orden por defecto KYC General Documentación Archivos adjuntos …" at bounding box center [60, 143] width 75 height 153
click at [46, 83] on button "KYC" at bounding box center [58, 90] width 70 height 14
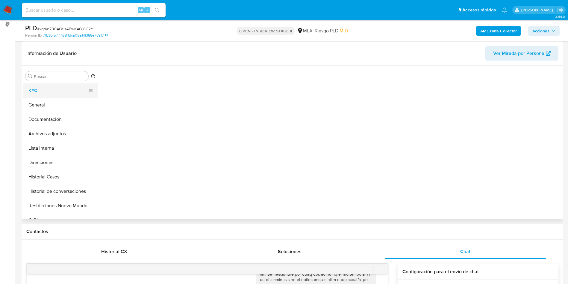
click at [45, 88] on button "KYC" at bounding box center [58, 90] width 70 height 14
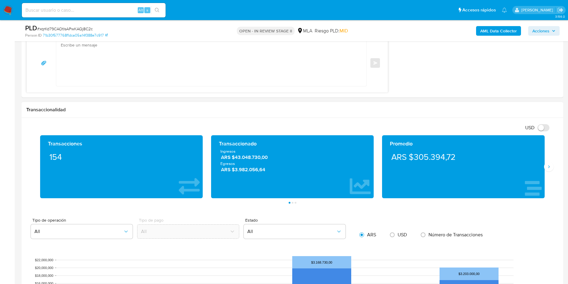
scroll to position [494, 0]
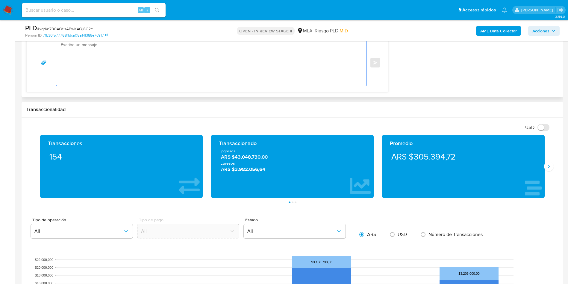
click at [179, 82] on textarea at bounding box center [210, 63] width 298 height 46
paste textarea "Hola, Muchas gracias por tu respuesta. Analizamos tu caso y verificamos que no …"
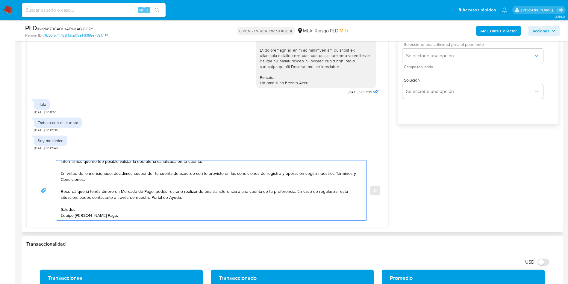
scroll to position [315, 0]
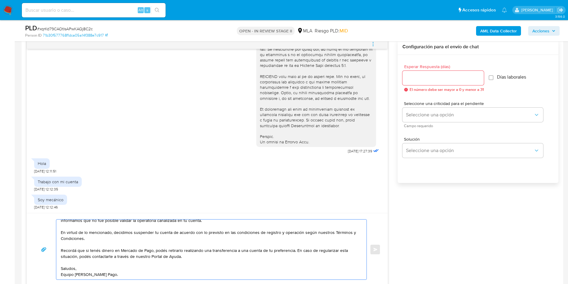
type textarea "Hola, Muchas gracias por tu respuesta. Analizamos tu caso y verificamos que no …"
click at [443, 72] on div at bounding box center [444, 78] width 82 height 14
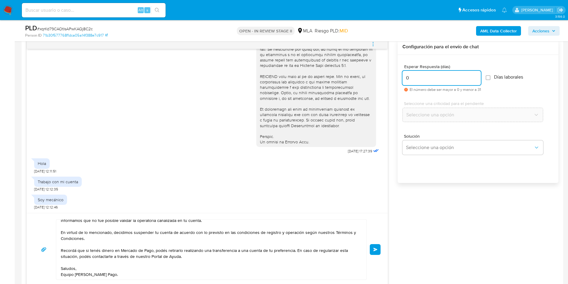
type input "0"
click at [142, 275] on textarea "Hola, Muchas gracias por tu respuesta. Analizamos tu caso y verificamos que no …" at bounding box center [210, 249] width 298 height 60
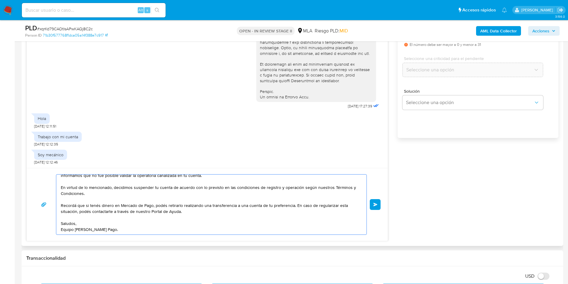
scroll to position [0, 0]
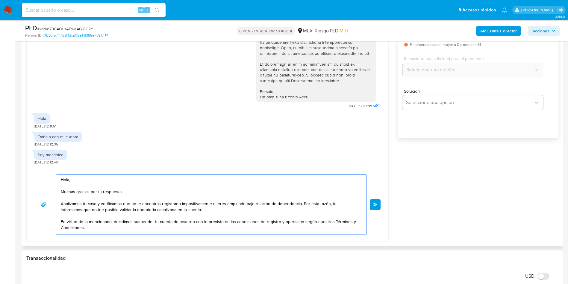
click at [219, 207] on textarea "Hola, Muchas gracias por tu respuesta. Analizamos tu caso y verificamos que no …" at bounding box center [210, 204] width 298 height 60
click at [219, 204] on textarea "Hola, Muchas gracias por tu respuesta. Analizamos tu caso y verificamos que no …" at bounding box center [210, 204] width 298 height 60
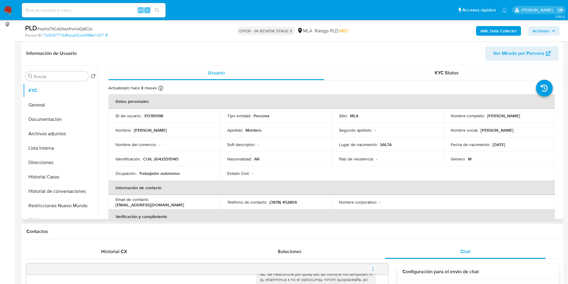
type textarea "Hola, Muchas gracias por tu respuesta. Analizamos tu caso y verificamos que no …"
click at [169, 155] on td "Identificación : CUIL 20425515145" at bounding box center [164, 159] width 112 height 14
click at [169, 158] on p "CUIL 20425515145" at bounding box center [160, 158] width 35 height 5
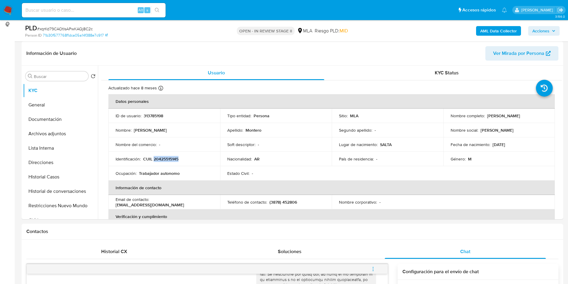
copy p "20425515145"
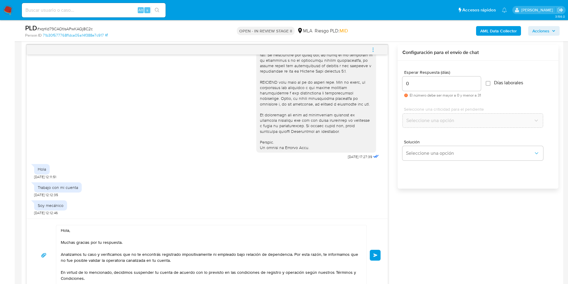
scroll to position [315, 0]
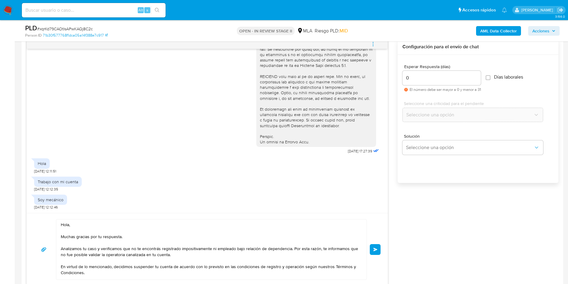
click at [380, 250] on button "Enviar" at bounding box center [375, 249] width 11 height 11
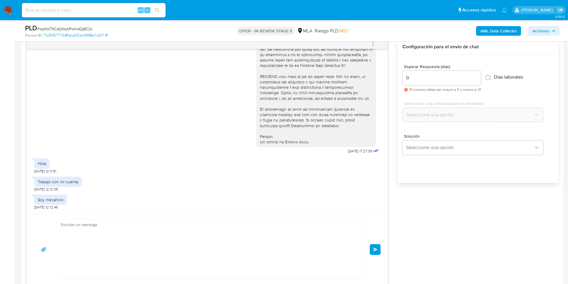
scroll to position [362, 0]
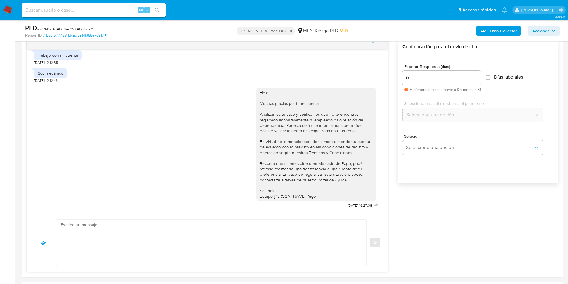
click at [80, 27] on span "# xqrKd79CAOtIsAPwKAQj8C2c" at bounding box center [65, 29] width 56 height 6
copy span "xqrKd79CAOtIsAPwKAQj8C2c"
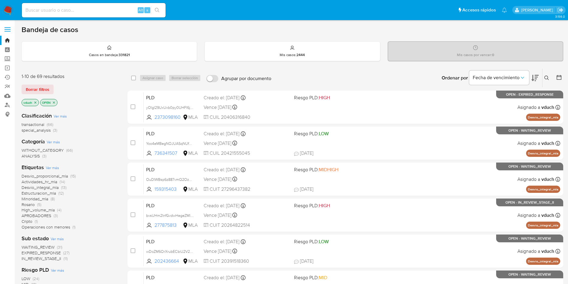
click at [550, 77] on button at bounding box center [548, 77] width 10 height 7
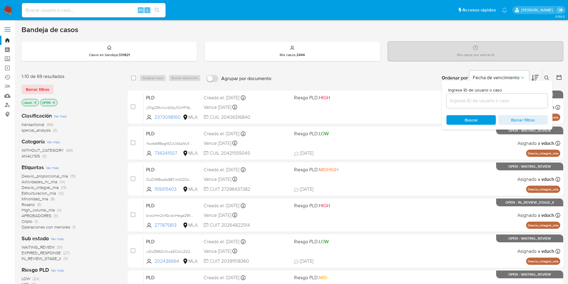
click at [523, 102] on input at bounding box center [497, 101] width 101 height 8
type input "xqrKd79CAOtIsAPwKAQj8C2c"
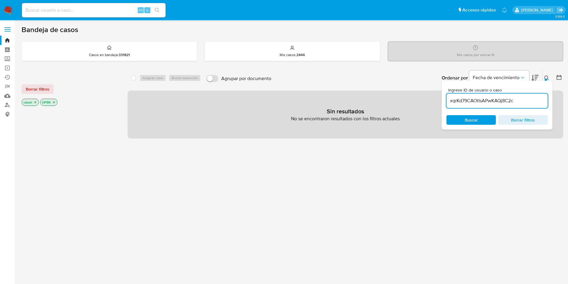
click at [37, 102] on icon "close-filter" at bounding box center [36, 102] width 4 height 4
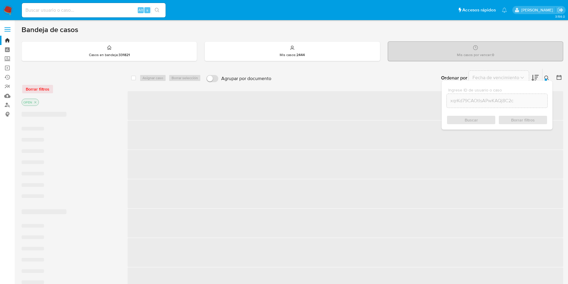
click at [37, 102] on icon "close-filter" at bounding box center [36, 102] width 4 height 4
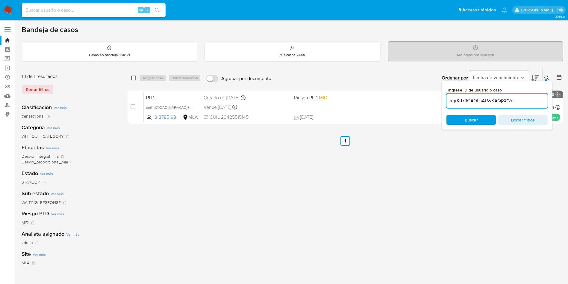
click at [133, 77] on input "checkbox" at bounding box center [133, 78] width 5 height 5
checkbox input "true"
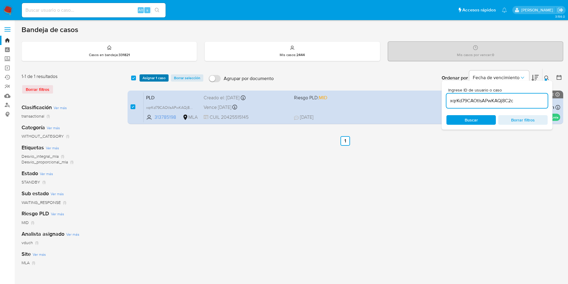
click at [150, 78] on span "Asignar 1 caso" at bounding box center [154, 78] width 23 height 6
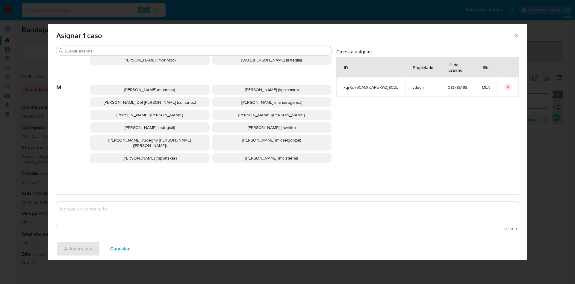
scroll to position [535, 0]
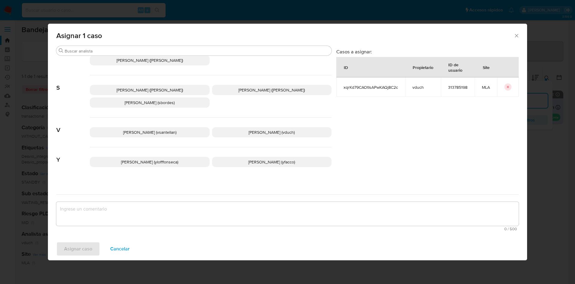
click at [251, 129] on span "[PERSON_NAME] (vduch)" at bounding box center [272, 132] width 46 height 6
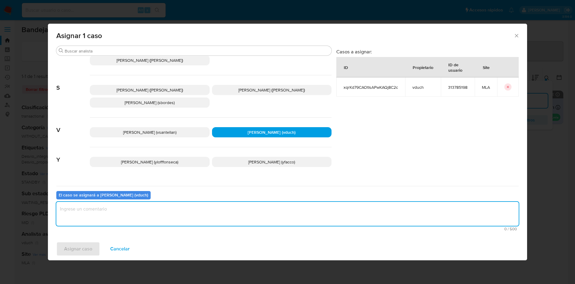
click at [252, 219] on textarea "assign-modal" at bounding box center [287, 214] width 463 height 24
click at [90, 246] on span "Asignar caso" at bounding box center [78, 248] width 28 height 13
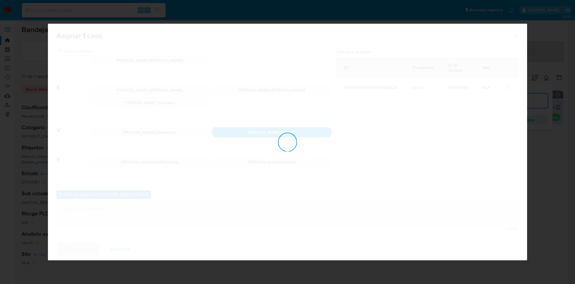
checkbox input "false"
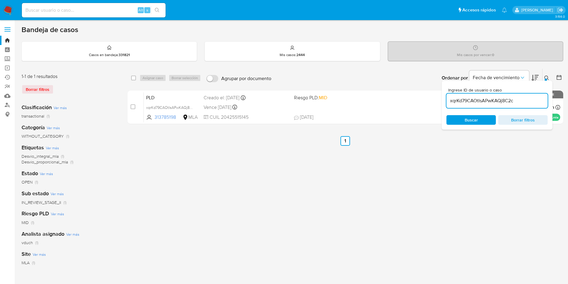
click at [509, 100] on input "xqrKd79CAOtIsAPwKAQj8C2c" at bounding box center [497, 101] width 101 height 8
paste input "Yoo4eMBegNOJUASqNUfY4rp7"
type input "Yoo4eMBegNOJUASqNUfY4rp7"
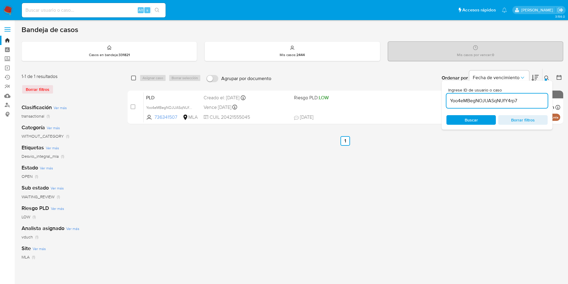
click at [132, 79] on input "checkbox" at bounding box center [133, 78] width 5 height 5
checkbox input "true"
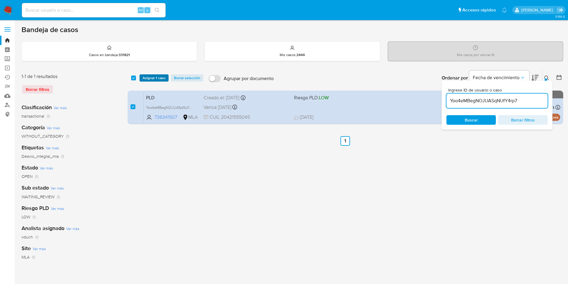
click at [142, 78] on button "Asignar 1 caso" at bounding box center [154, 77] width 29 height 7
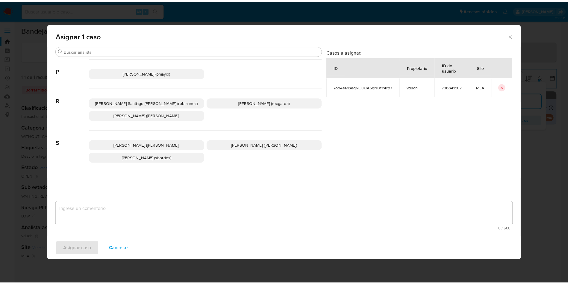
scroll to position [535, 0]
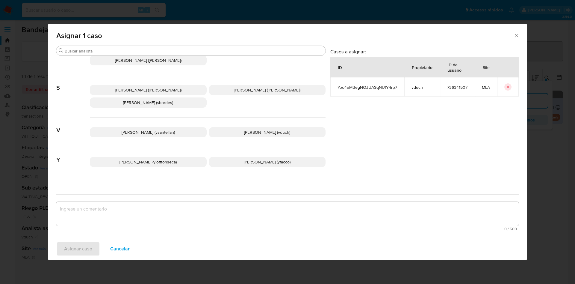
drag, startPoint x: 271, startPoint y: 128, endPoint x: 269, endPoint y: 175, distance: 47.1
click at [272, 129] on span "[PERSON_NAME] (vduch)" at bounding box center [267, 132] width 46 height 6
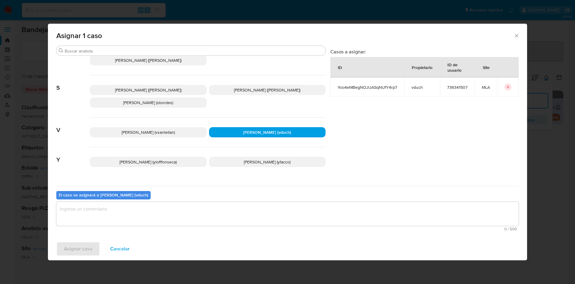
click at [270, 207] on textarea "assign-modal" at bounding box center [287, 214] width 463 height 24
click at [84, 247] on span "Asignar caso" at bounding box center [78, 248] width 28 height 13
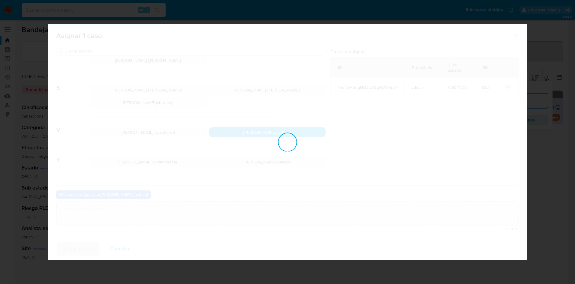
checkbox input "false"
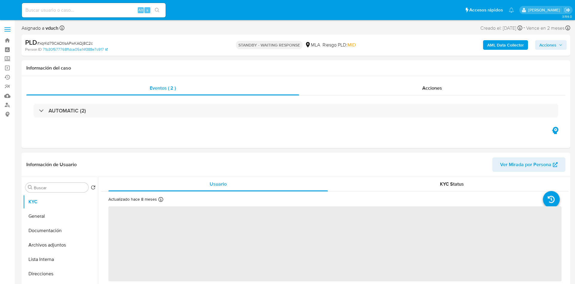
select select "10"
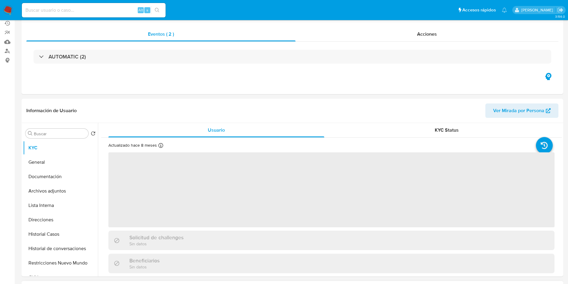
scroll to position [225, 0]
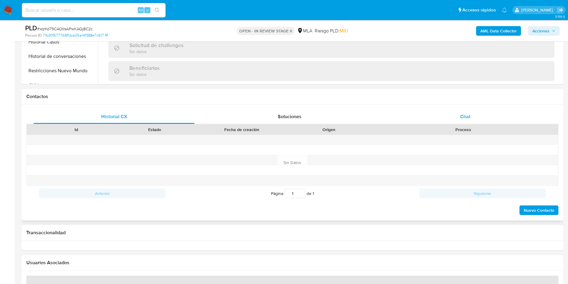
click at [489, 111] on div "Chat" at bounding box center [465, 116] width 161 height 14
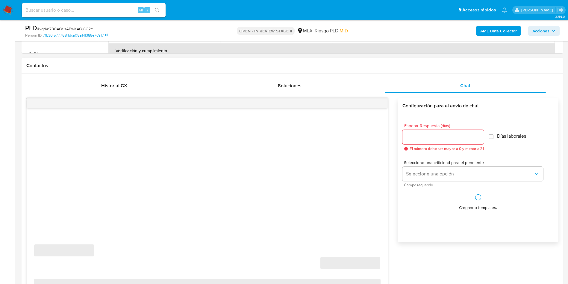
scroll to position [270, 0]
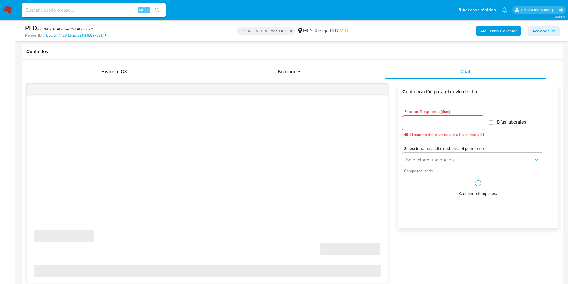
select select "10"
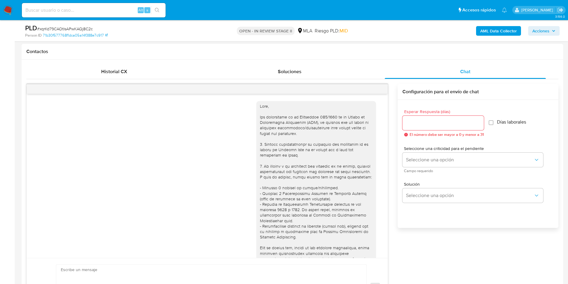
scroll to position [362, 0]
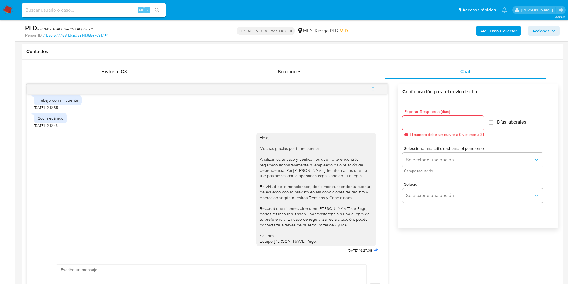
click at [380, 88] on button "menu-action" at bounding box center [373, 89] width 20 height 14
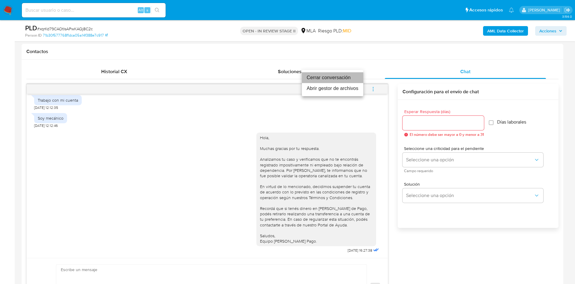
drag, startPoint x: 356, startPoint y: 77, endPoint x: 190, endPoint y: 87, distance: 166.6
click at [356, 77] on li "Cerrar conversación" at bounding box center [332, 77] width 61 height 11
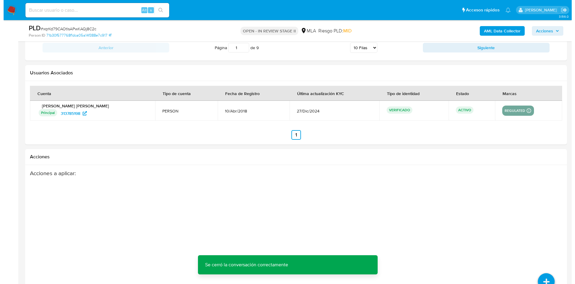
scroll to position [1054, 0]
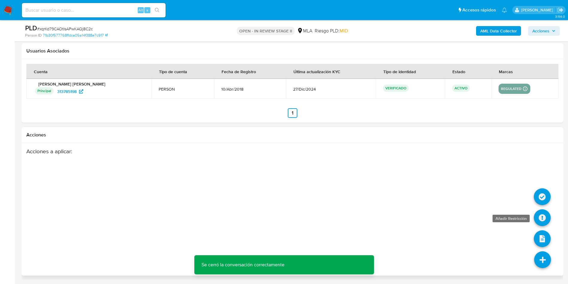
click at [548, 220] on icon at bounding box center [542, 217] width 17 height 17
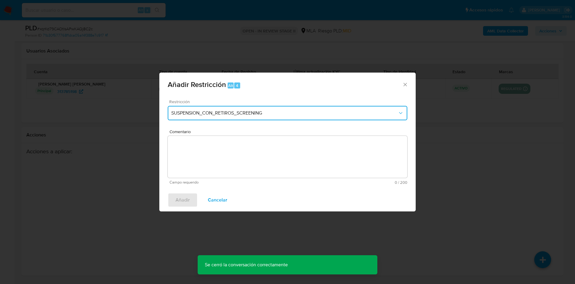
click at [302, 114] on span "SUSPENSION_CON_RETIROS_SCREENING" at bounding box center [284, 113] width 227 height 6
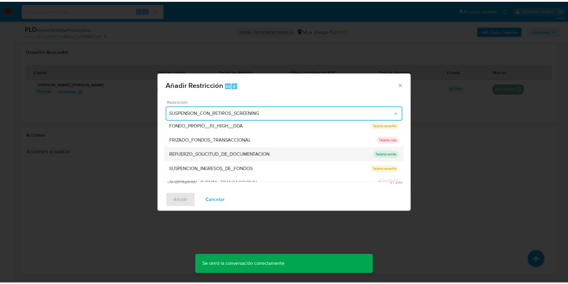
scroll to position [127, 0]
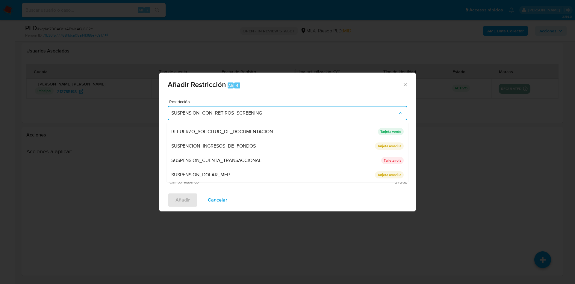
drag, startPoint x: 233, startPoint y: 161, endPoint x: 262, endPoint y: 159, distance: 29.1
click at [233, 161] on span "SUSPENSION_CUENTA_TRANSACCIONAL" at bounding box center [216, 160] width 90 height 6
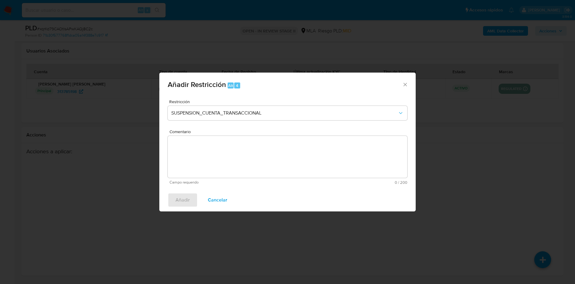
click at [269, 157] on textarea "Comentario" at bounding box center [288, 157] width 240 height 42
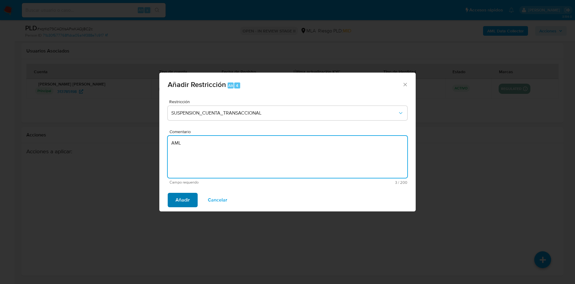
type textarea "AML"
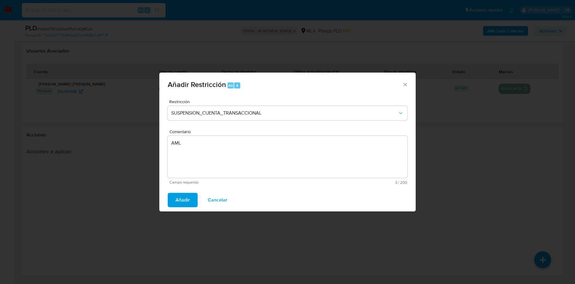
click at [182, 195] on span "Añadir" at bounding box center [183, 199] width 14 height 13
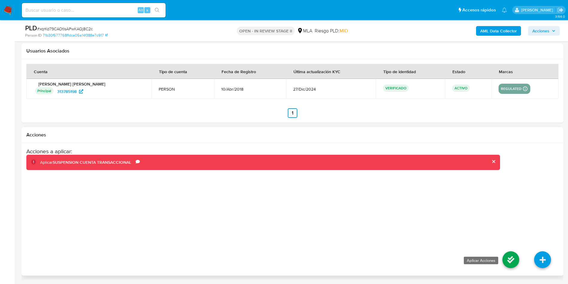
click at [517, 261] on icon at bounding box center [511, 259] width 17 height 17
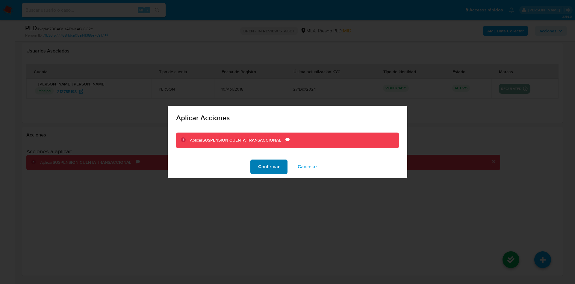
click at [254, 162] on button "Confirmar" at bounding box center [269, 166] width 37 height 14
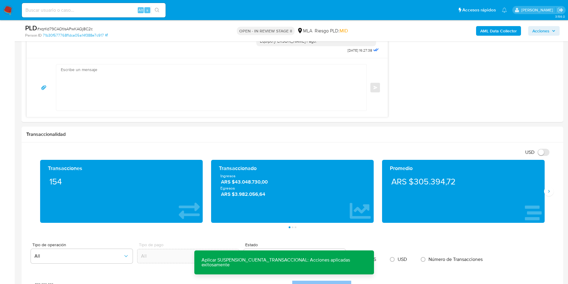
scroll to position [0, 0]
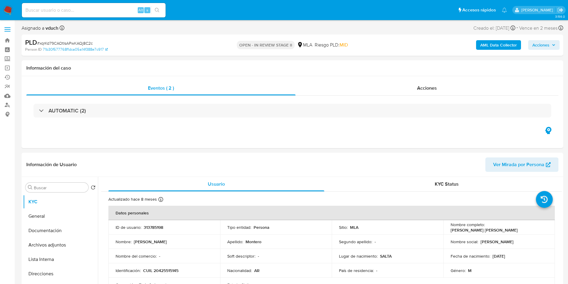
select select "10"
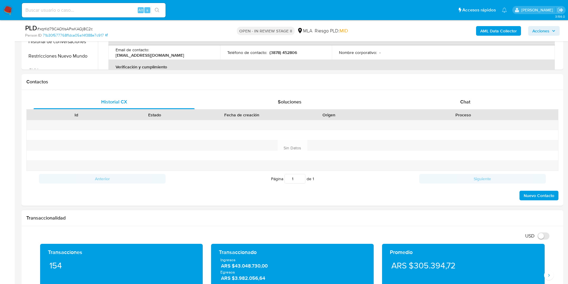
scroll to position [270, 0]
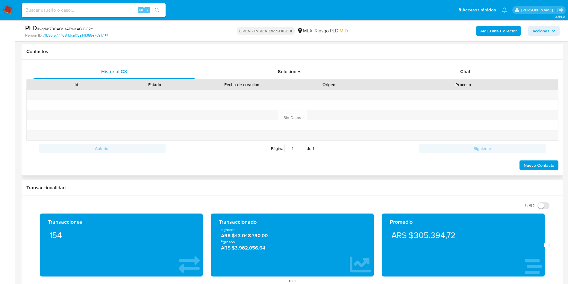
drag, startPoint x: 504, startPoint y: 71, endPoint x: 461, endPoint y: 79, distance: 43.3
click at [504, 71] on div "Chat" at bounding box center [465, 71] width 161 height 14
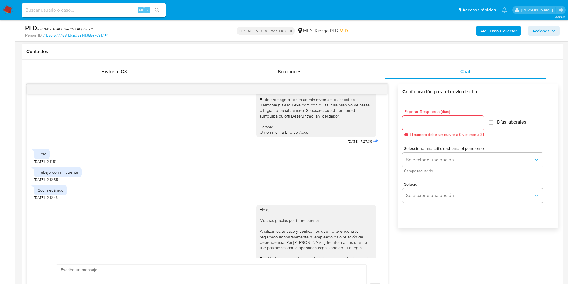
scroll to position [272, 0]
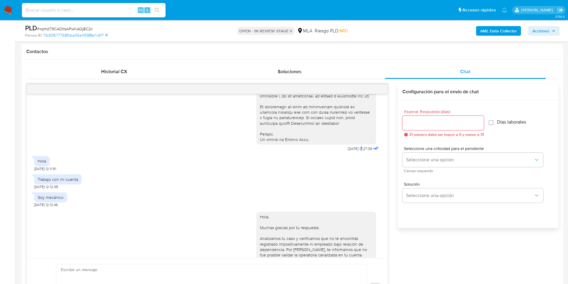
drag, startPoint x: 351, startPoint y: 158, endPoint x: 347, endPoint y: 159, distance: 3.8
click at [348, 151] on span "[DATE] 17:27:39" at bounding box center [360, 148] width 24 height 5
drag, startPoint x: 354, startPoint y: 157, endPoint x: 334, endPoint y: 158, distance: 20.1
click at [348, 151] on span "[DATE] 17:27:39" at bounding box center [360, 148] width 24 height 5
copy span "[DATE] 1"
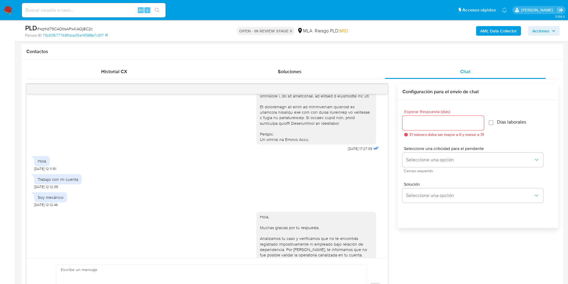
click at [44, 182] on div "Trabajo con mi cuenta" at bounding box center [58, 178] width 40 height 5
copy div "Trabajo con mi cuenta"
click at [44, 200] on div "Soy mecánico" at bounding box center [51, 196] width 26 height 5
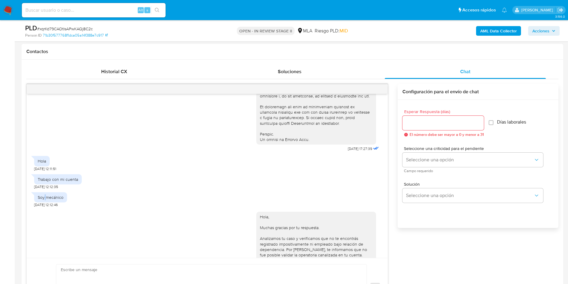
click at [44, 200] on div "Soy mecánico" at bounding box center [51, 196] width 26 height 5
click at [41, 200] on div "Soy mecánico" at bounding box center [51, 196] width 26 height 5
copy div "Soy mecánico"
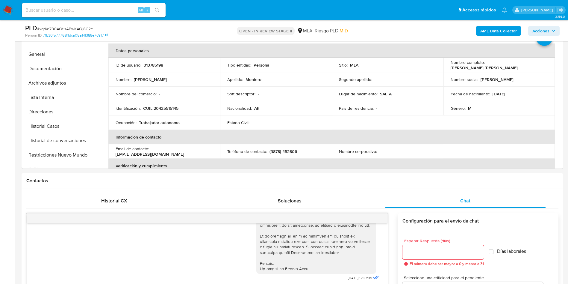
scroll to position [90, 0]
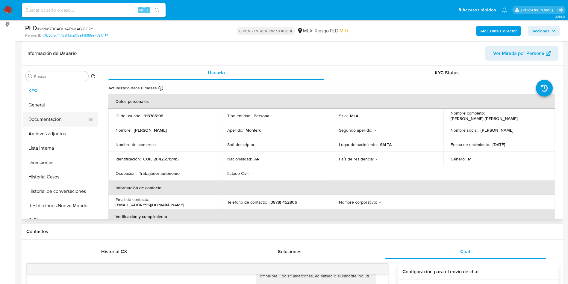
click at [61, 121] on button "Documentación" at bounding box center [58, 119] width 70 height 14
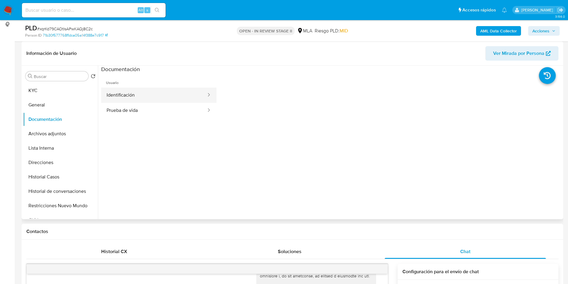
click at [142, 94] on button "Identificación" at bounding box center [154, 94] width 106 height 15
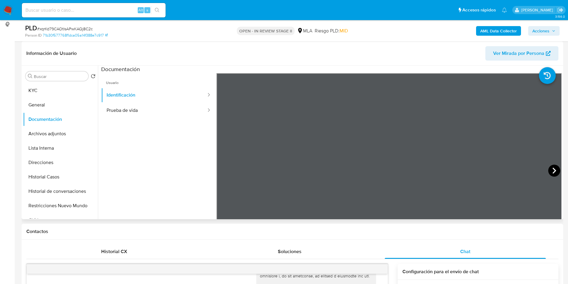
click at [549, 170] on icon at bounding box center [555, 171] width 12 height 12
click at [58, 135] on button "Archivos adjuntos" at bounding box center [58, 133] width 70 height 14
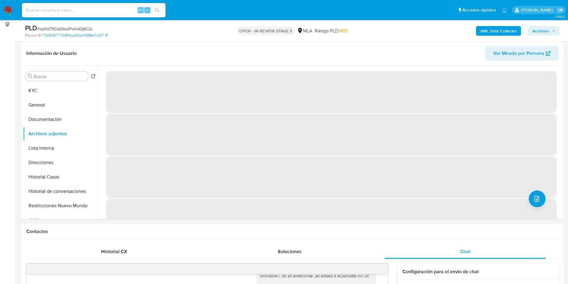
click at [544, 191] on span "‌" at bounding box center [331, 177] width 451 height 42
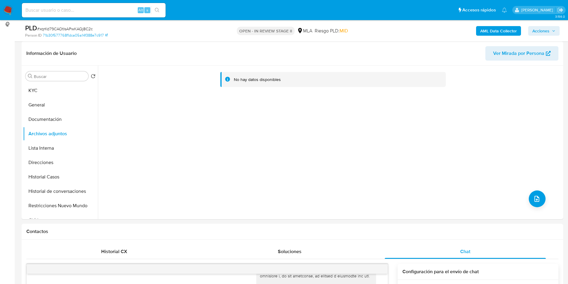
click at [502, 28] on b "AML Data Collector" at bounding box center [499, 31] width 37 height 10
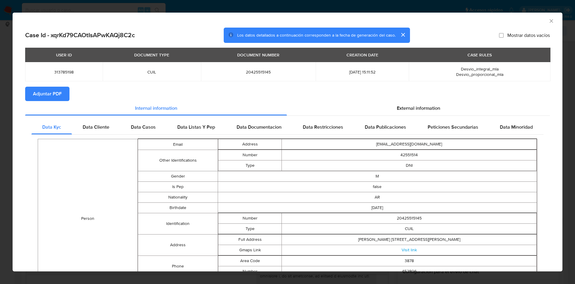
click at [62, 90] on button "Adjuntar PDF" at bounding box center [47, 94] width 44 height 14
click at [549, 18] on icon "Cerrar ventana" at bounding box center [552, 21] width 6 height 6
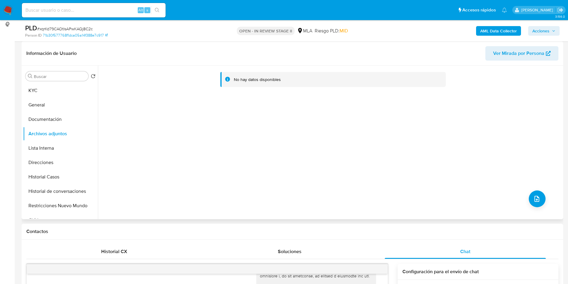
click at [49, 82] on div "Buscar Volver al orden por defecto KYC General Documentación Archivos adjuntos …" at bounding box center [60, 143] width 75 height 153
click at [50, 92] on button "KYC" at bounding box center [58, 90] width 70 height 14
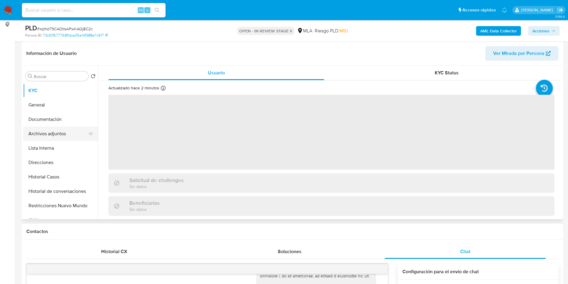
click at [53, 134] on button "Archivos adjuntos" at bounding box center [58, 133] width 70 height 14
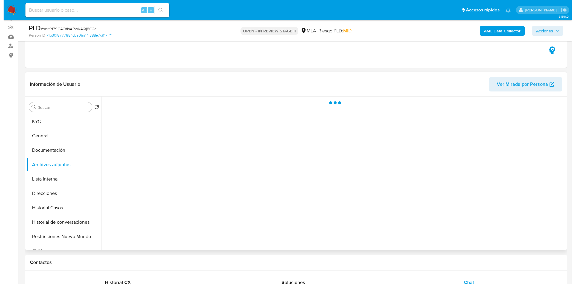
scroll to position [45, 0]
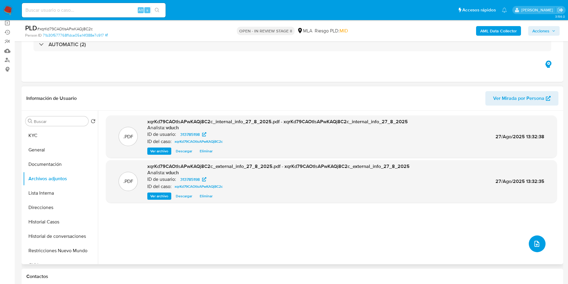
click at [537, 245] on icon "upload-file" at bounding box center [537, 243] width 7 height 7
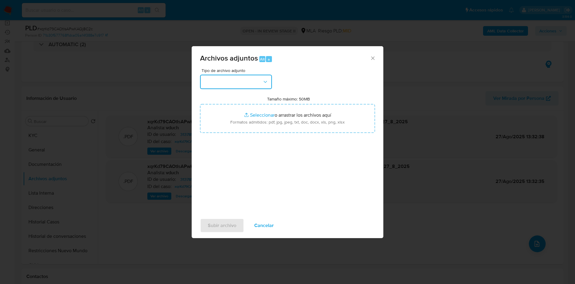
click at [235, 81] on button "button" at bounding box center [236, 82] width 72 height 14
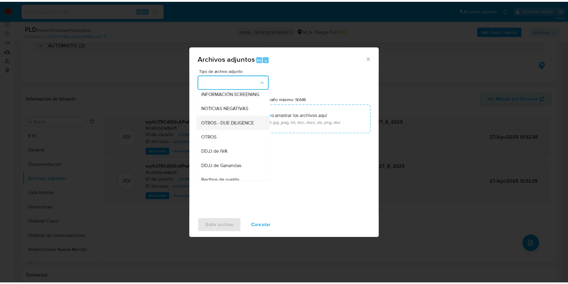
scroll to position [90, 0]
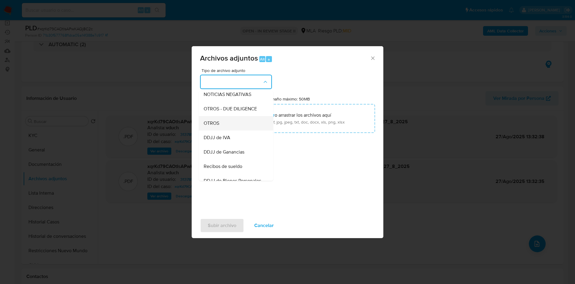
click at [227, 127] on div "OTROS" at bounding box center [234, 123] width 61 height 14
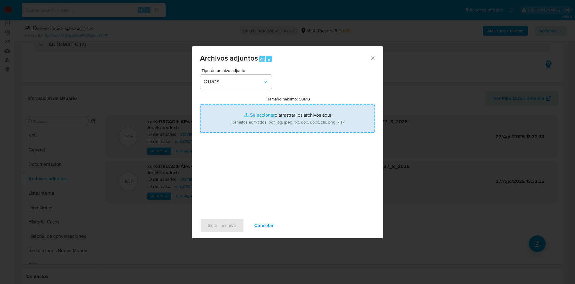
type input "C:\fakepath\Caselog xqrKd79CAOtIsAPwKAQj8C2c_2025_08_18_18_02_33.docx"
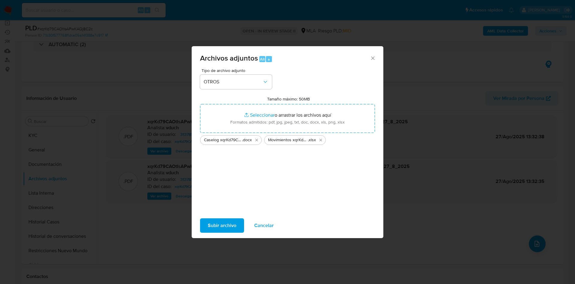
click at [234, 223] on span "Subir archivo" at bounding box center [222, 225] width 28 height 13
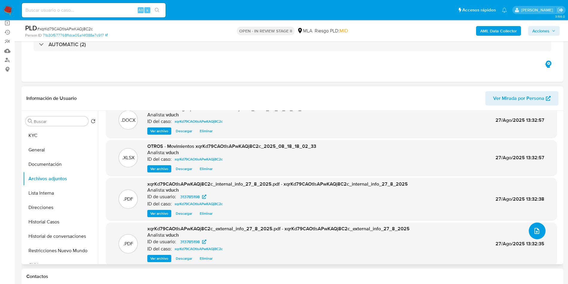
scroll to position [19, 0]
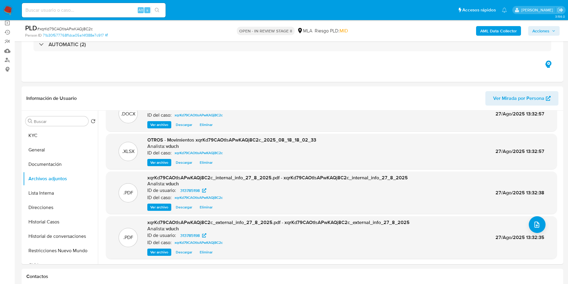
click at [558, 29] on button "Acciones" at bounding box center [544, 31] width 31 height 10
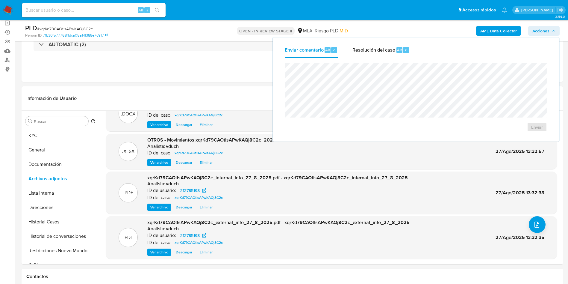
drag, startPoint x: 420, startPoint y: 43, endPoint x: 409, endPoint y: 54, distance: 16.1
click at [420, 43] on div "Enviar comentario Alt c Resolución del caso Alt r" at bounding box center [416, 50] width 277 height 16
click at [409, 55] on div "Resolución del caso Alt r" at bounding box center [381, 50] width 57 height 16
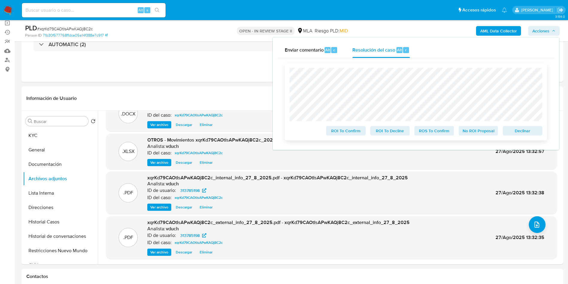
click at [532, 133] on span "Declinar" at bounding box center [522, 130] width 31 height 8
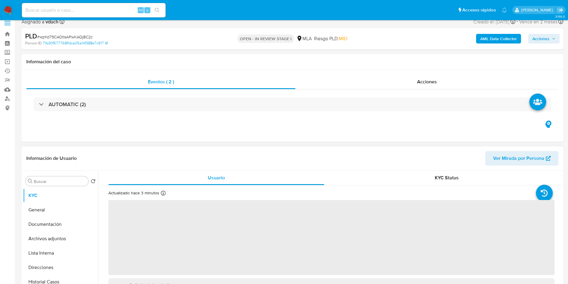
scroll to position [90, 0]
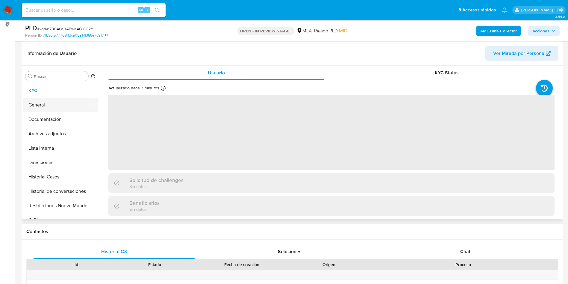
click at [38, 107] on button "General" at bounding box center [58, 105] width 70 height 14
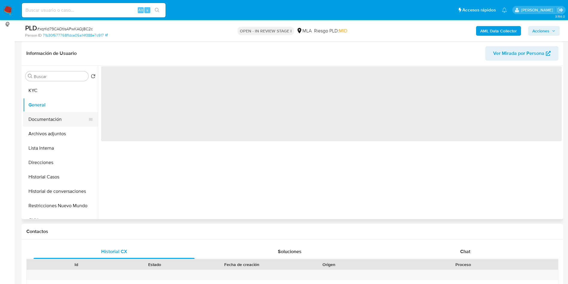
select select "10"
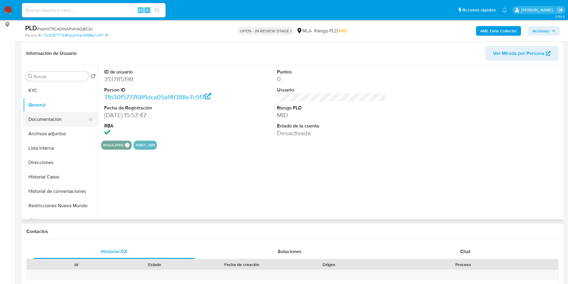
click at [43, 119] on button "Documentación" at bounding box center [58, 119] width 70 height 14
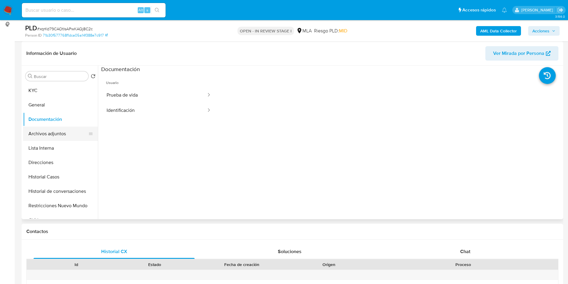
click at [46, 135] on button "Archivos adjuntos" at bounding box center [58, 133] width 70 height 14
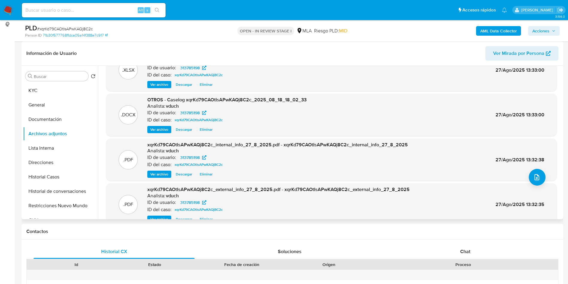
scroll to position [34, 0]
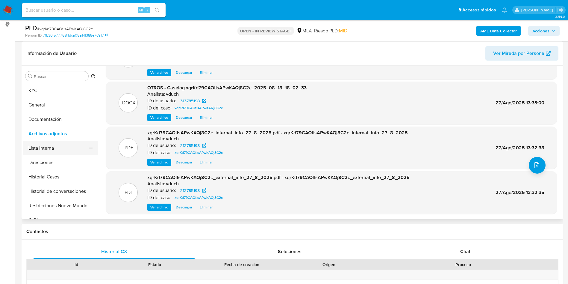
click at [40, 141] on button "Lista Interna" at bounding box center [58, 148] width 70 height 14
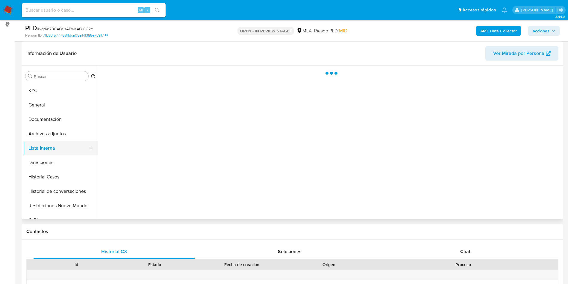
scroll to position [0, 0]
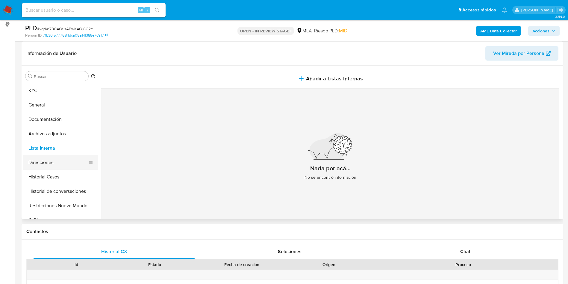
click at [66, 162] on button "Direcciones" at bounding box center [58, 162] width 70 height 14
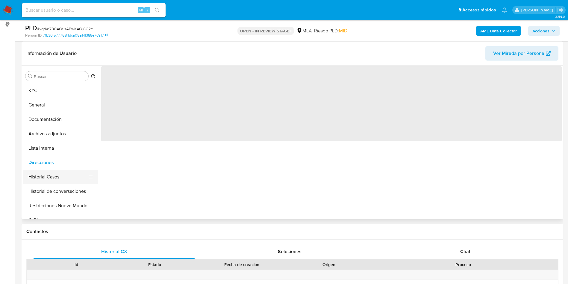
click at [60, 180] on button "Historial Casos" at bounding box center [58, 177] width 70 height 14
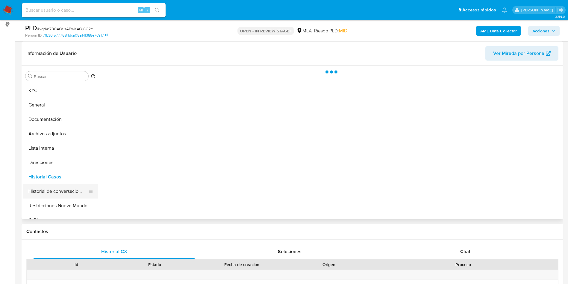
click at [52, 189] on button "Historial de conversaciones" at bounding box center [58, 191] width 70 height 14
click at [56, 188] on button "Historial de conversaciones" at bounding box center [58, 191] width 70 height 14
click at [47, 135] on button "Archivos adjuntos" at bounding box center [58, 133] width 70 height 14
click at [74, 193] on button "Historial de conversaciones" at bounding box center [58, 191] width 70 height 14
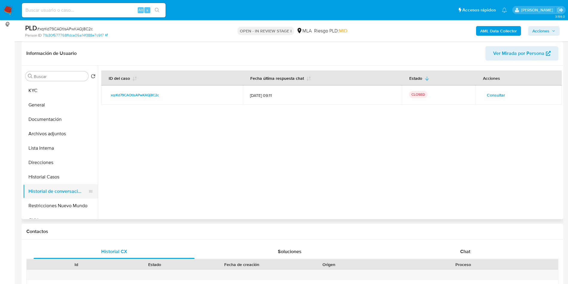
click at [67, 198] on button "Historial de conversaciones" at bounding box center [58, 191] width 70 height 14
click at [59, 201] on button "Restricciones Nuevo Mundo" at bounding box center [58, 205] width 70 height 14
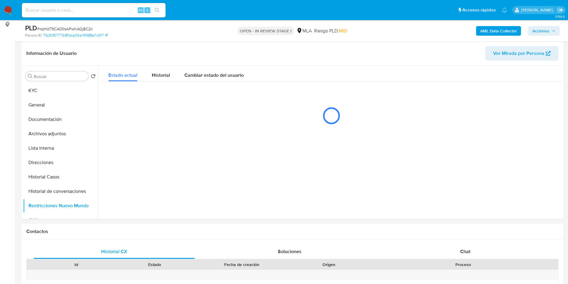
click at [551, 32] on span "Acciones" at bounding box center [544, 31] width 23 height 8
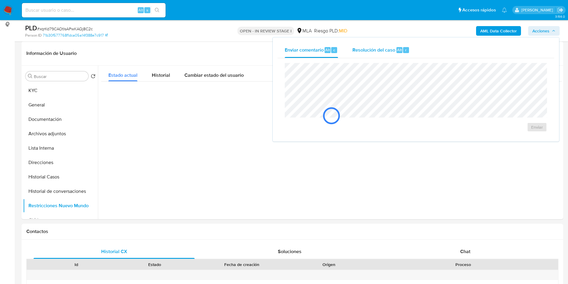
click at [404, 50] on div "r" at bounding box center [406, 50] width 6 height 6
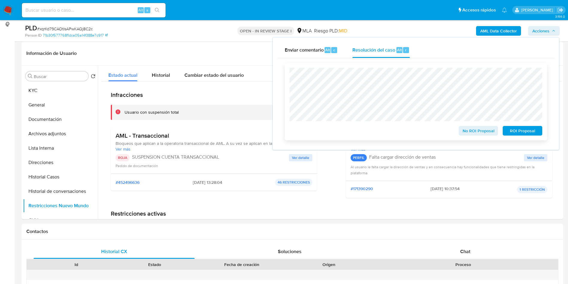
click at [535, 131] on span "ROI Proposal" at bounding box center [522, 130] width 31 height 8
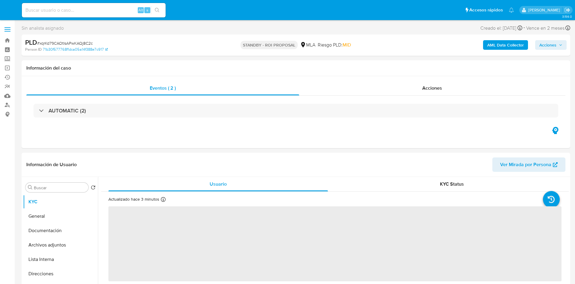
select select "10"
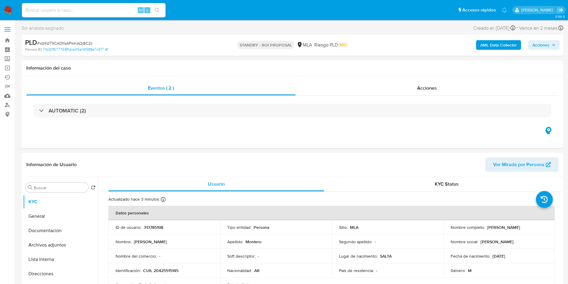
click at [110, 4] on div "Alt s" at bounding box center [94, 10] width 144 height 14
click at [107, 9] on input at bounding box center [94, 10] width 144 height 8
paste input "Yoo4eMBegNOJUASqNUfY4rp7"
type input "Yoo4eMBegNOJUASqNUfY4rp7"
click at [154, 8] on button "search-icon" at bounding box center [157, 10] width 12 height 8
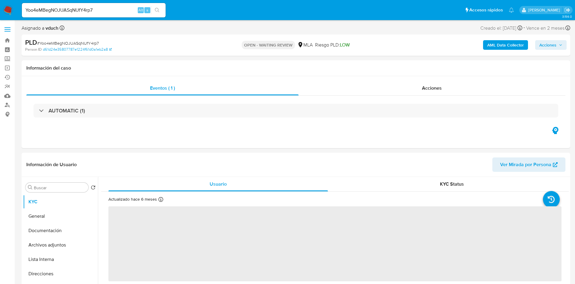
select select "10"
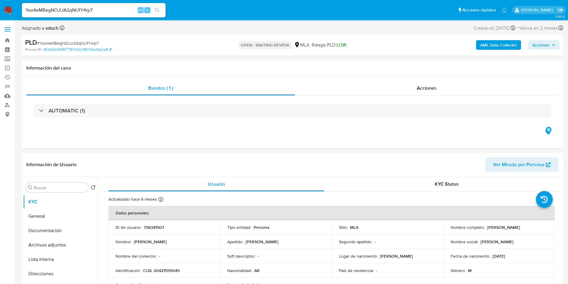
click at [148, 224] on p "736341507" at bounding box center [154, 226] width 20 height 5
copy p "736341507"
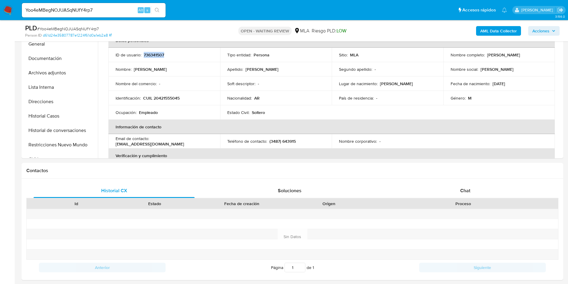
scroll to position [270, 0]
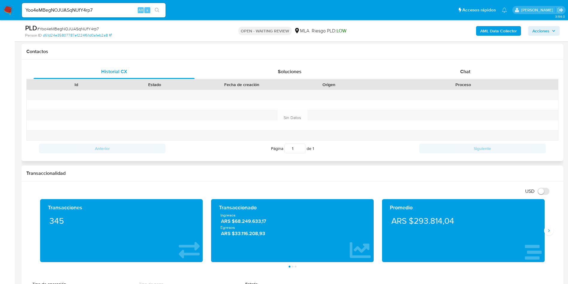
drag, startPoint x: 464, startPoint y: 49, endPoint x: 463, endPoint y: 61, distance: 12.7
click at [464, 49] on h1 "Contactos" at bounding box center [292, 52] width 532 height 6
click at [463, 70] on span "Chat" at bounding box center [466, 71] width 10 height 7
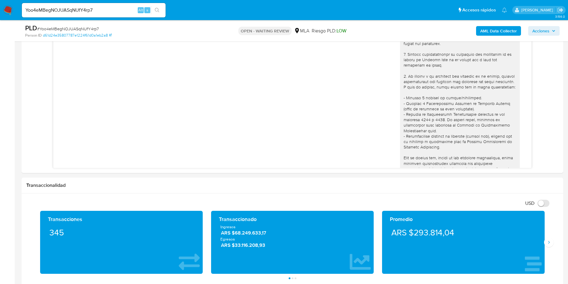
scroll to position [260, 0]
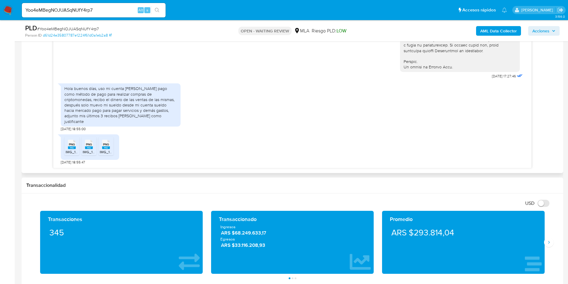
click at [74, 149] on rect at bounding box center [72, 147] width 8 height 3
click at [88, 145] on span "PNG" at bounding box center [89, 144] width 6 height 4
click at [109, 149] on icon "PNG" at bounding box center [106, 144] width 8 height 10
click at [75, 7] on input "Yoo4eMBegNOJUASqNUfY4rp7" at bounding box center [94, 10] width 144 height 8
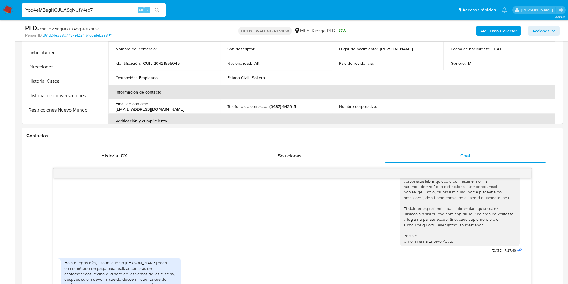
scroll to position [0, 0]
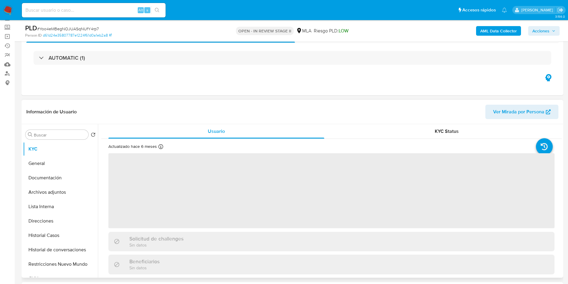
scroll to position [90, 0]
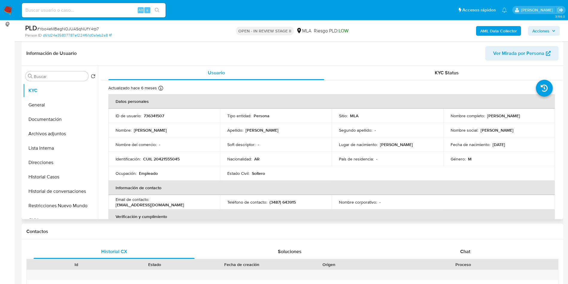
select select "10"
click at [168, 160] on p "CUIL 20421555045" at bounding box center [161, 158] width 37 height 5
copy p "20421555045"
click at [220, 146] on td "Soft descriptor : -" at bounding box center [276, 144] width 112 height 14
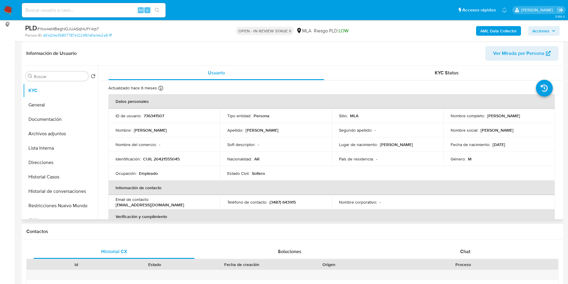
click at [369, 152] on td "País de residencia : -" at bounding box center [388, 159] width 112 height 14
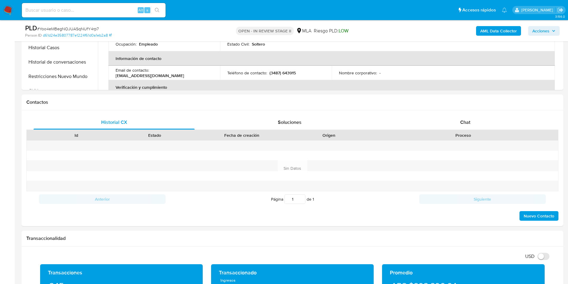
scroll to position [180, 0]
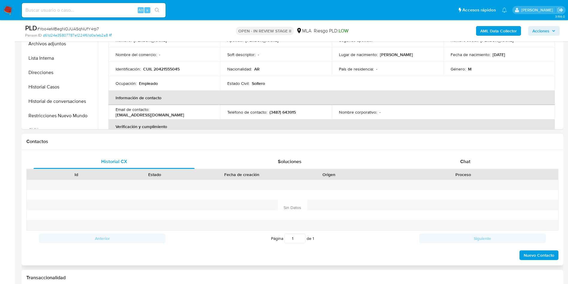
click at [464, 147] on div "Contactos" at bounding box center [293, 142] width 542 height 16
click at [460, 158] on div "Chat" at bounding box center [465, 161] width 161 height 14
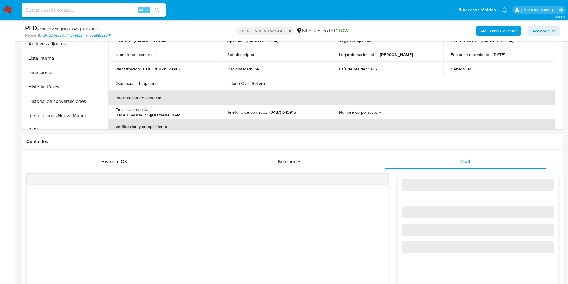
scroll to position [135, 0]
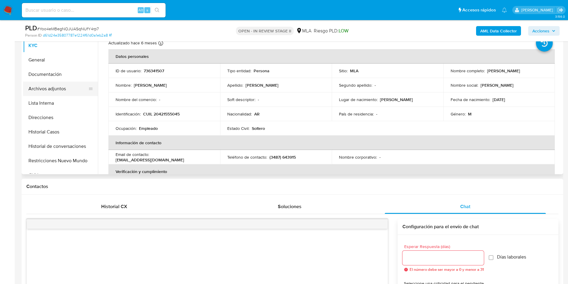
click at [49, 92] on button "Archivos adjuntos" at bounding box center [58, 89] width 70 height 14
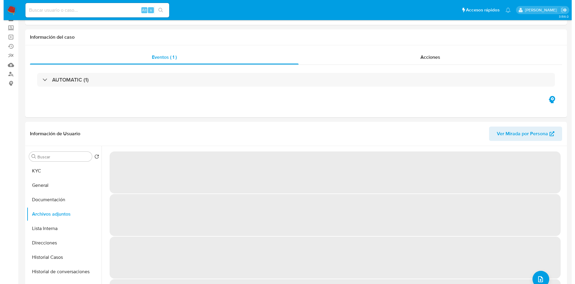
scroll to position [45, 0]
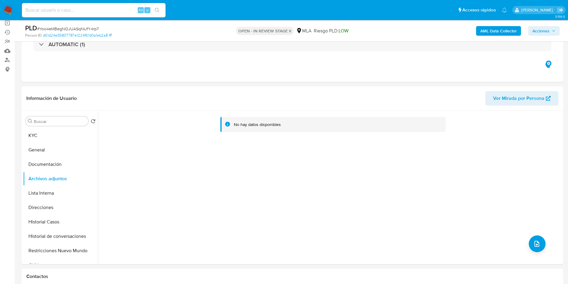
click at [510, 32] on b "AML Data Collector" at bounding box center [499, 31] width 37 height 10
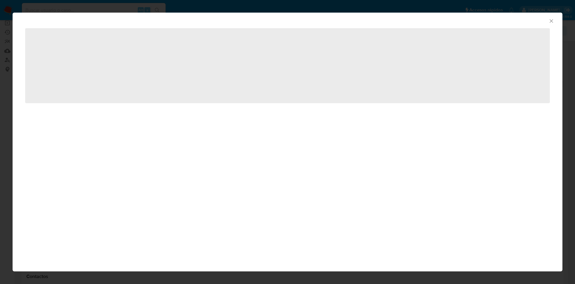
click at [255, 177] on div "AML Data Collector ‌" at bounding box center [288, 142] width 550 height 259
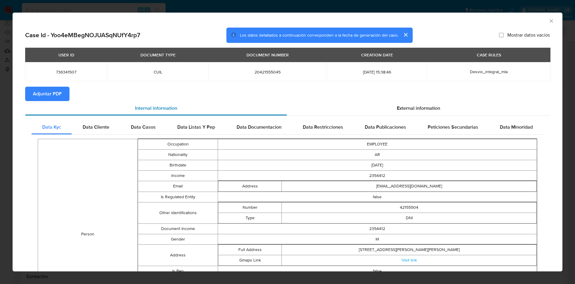
click at [62, 101] on div "Internal information" at bounding box center [156, 108] width 262 height 14
click at [50, 96] on span "Adjuntar PDF" at bounding box center [47, 93] width 29 height 13
